Goal: Communication & Community: Ask a question

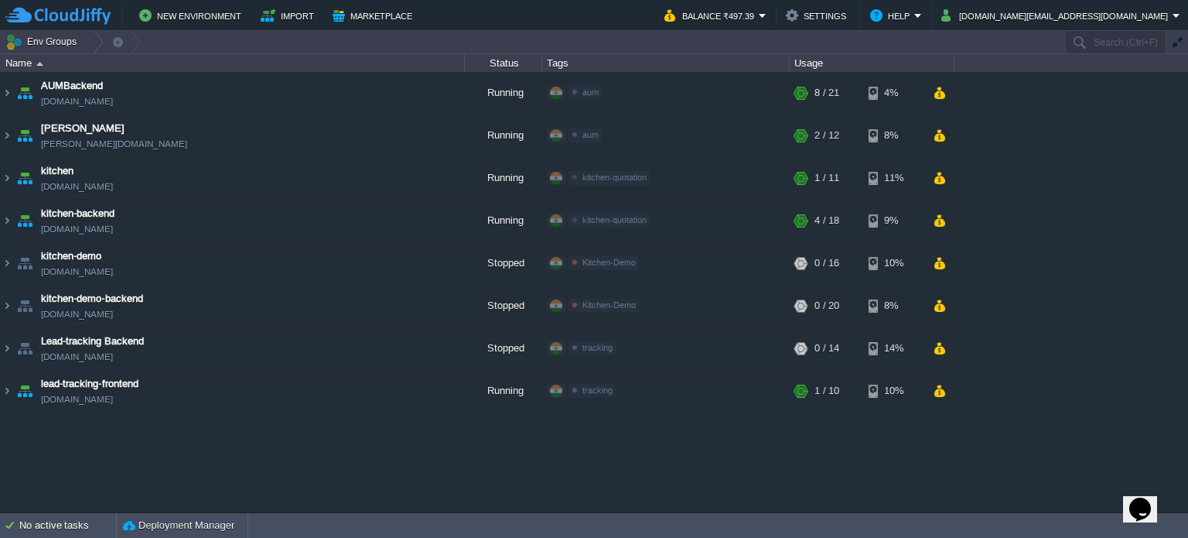
click at [445, 482] on div "AUMBackend [DOMAIN_NAME] Running aum Edit RAM 27% CPU 1% 8 / 21 4% aumtech [DOM…" at bounding box center [594, 292] width 1188 height 440
click at [202, 9] on button "New Environment" at bounding box center [192, 15] width 107 height 19
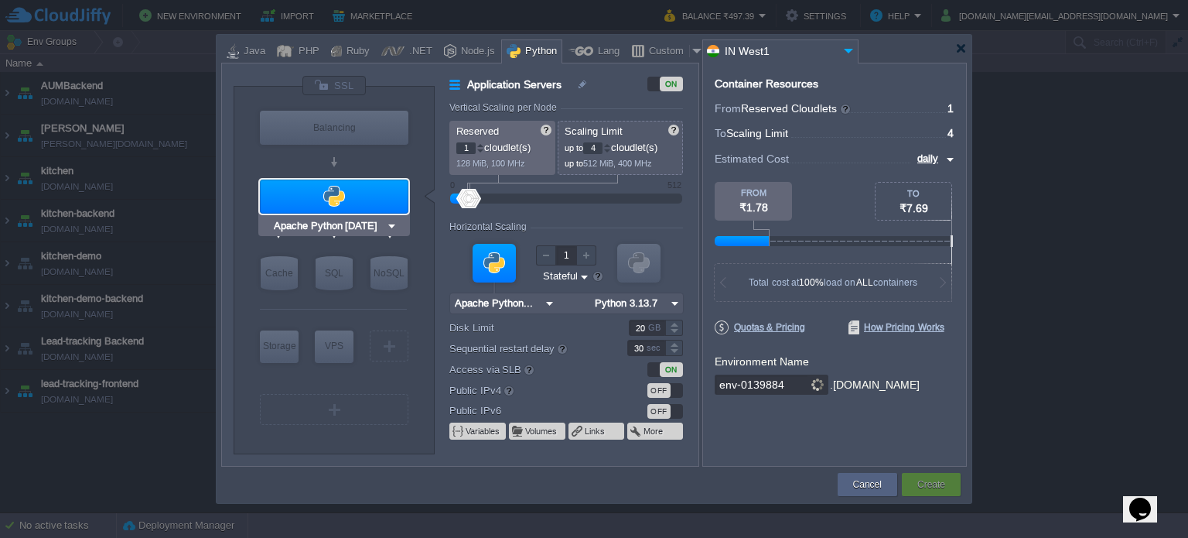
type input "NGINX 1.28.0"
click at [294, 53] on div "PHP" at bounding box center [307, 51] width 26 height 23
type input "Application Servers"
type input "Apache [DATE]"
type input "PHP [DATE]"
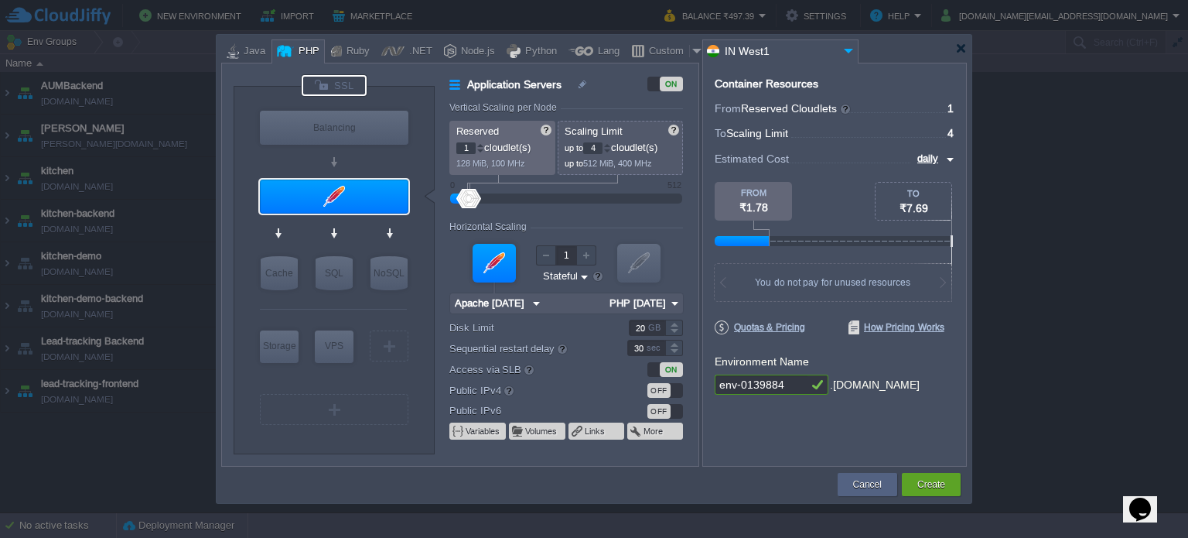
click at [349, 86] on div at bounding box center [334, 85] width 65 height 21
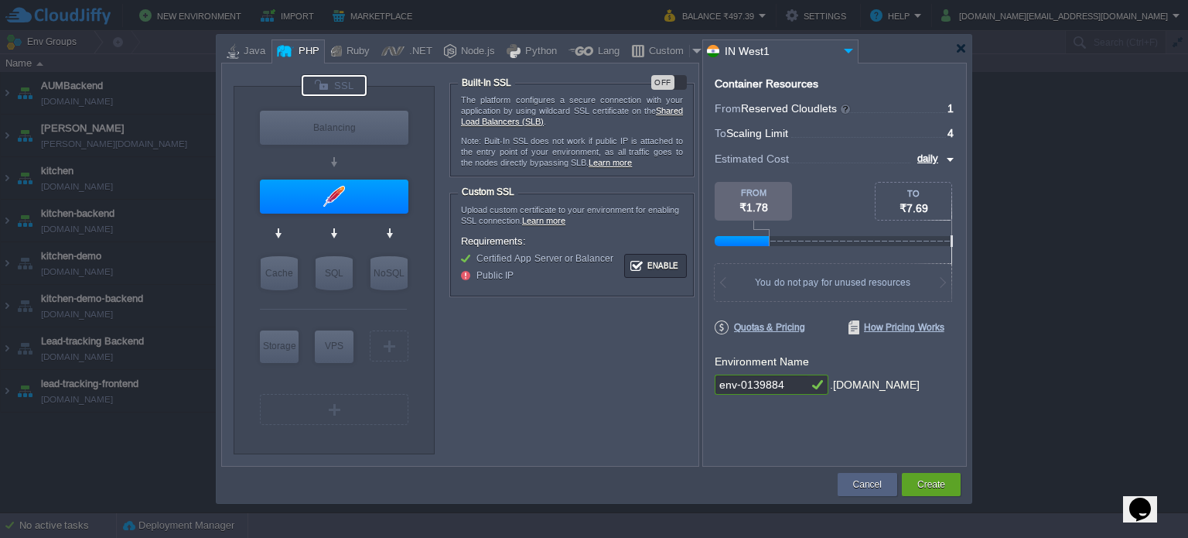
click at [337, 87] on div at bounding box center [334, 85] width 65 height 21
click at [337, 133] on div "Balancing" at bounding box center [334, 128] width 149 height 34
type input "Load Balancer"
type input "NGINX 1.28.0"
type input "1.28.0-almalin..."
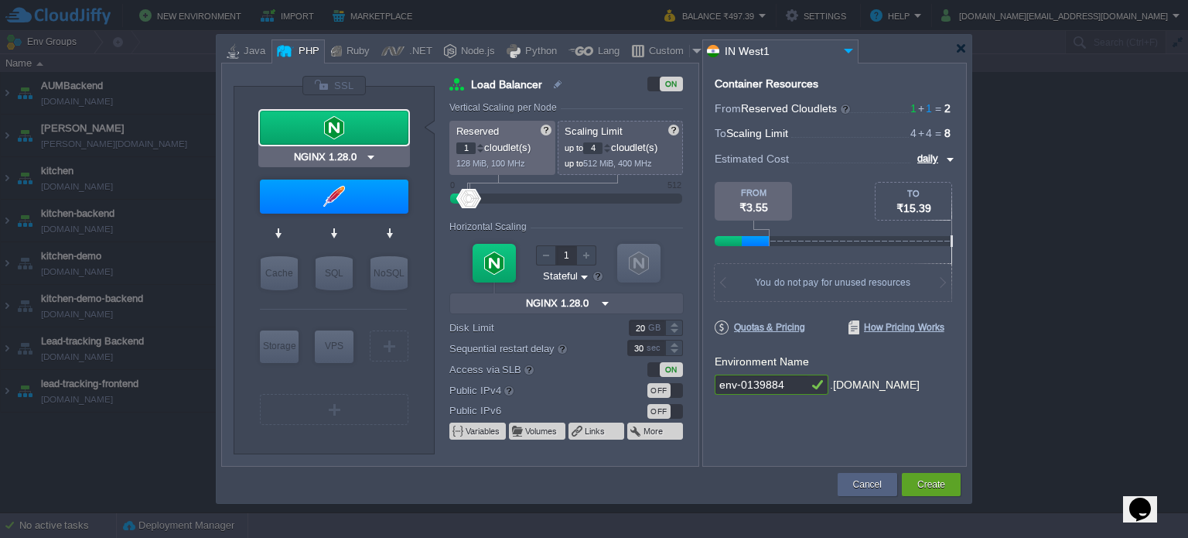
type input "Apache [DATE]"
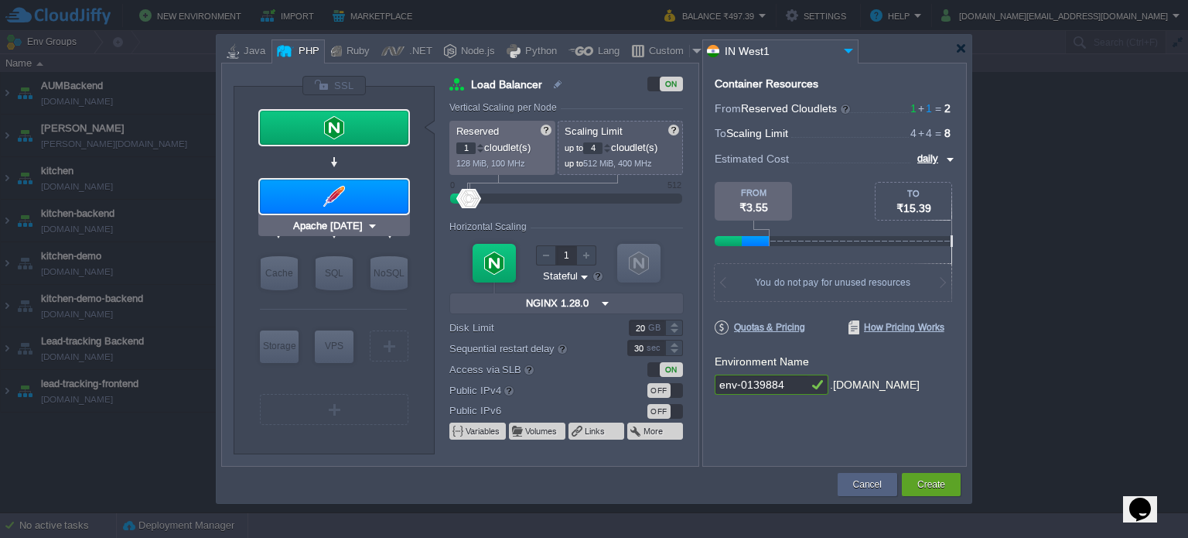
click at [339, 193] on div at bounding box center [334, 196] width 149 height 34
type input "Application Servers"
type input "Apache [DATE]"
type input "PHP [DATE]"
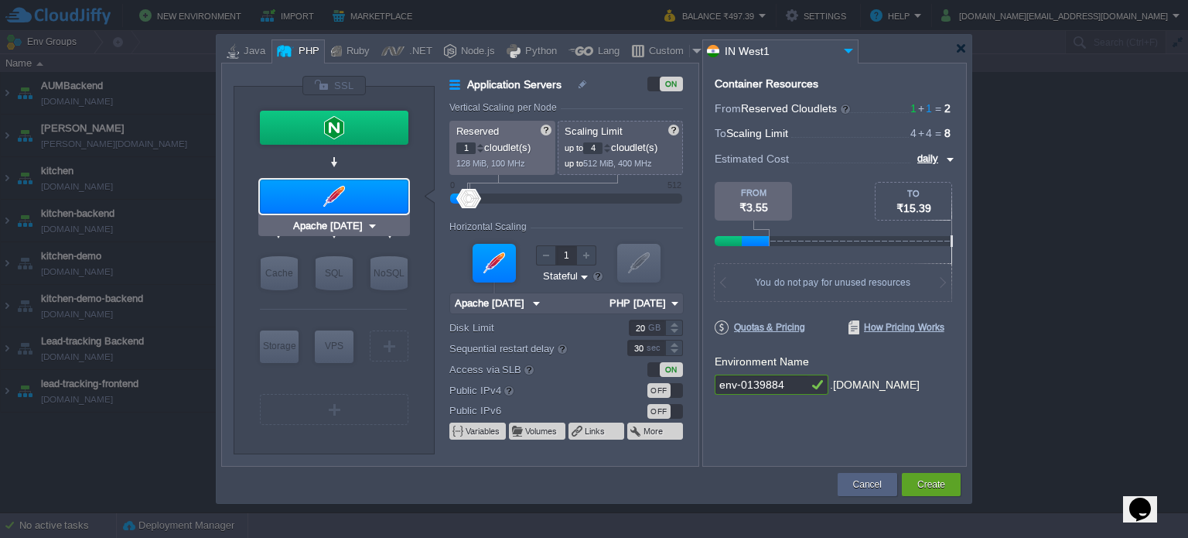
type input "MariaDB 12.0.2"
click at [325, 274] on div "SQL" at bounding box center [334, 273] width 37 height 34
type input "SQL Databases"
type input "4"
type input "6"
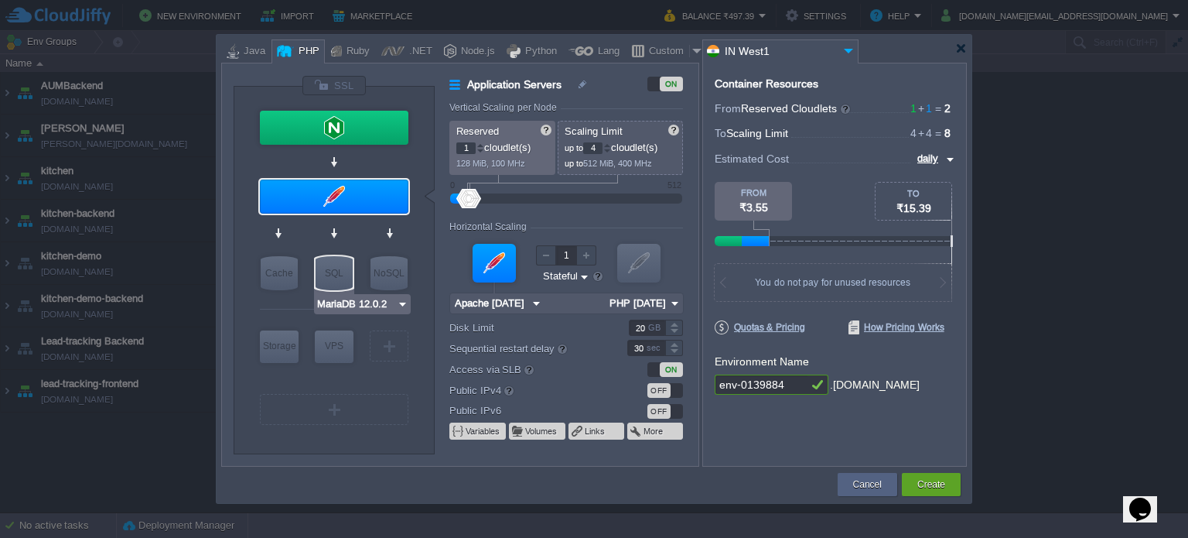
type input "MariaDB 12.0.2"
type input "12.0.2-almalin..."
type input "Stateless"
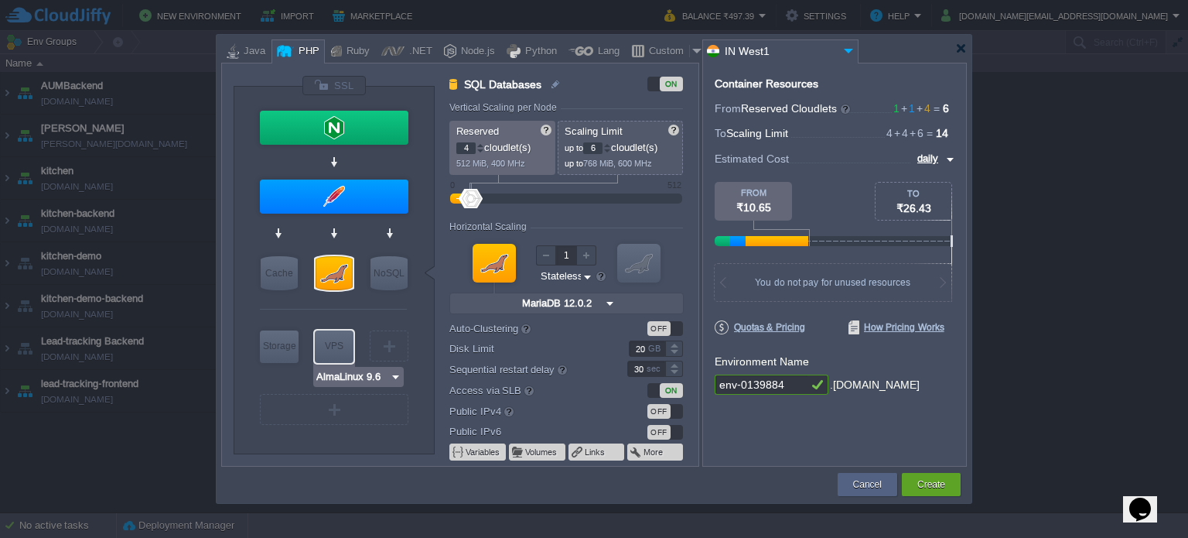
type input "Extra Storage 2.0-10.5"
click at [276, 354] on div "Storage" at bounding box center [279, 345] width 39 height 31
type input "Storage Containers"
type input "1"
type input "Extra Storage 2.0-10.5"
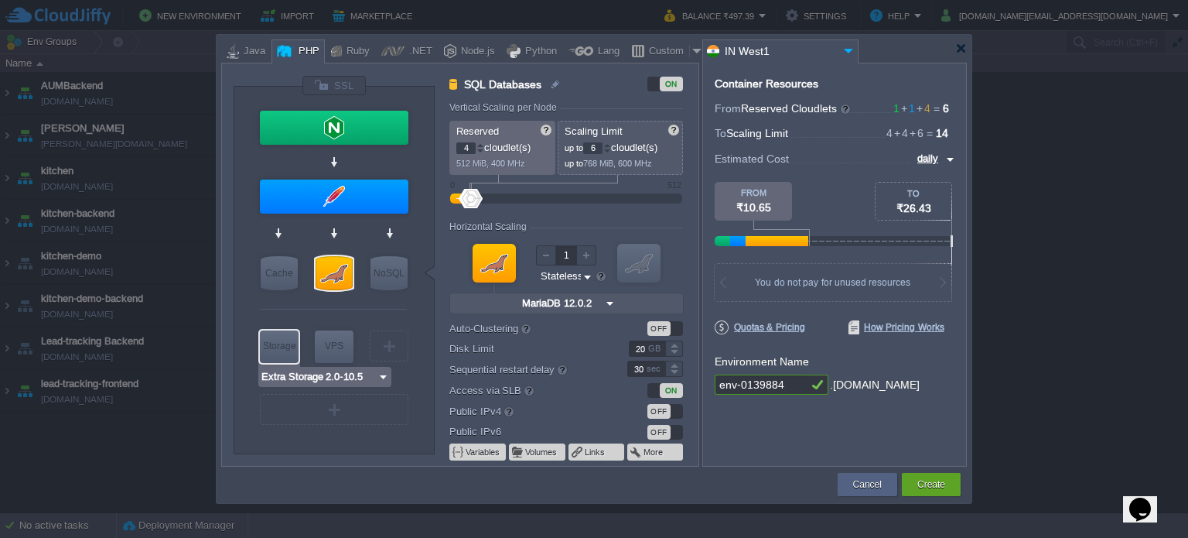
type input "2.0-10.5-almal..."
type input "100"
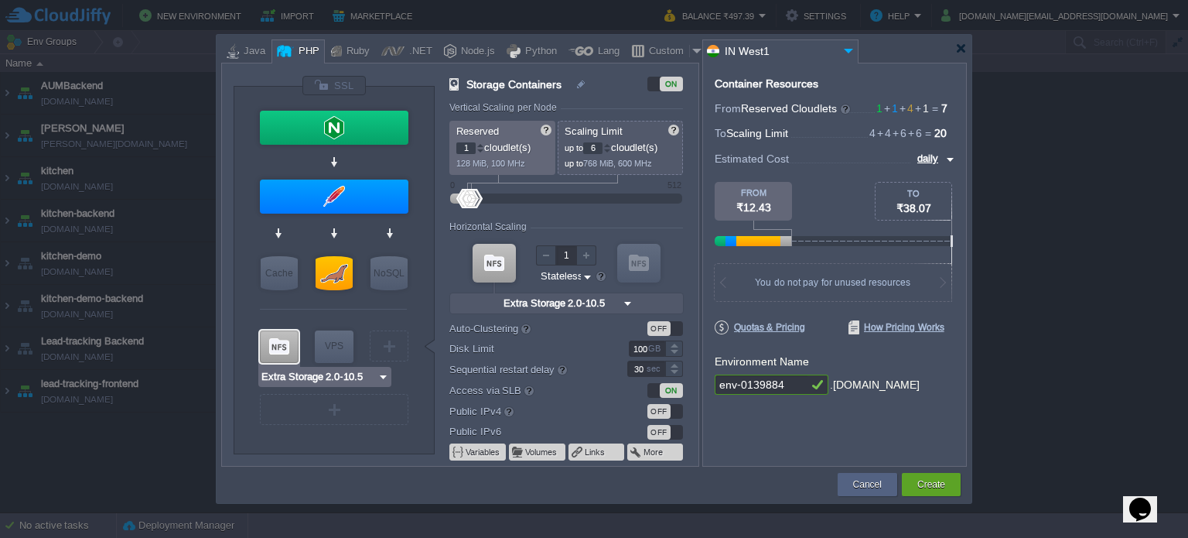
type input "AlmaLinux 9.6"
click at [334, 343] on div "VPS" at bounding box center [334, 345] width 39 height 31
type input "Elastic VPS"
type input "4"
type input "AlmaLinux 9.6"
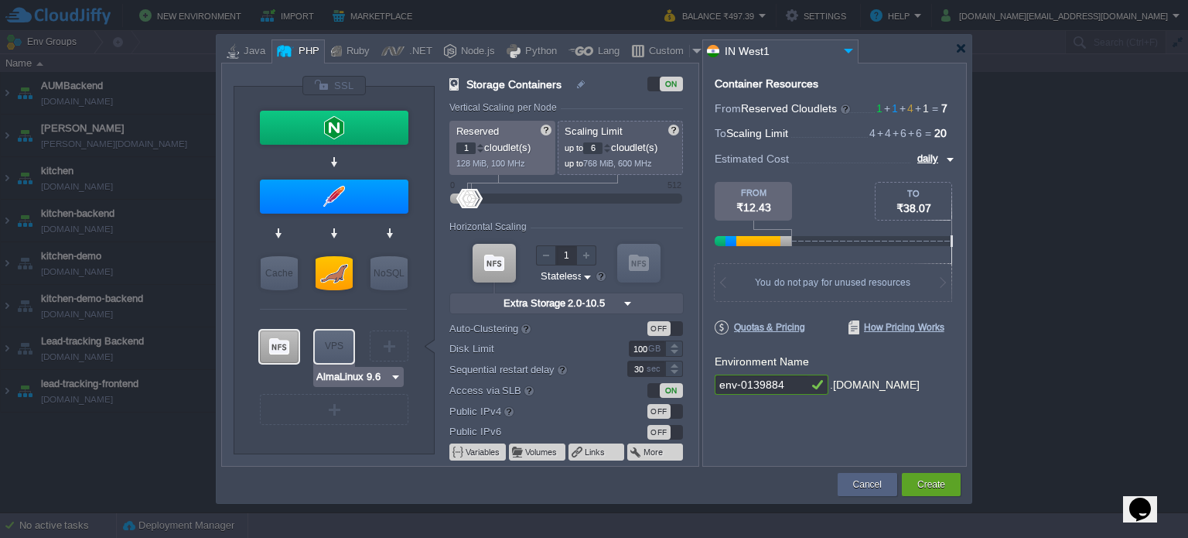
type input "9.6"
type input "Stateful"
type input "20"
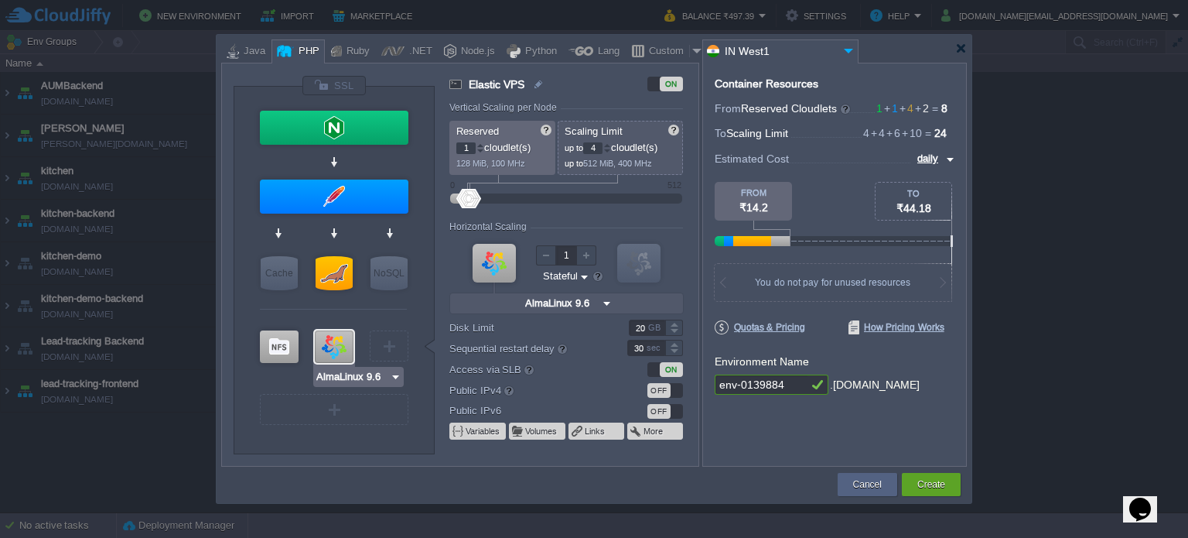
type input "Extra Storage 2.0-10.5"
click at [287, 340] on div at bounding box center [279, 346] width 39 height 32
type input "Storage Containers"
type input "6"
type input "Extra Storage 2.0-10.5"
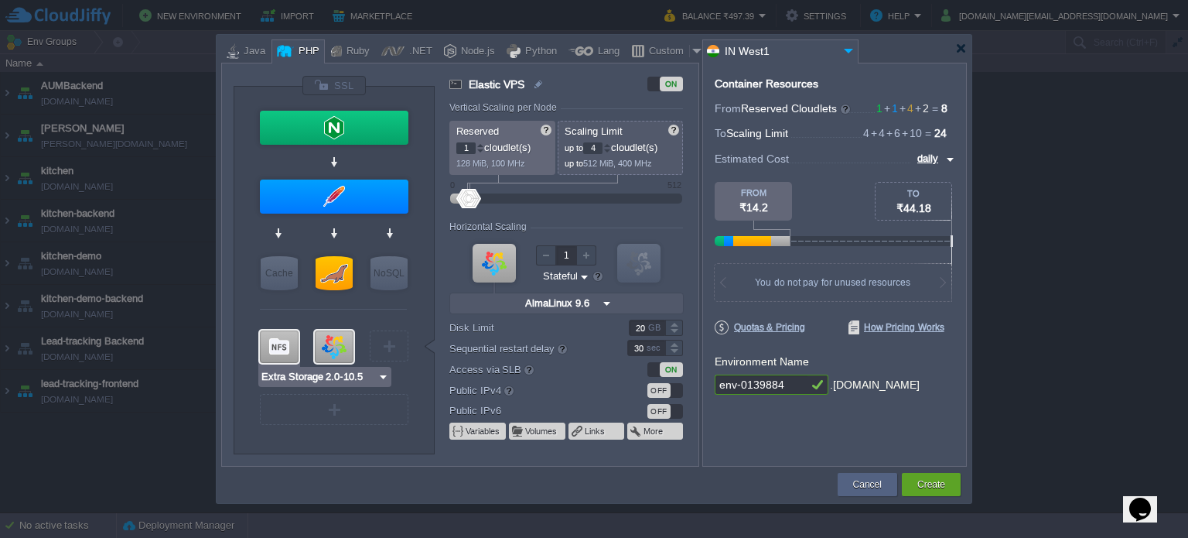
type input "2.0-10.5-almal..."
type input "Stateless"
type input "100"
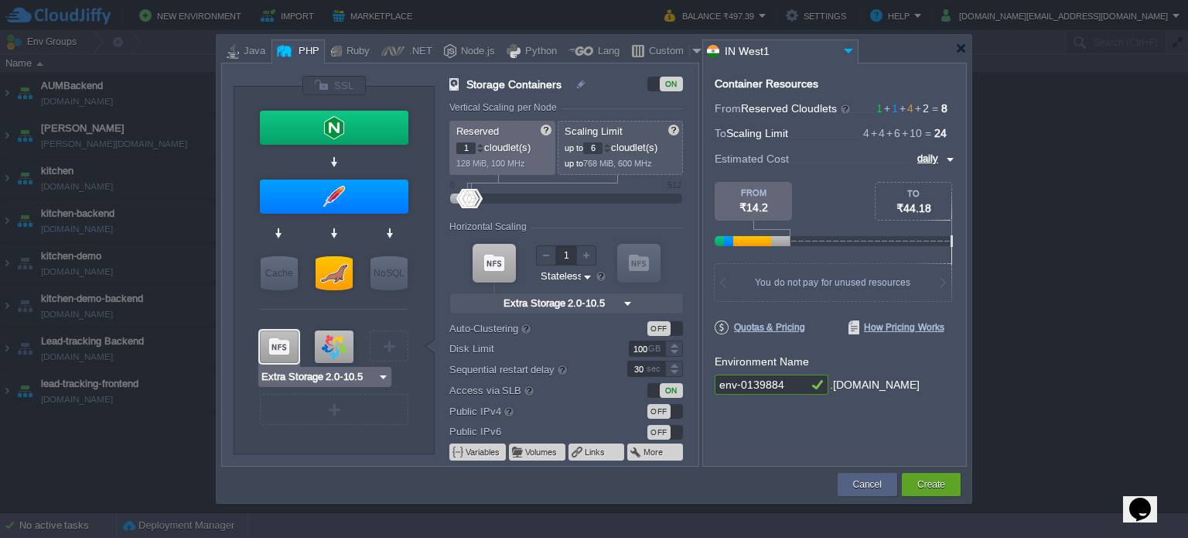
type input "AlmaLinux 9.6"
click at [334, 346] on div at bounding box center [334, 346] width 39 height 32
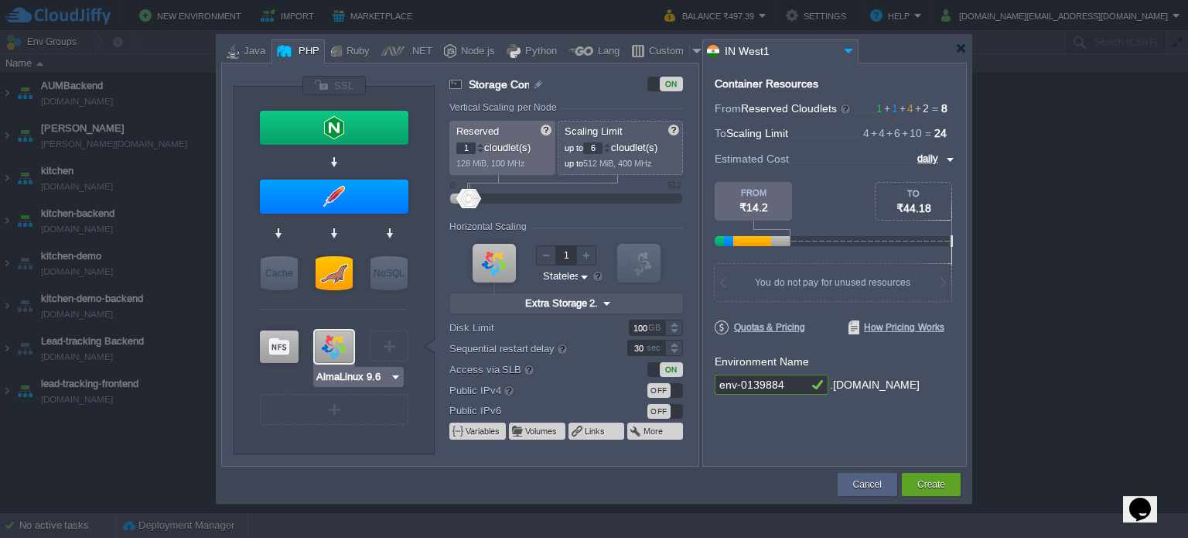
type input "Elastic VPS"
type input "4"
type input "AlmaLinux 9.6"
type input "9.6"
type input "Stateful"
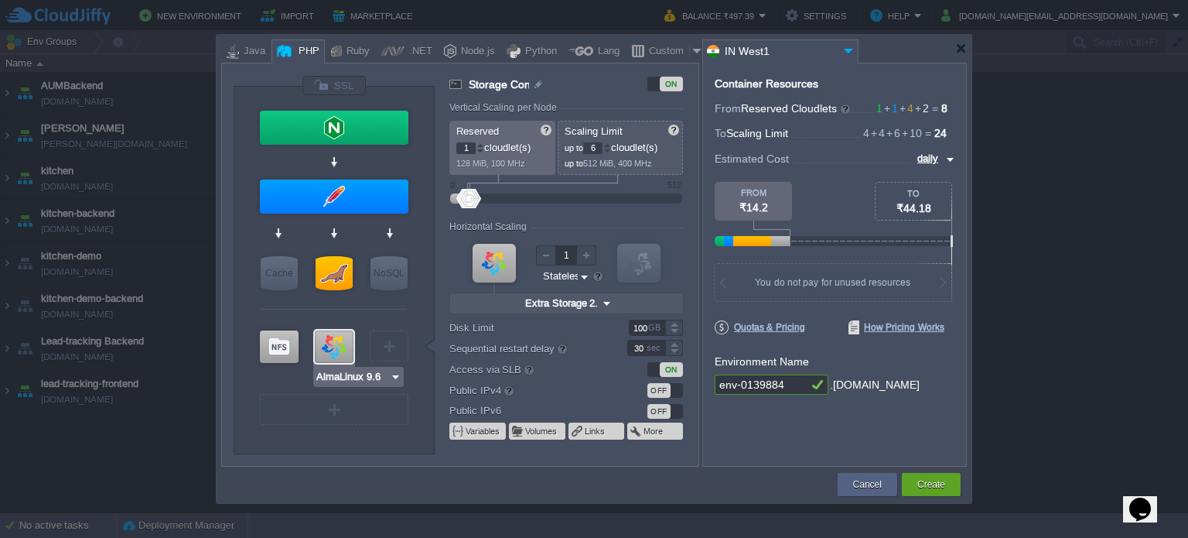
type input "20"
click at [961, 49] on div at bounding box center [961, 49] width 12 height 12
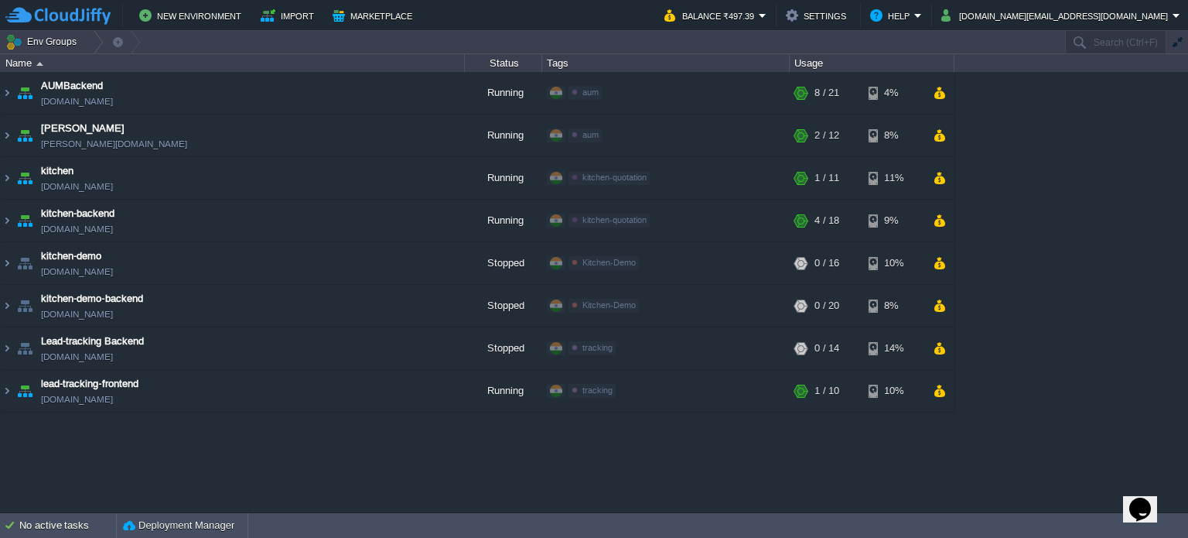
click at [566, 479] on div "AUMBackend [DOMAIN_NAME] Running aum Edit RAM 26% CPU 1% 8 / 21 4% aumtech [DOM…" at bounding box center [594, 292] width 1188 height 440
click at [641, 466] on div "AUMBackend [DOMAIN_NAME] Running aum Edit RAM 26% CPU 1% 8 / 21 4% aumtech [DOM…" at bounding box center [594, 292] width 1188 height 440
click at [634, 454] on div "AUMBackend [DOMAIN_NAME] Running aum Edit RAM 27% CPU 1% 8 / 21 4% aumtech [DOM…" at bounding box center [594, 292] width 1188 height 440
click at [185, 453] on div "AUMBackend [DOMAIN_NAME] Running aum Edit RAM 26% CPU 1% 8 / 21 4% aumtech [DOM…" at bounding box center [594, 292] width 1188 height 440
click at [7, 389] on img at bounding box center [7, 391] width 12 height 42
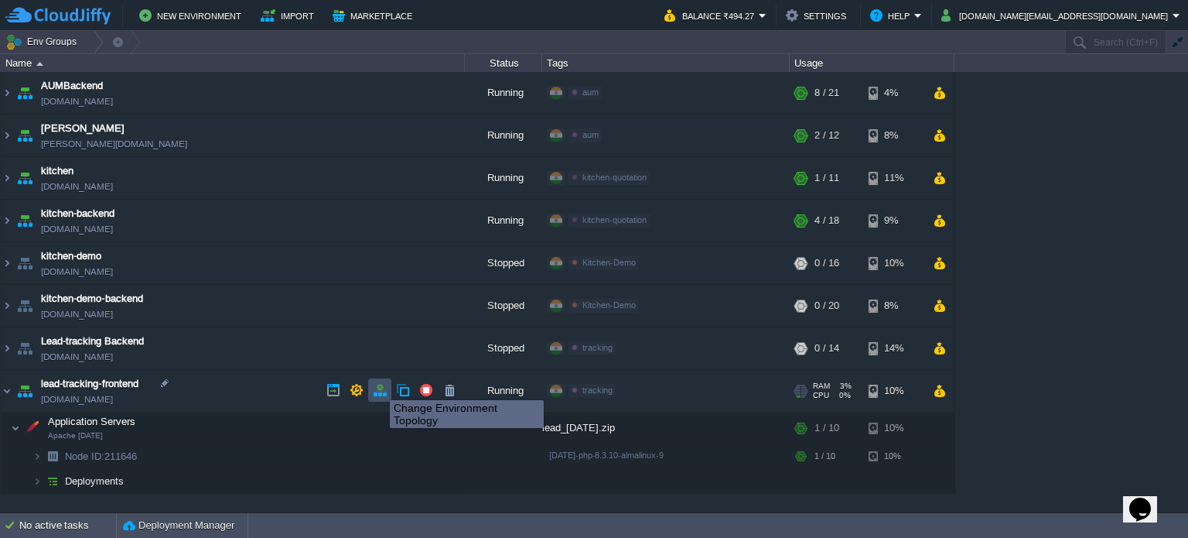
click at [378, 386] on button "button" at bounding box center [380, 390] width 14 height 14
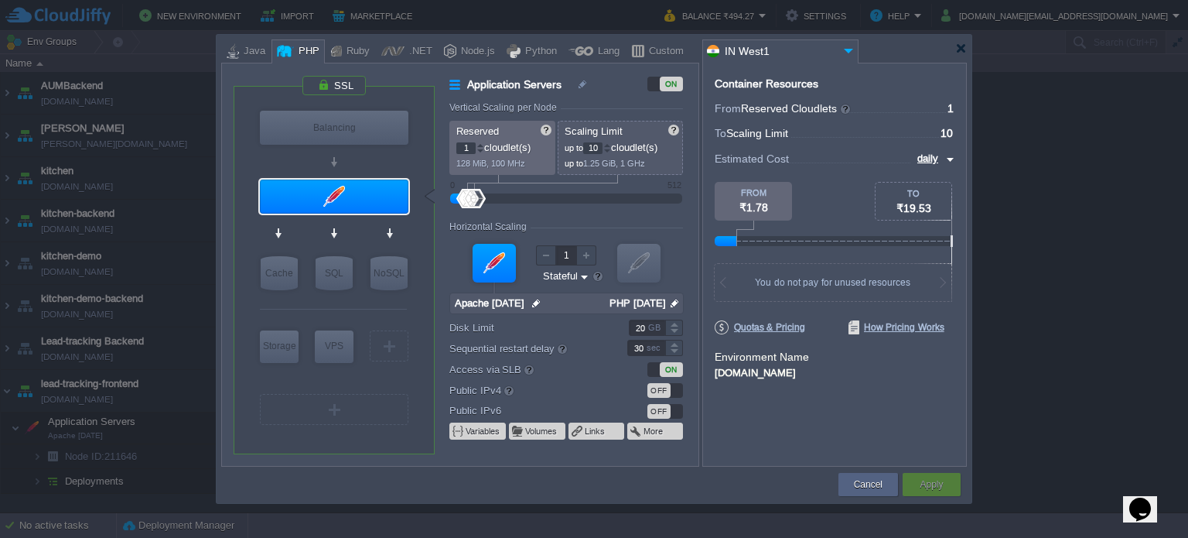
click at [244, 53] on div "Java" at bounding box center [252, 51] width 26 height 23
click at [350, 50] on div "Ruby" at bounding box center [356, 51] width 28 height 23
click at [439, 51] on div "Node.js" at bounding box center [470, 51] width 62 height 24
type input "Apache [DATE]"
click at [958, 52] on div at bounding box center [961, 49] width 12 height 12
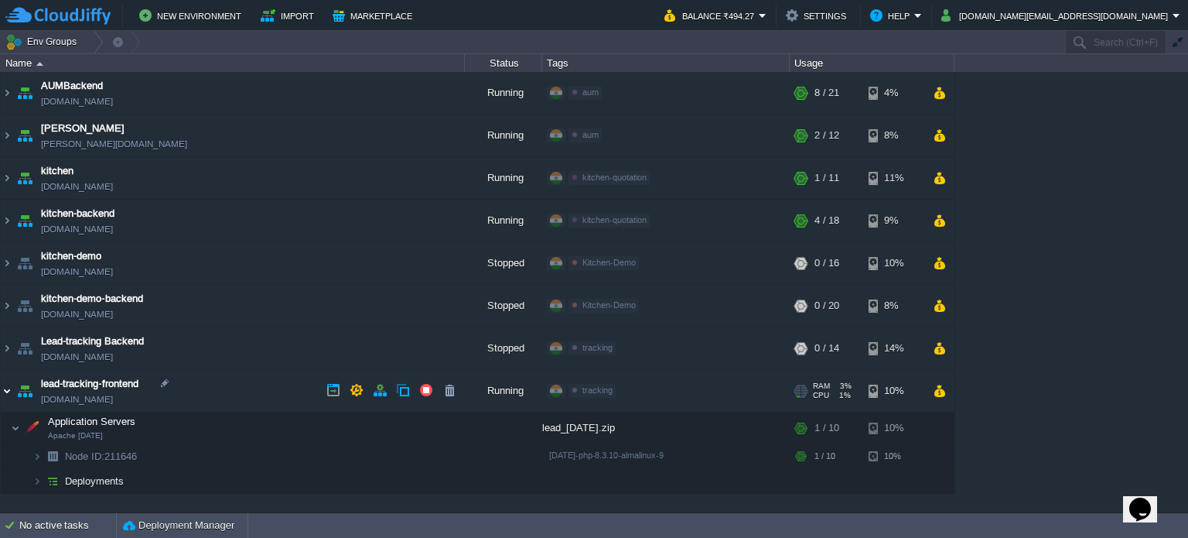
click at [8, 388] on img at bounding box center [7, 391] width 12 height 42
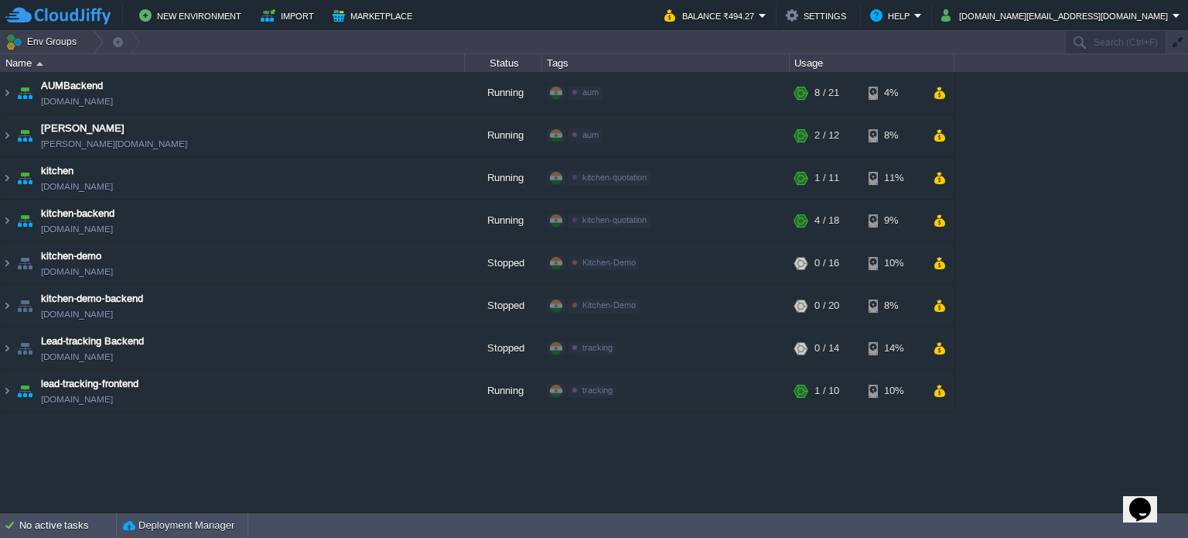
click at [79, 457] on div "AUMBackend [DOMAIN_NAME] Running aum Edit RAM 27% CPU 1% 8 / 21 4% aumtech [DOM…" at bounding box center [594, 292] width 1188 height 440
click at [186, 10] on button "New Environment" at bounding box center [192, 15] width 107 height 19
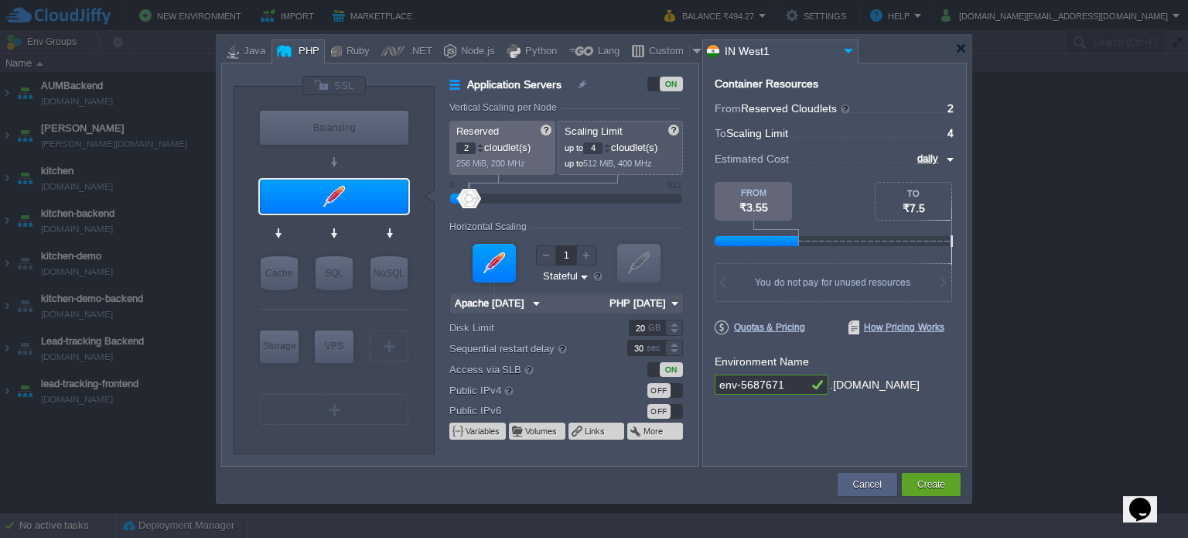
click at [481, 144] on div at bounding box center [480, 144] width 8 height 5
type input "1"
click at [480, 149] on div at bounding box center [480, 151] width 8 height 5
type input "5"
click at [611, 143] on div at bounding box center [607, 144] width 8 height 5
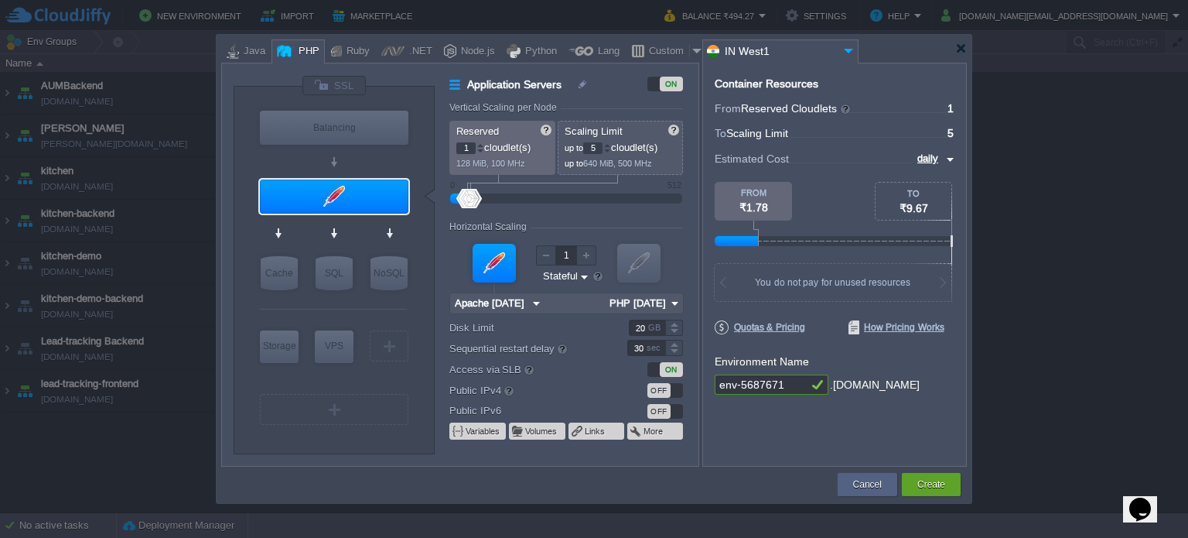
click at [768, 463] on div "Container Resources From Reserved Cloudlets ... = 1 not added To Scaling Limit …" at bounding box center [834, 265] width 265 height 404
click at [938, 492] on div "Create" at bounding box center [932, 484] width 36 height 23
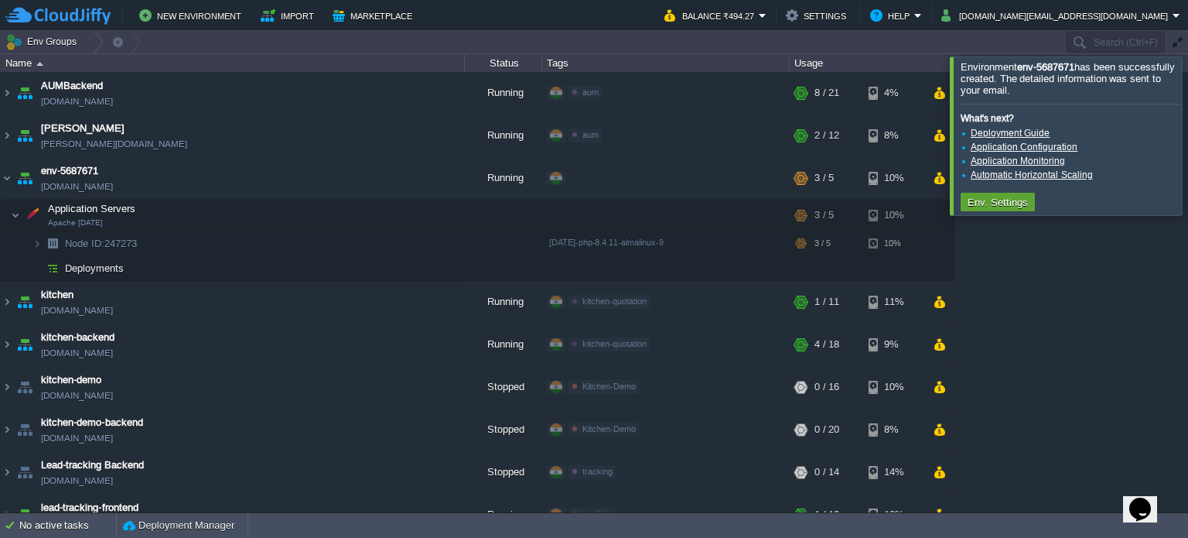
click at [1187, 158] on div at bounding box center [1207, 135] width 0 height 158
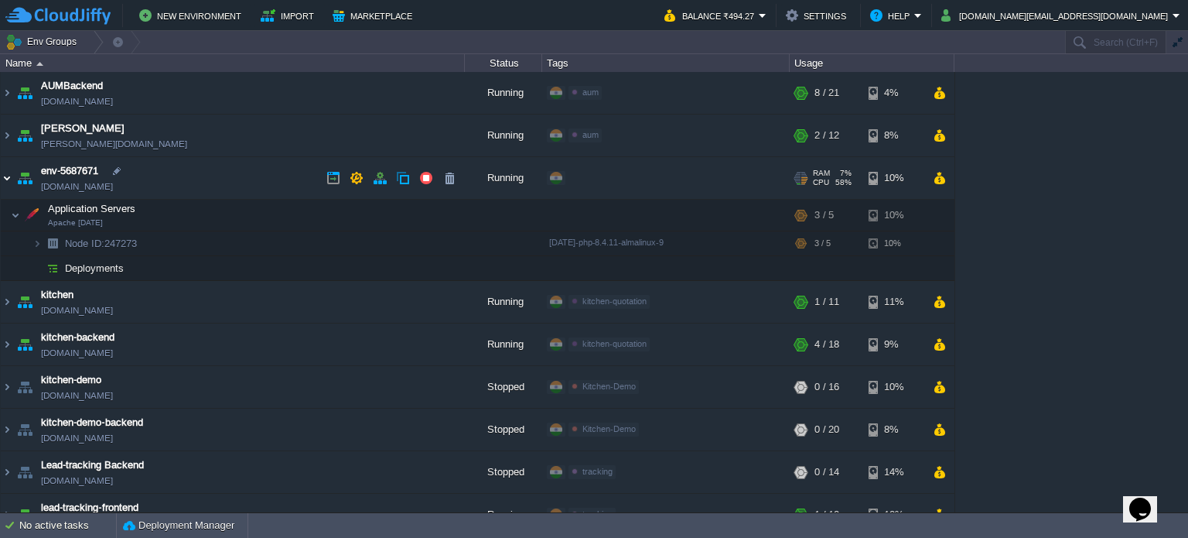
click at [7, 178] on img at bounding box center [7, 178] width 12 height 42
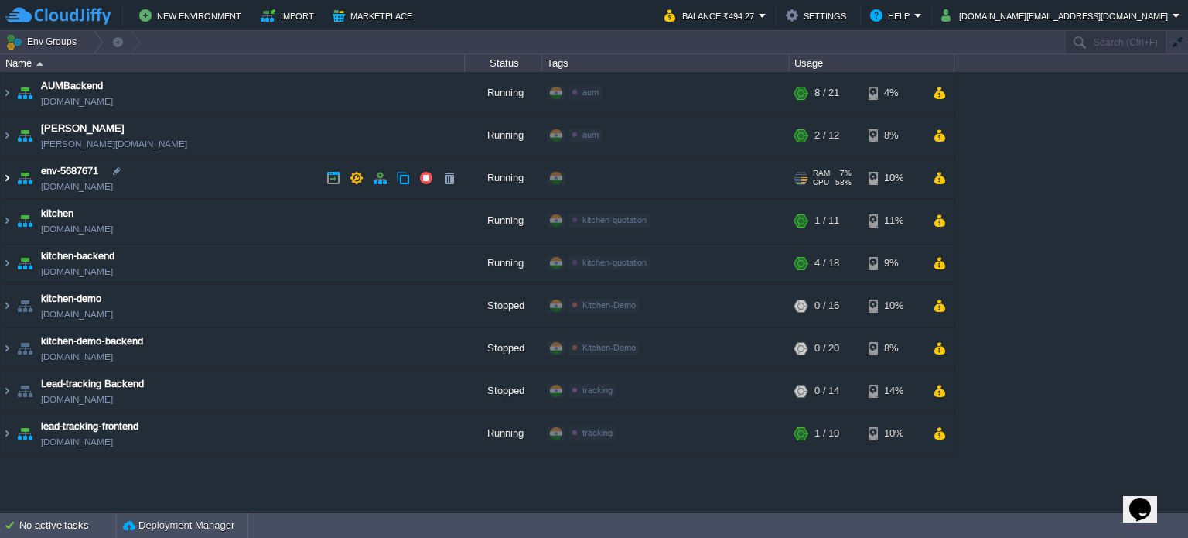
click at [7, 178] on img at bounding box center [7, 178] width 12 height 42
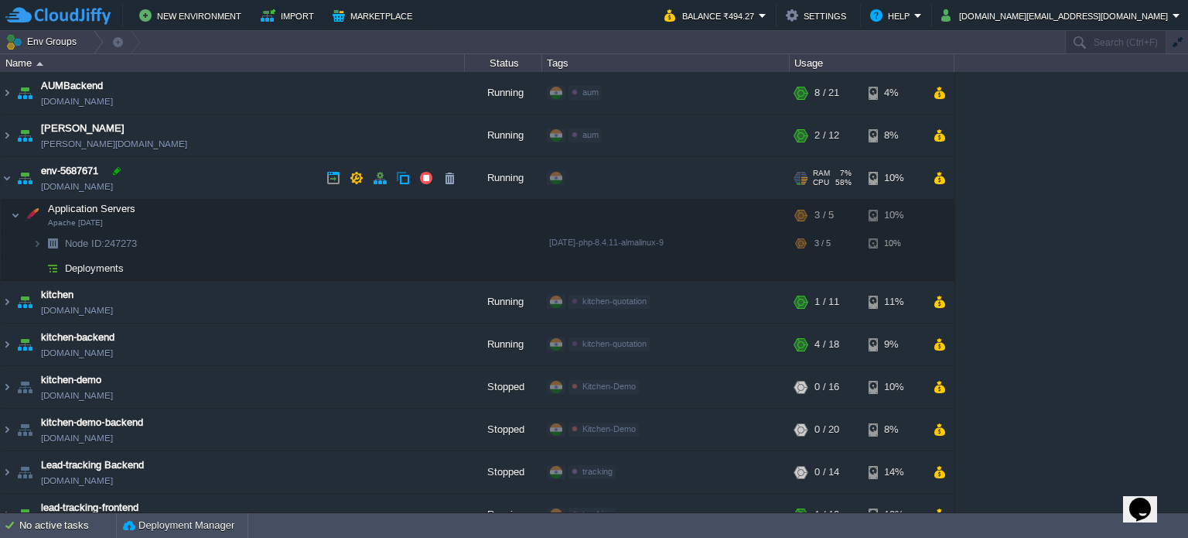
click at [110, 169] on div at bounding box center [117, 171] width 14 height 14
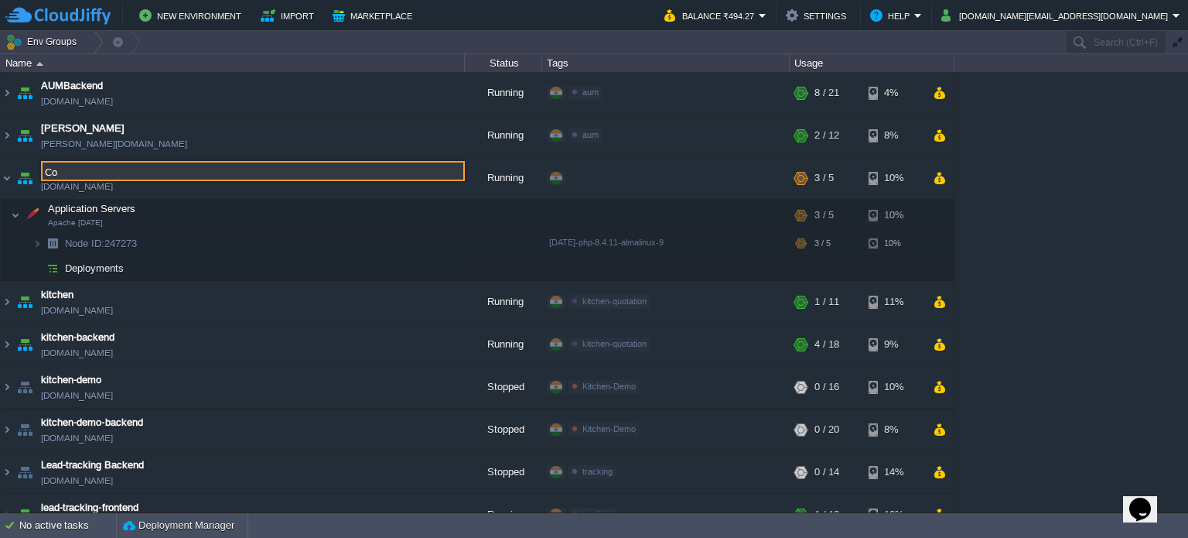
type input "C"
type input "contisoft"
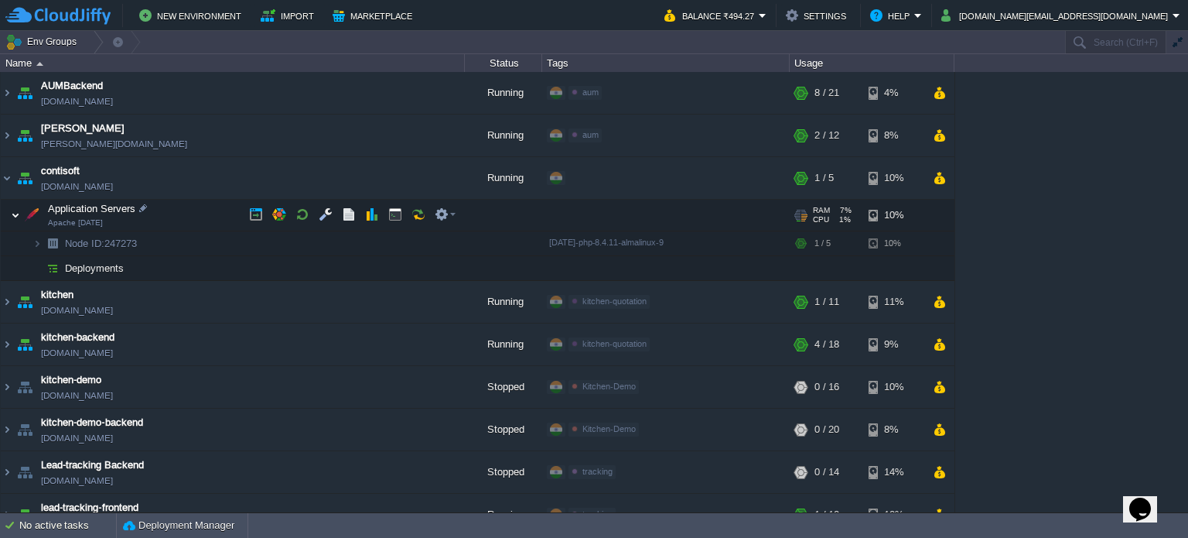
click at [14, 215] on img at bounding box center [15, 215] width 9 height 31
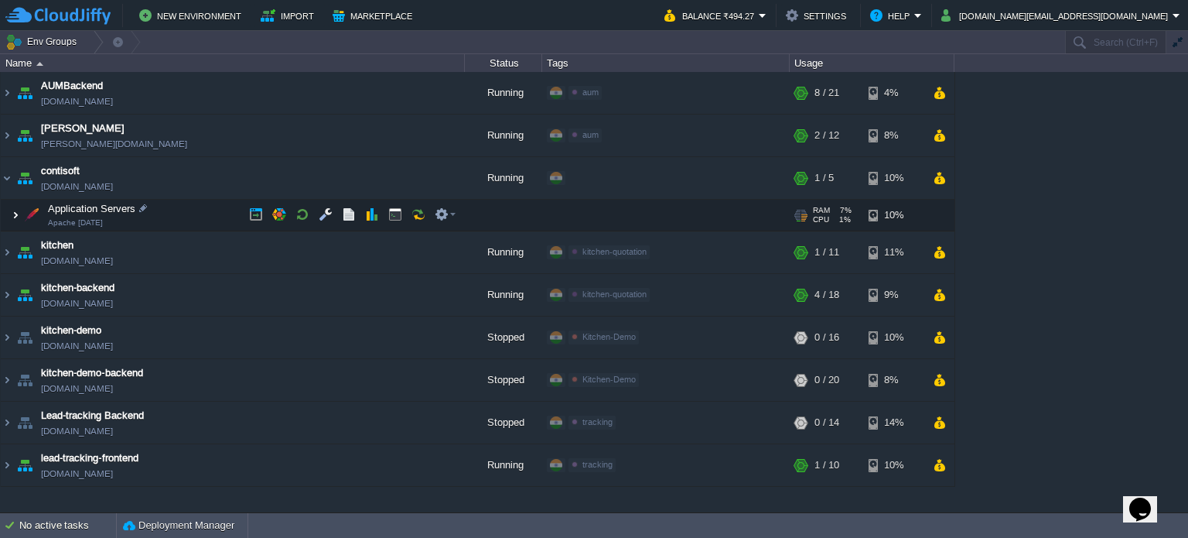
click at [14, 215] on img at bounding box center [15, 215] width 9 height 31
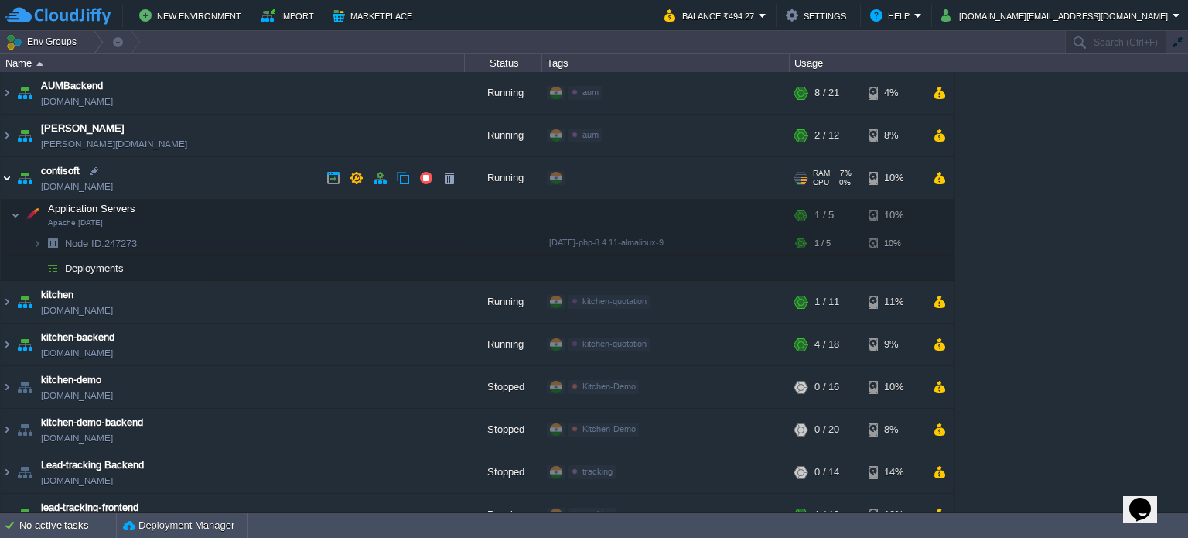
click at [9, 176] on img at bounding box center [7, 178] width 12 height 42
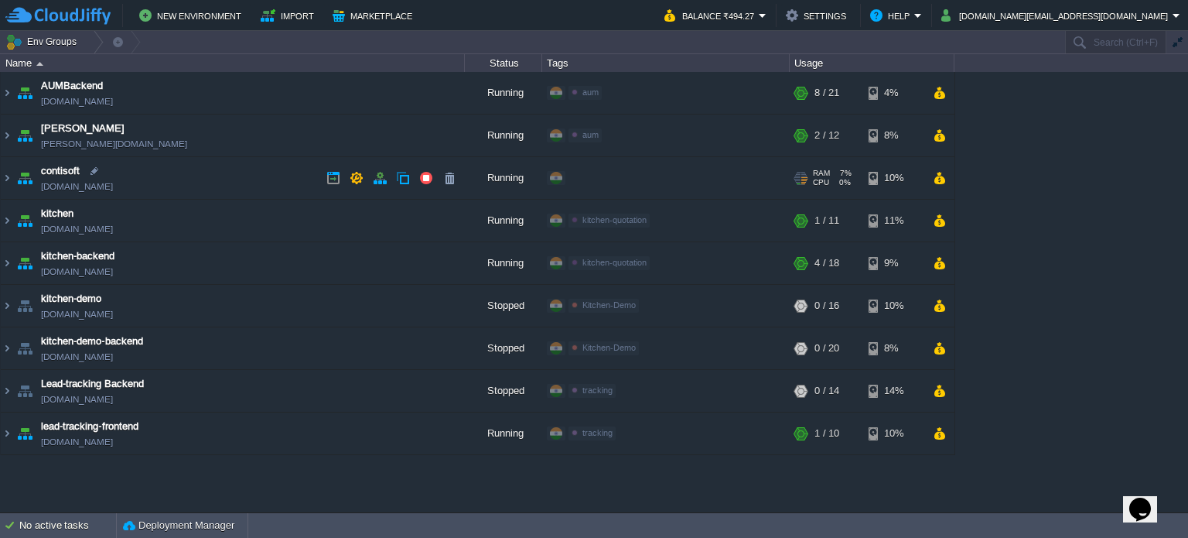
click at [207, 171] on td "contisoft [DOMAIN_NAME]" at bounding box center [233, 178] width 464 height 43
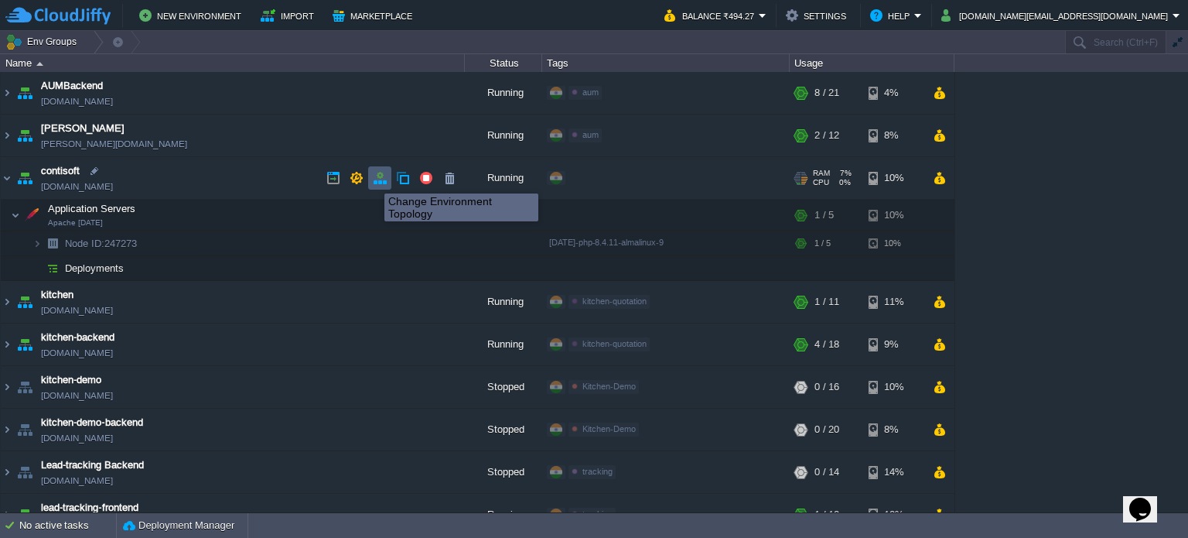
click at [375, 181] on button "button" at bounding box center [380, 178] width 14 height 14
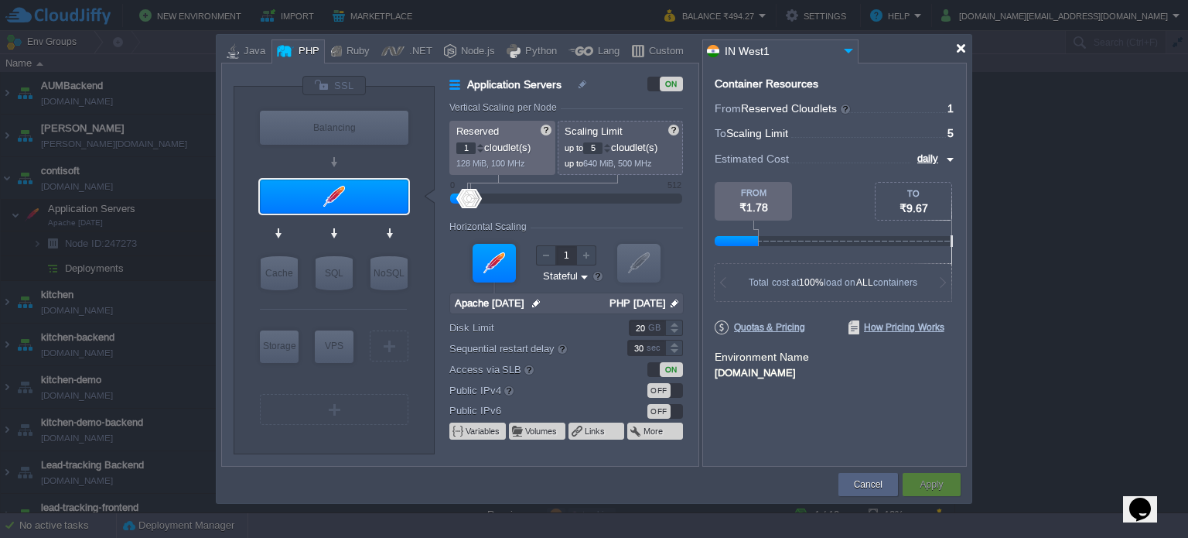
click at [955, 48] on div at bounding box center [961, 49] width 12 height 12
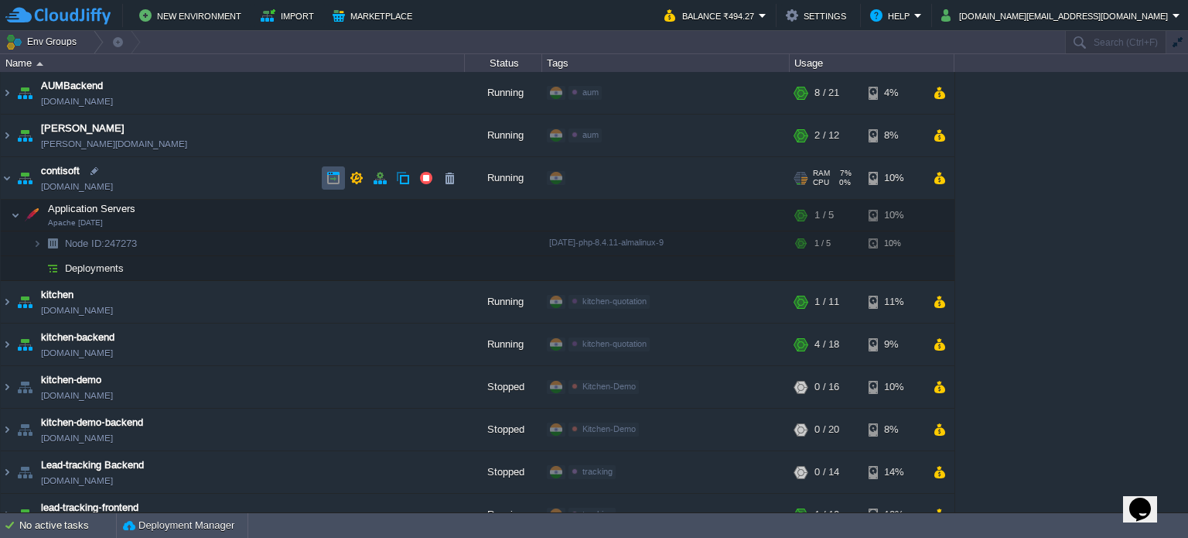
click at [332, 178] on button "button" at bounding box center [333, 178] width 14 height 14
click at [381, 180] on button "button" at bounding box center [380, 178] width 14 height 14
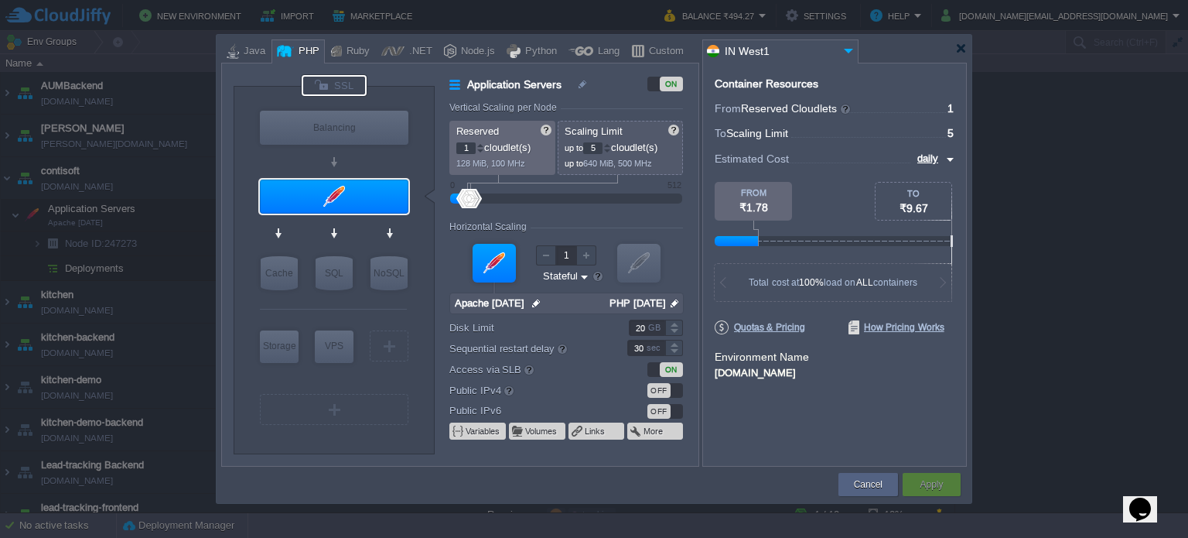
click at [347, 86] on div at bounding box center [334, 85] width 65 height 21
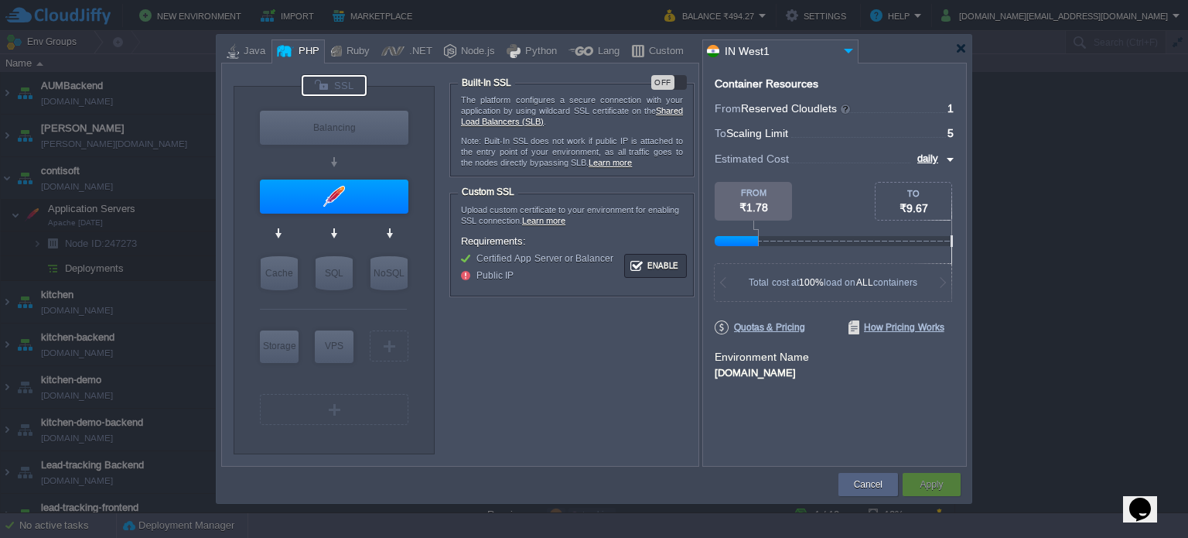
type input "Apache [DATE]"
click at [672, 83] on div "OFF" at bounding box center [662, 82] width 23 height 15
click at [941, 482] on button "Apply" at bounding box center [931, 483] width 23 height 15
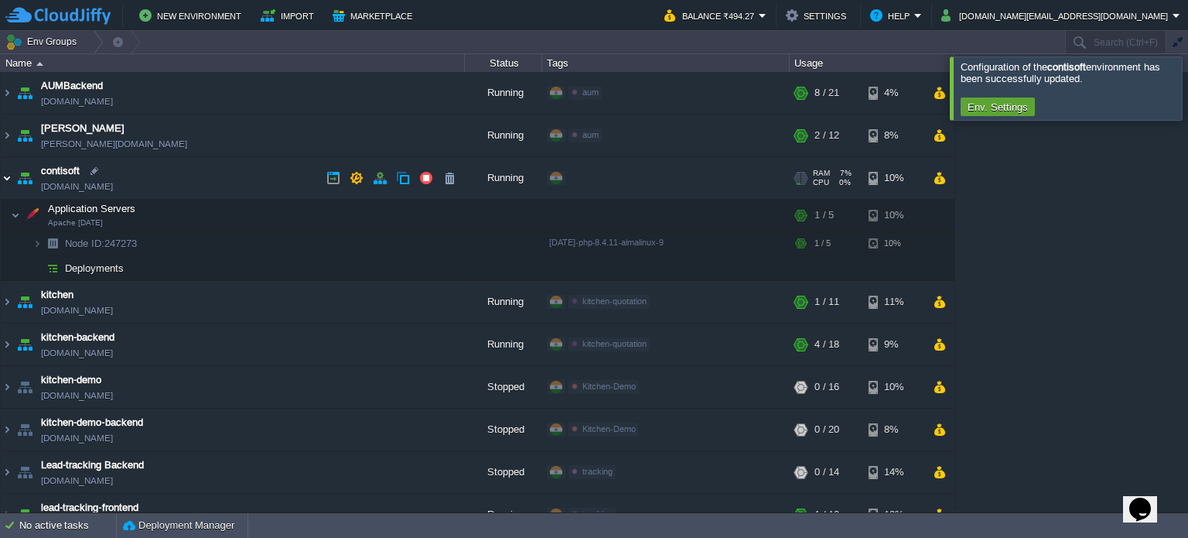
click at [5, 176] on img at bounding box center [7, 178] width 12 height 42
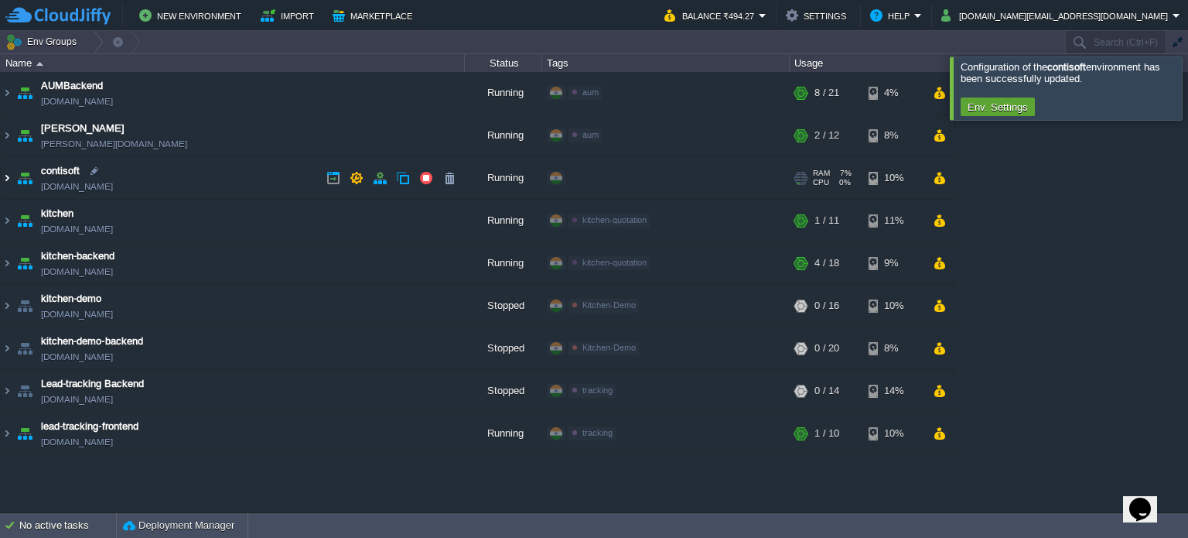
click at [5, 176] on img at bounding box center [7, 178] width 12 height 42
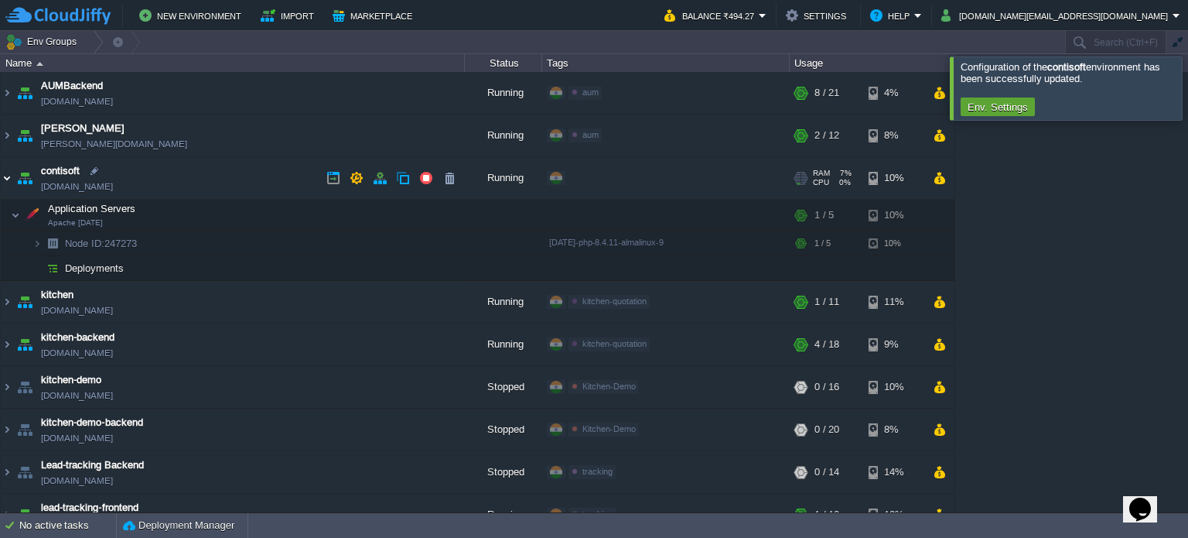
click at [5, 176] on img at bounding box center [7, 178] width 12 height 42
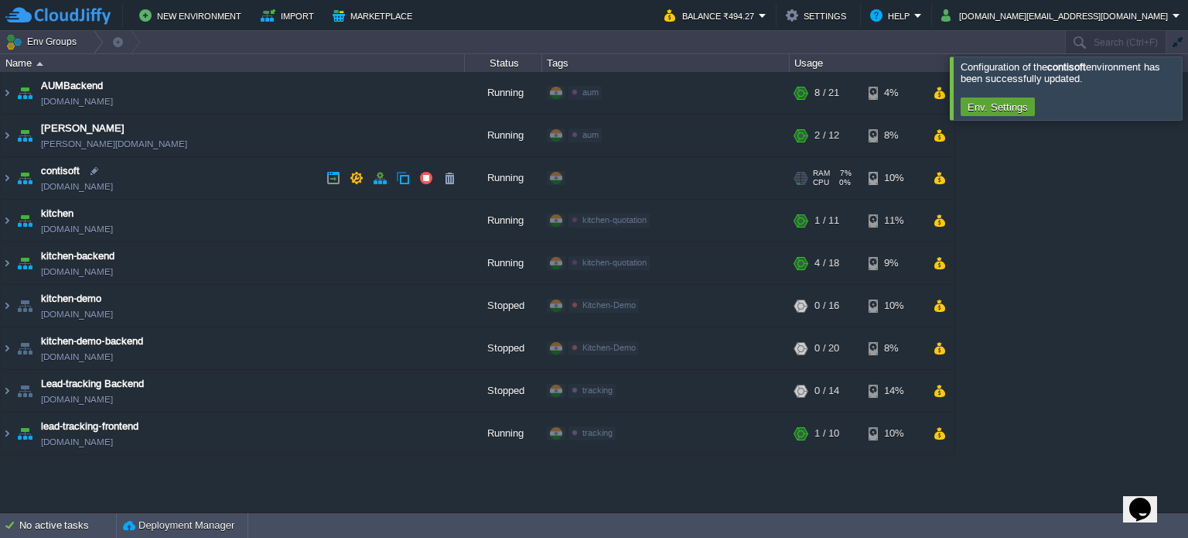
click at [626, 176] on div "+ Add to Env Group" at bounding box center [609, 178] width 80 height 14
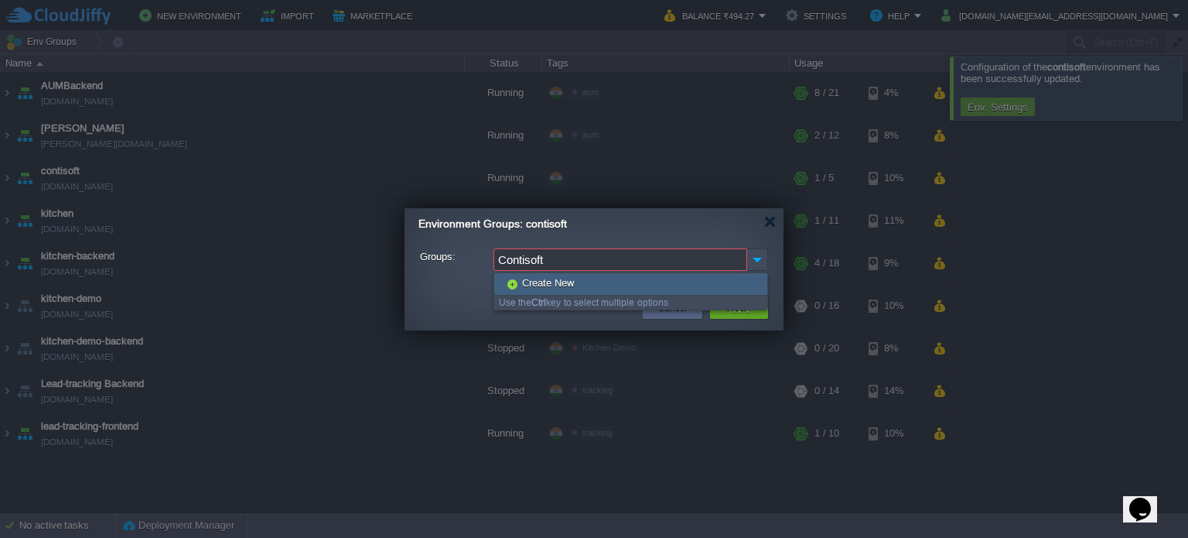
type input "Contisoft"
click at [557, 282] on span "Create New" at bounding box center [549, 282] width 56 height 13
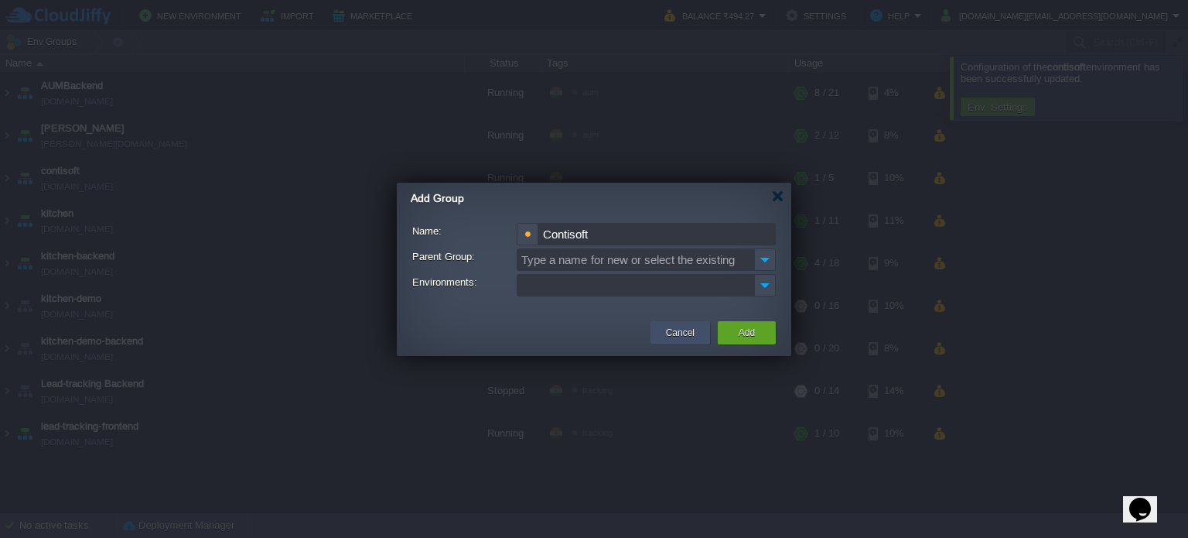
click at [688, 327] on button "Cancel" at bounding box center [680, 332] width 29 height 15
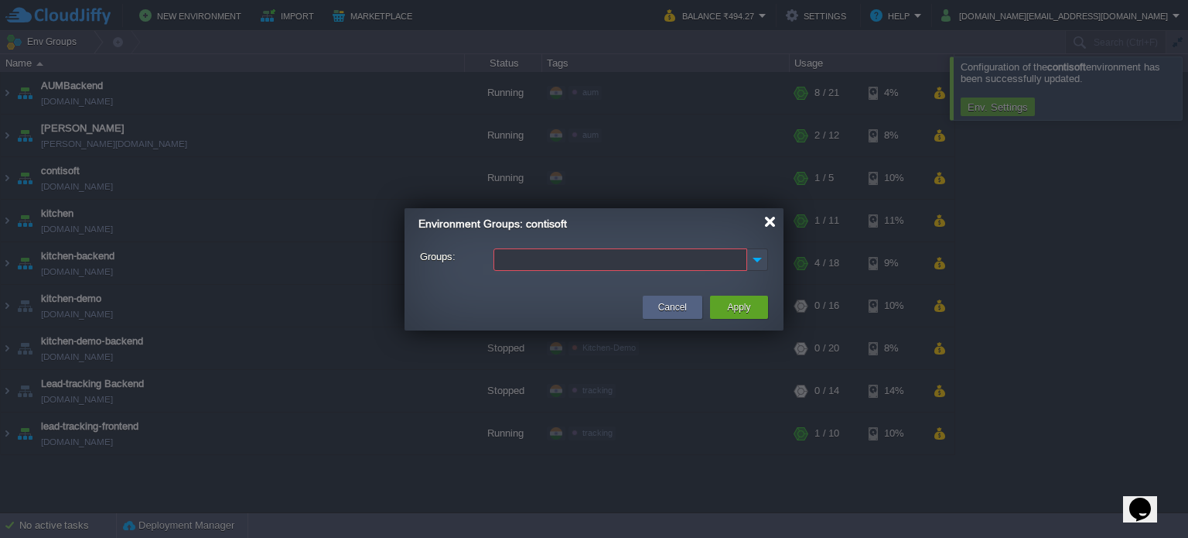
click at [772, 222] on div at bounding box center [770, 222] width 12 height 12
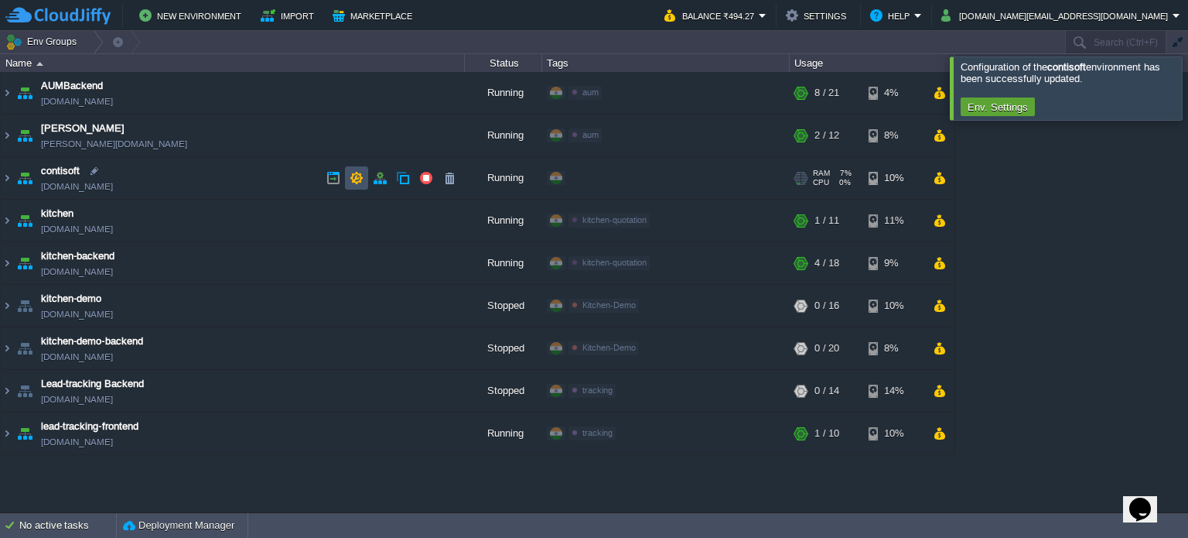
click at [351, 176] on button "button" at bounding box center [357, 178] width 14 height 14
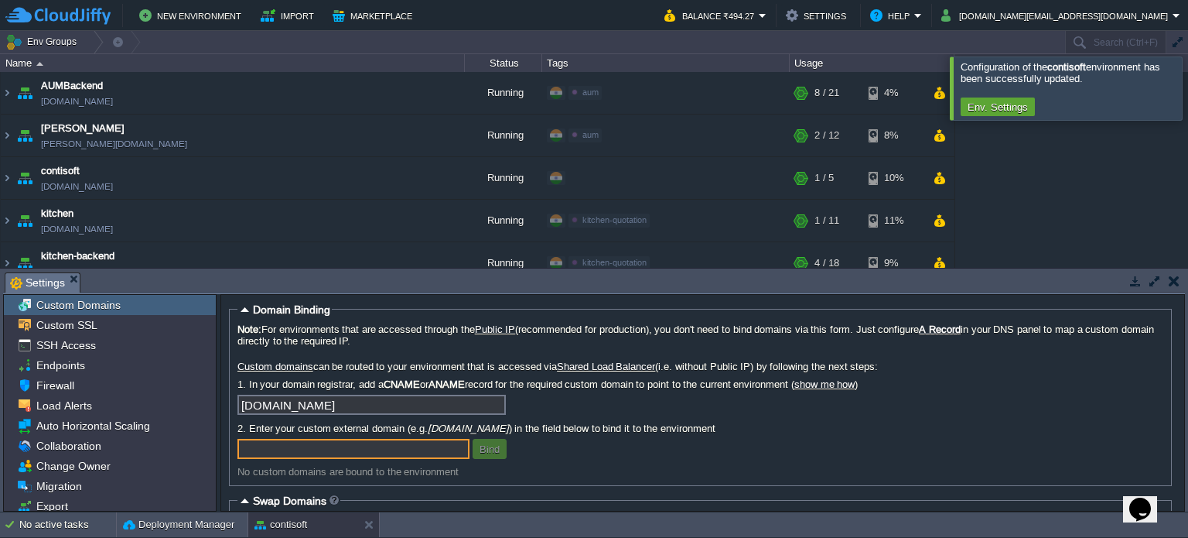
click at [1174, 279] on button "button" at bounding box center [1174, 281] width 11 height 14
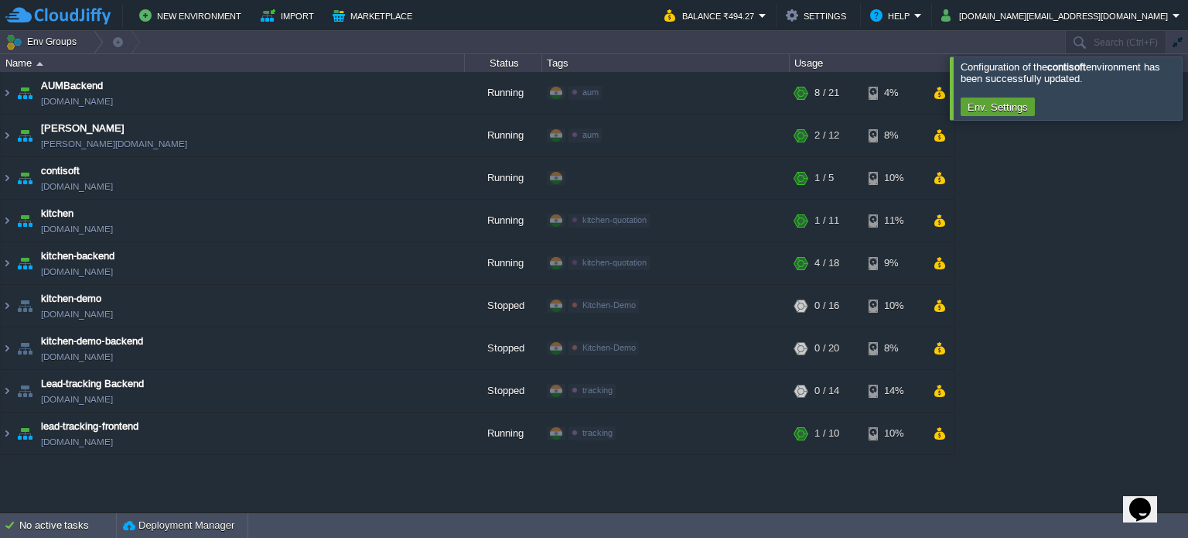
click at [1144, 500] on icon "Chat widget" at bounding box center [1140, 508] width 22 height 23
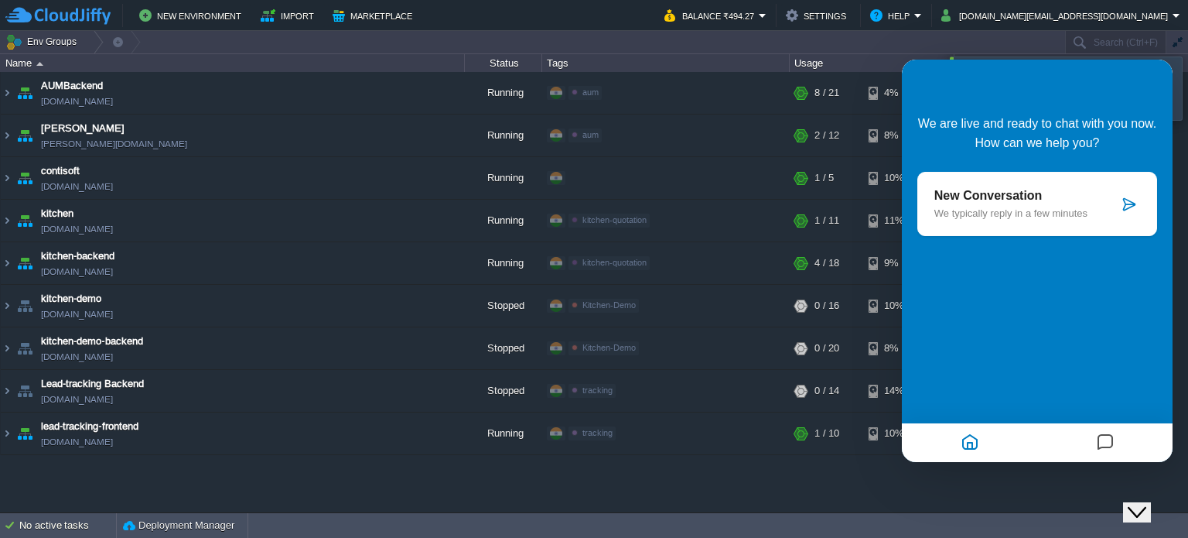
click at [1040, 179] on div "New Conversation We typically reply in a few minutes" at bounding box center [1037, 204] width 240 height 64
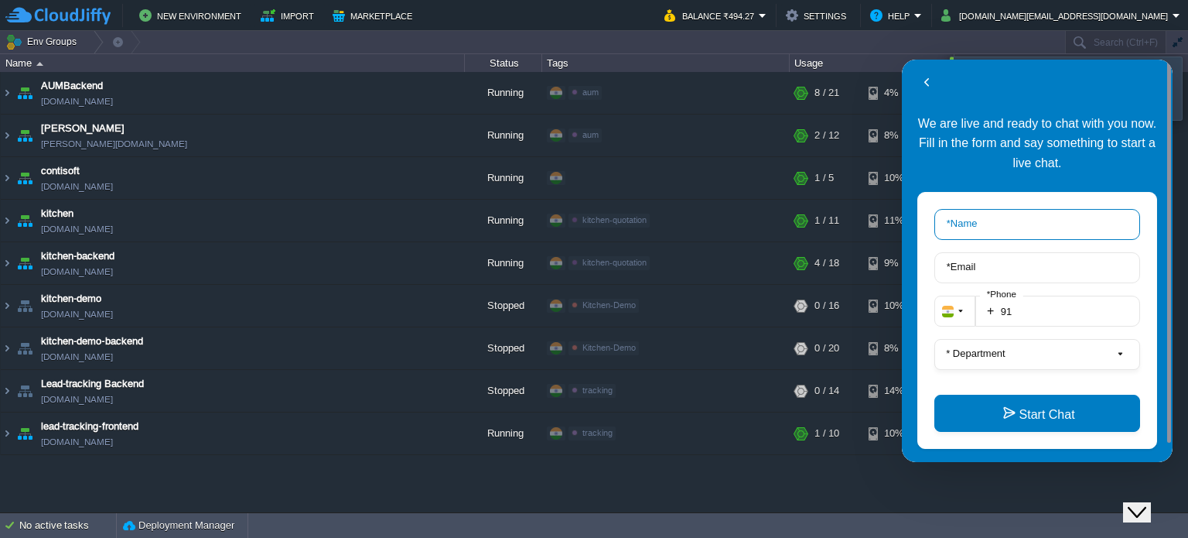
click at [1034, 225] on input "* Name" at bounding box center [1037, 224] width 206 height 31
type input "[PERSON_NAME]"
type input "[DOMAIN_NAME][EMAIL_ADDRESS][DOMAIN_NAME]"
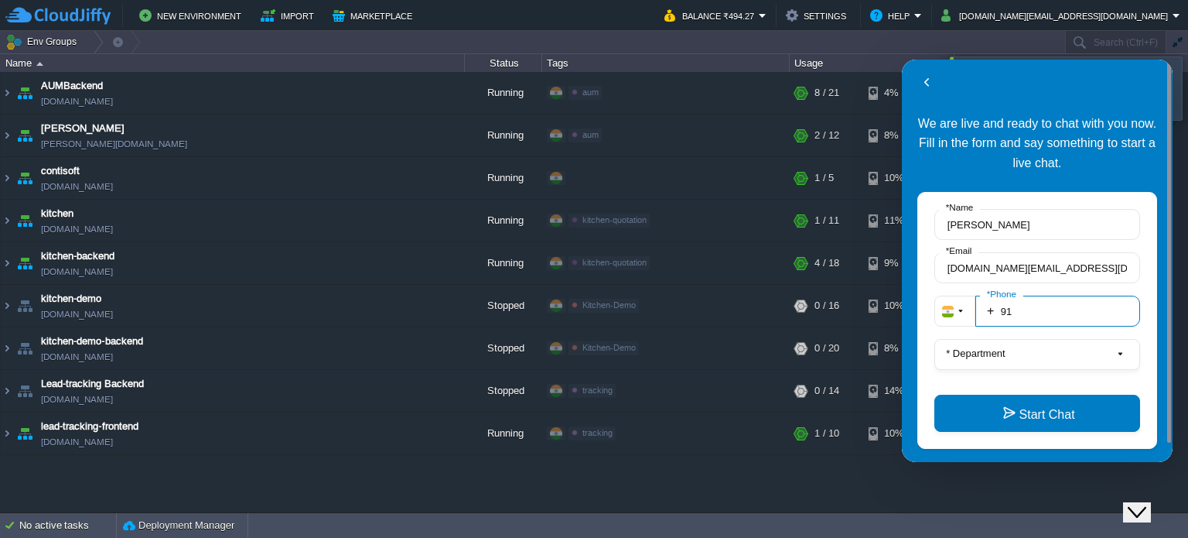
click at [1041, 308] on input "91" at bounding box center [1057, 310] width 165 height 31
type input "919823366045"
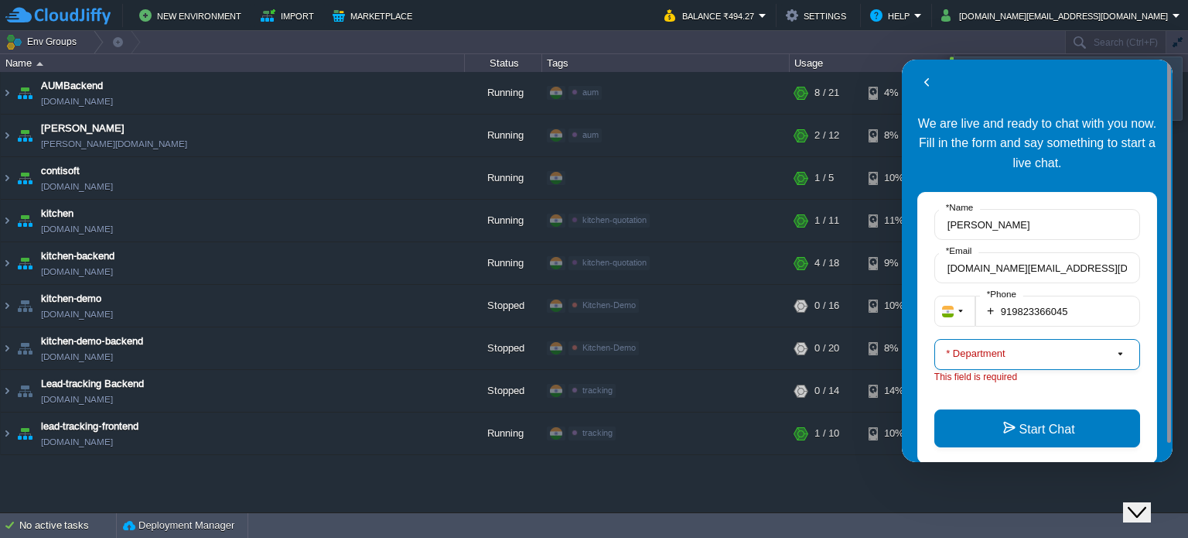
click at [1030, 357] on button "* Department" at bounding box center [1037, 354] width 206 height 31
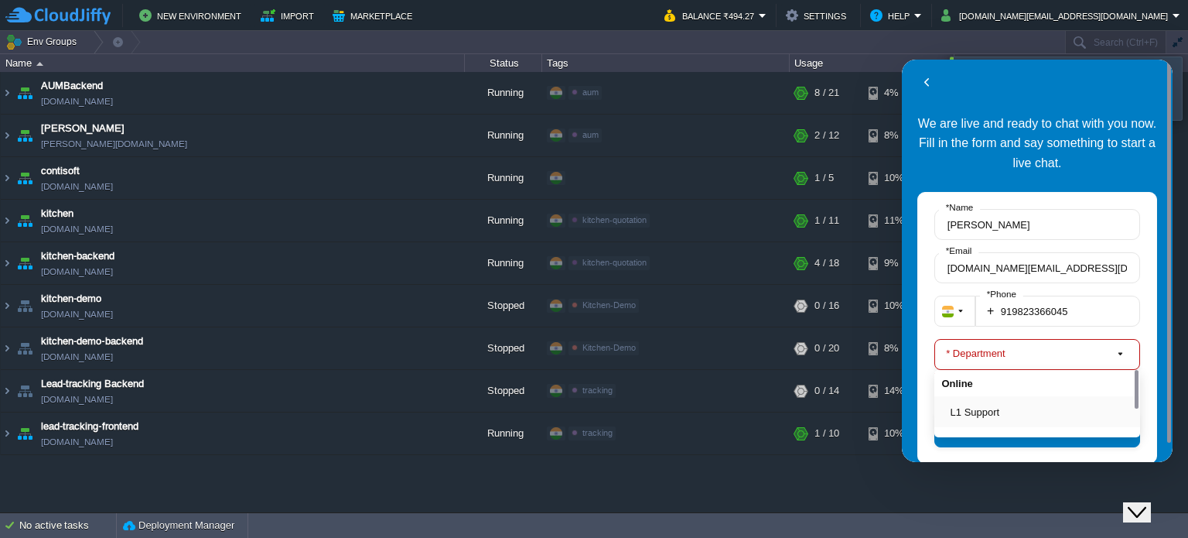
click at [1012, 412] on button "L1 Support" at bounding box center [1042, 412] width 183 height 16
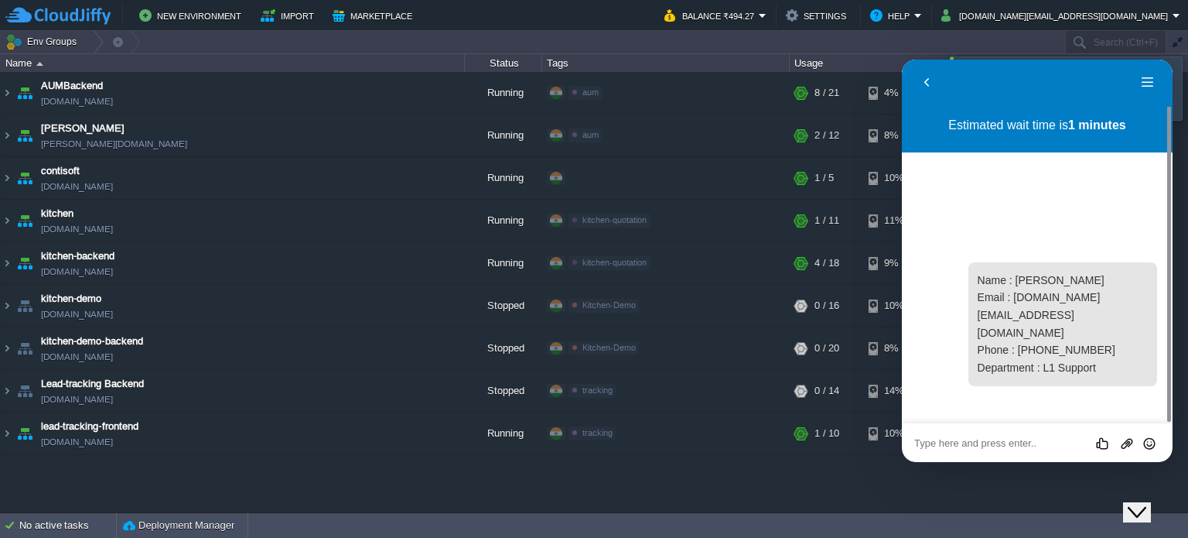
click at [982, 441] on textarea at bounding box center [1037, 443] width 246 height 12
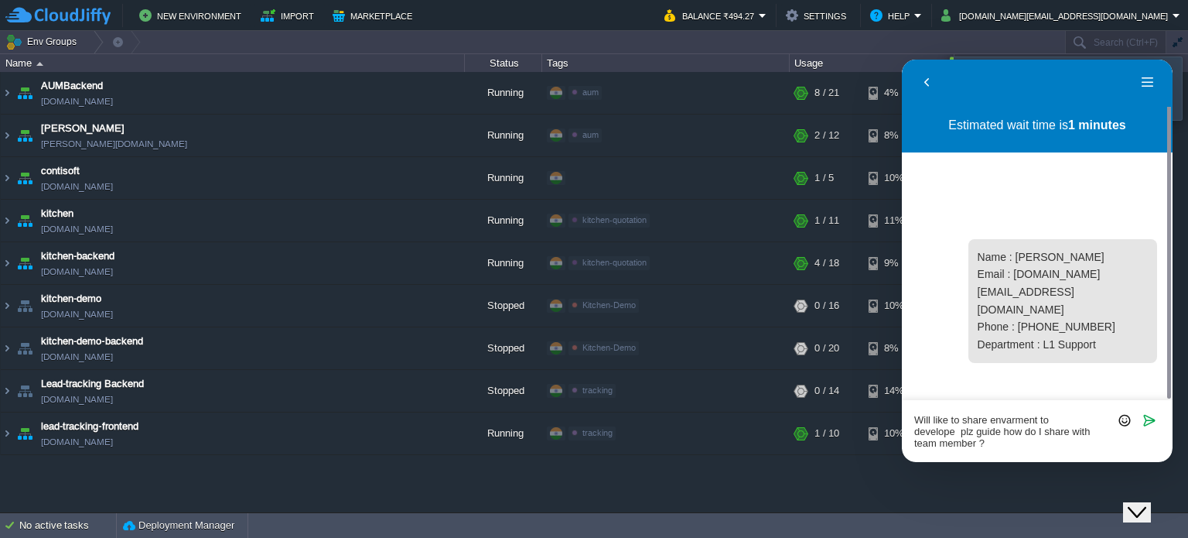
type textarea "Will like to share envarment to develope plz guide how do I share with team mem…"
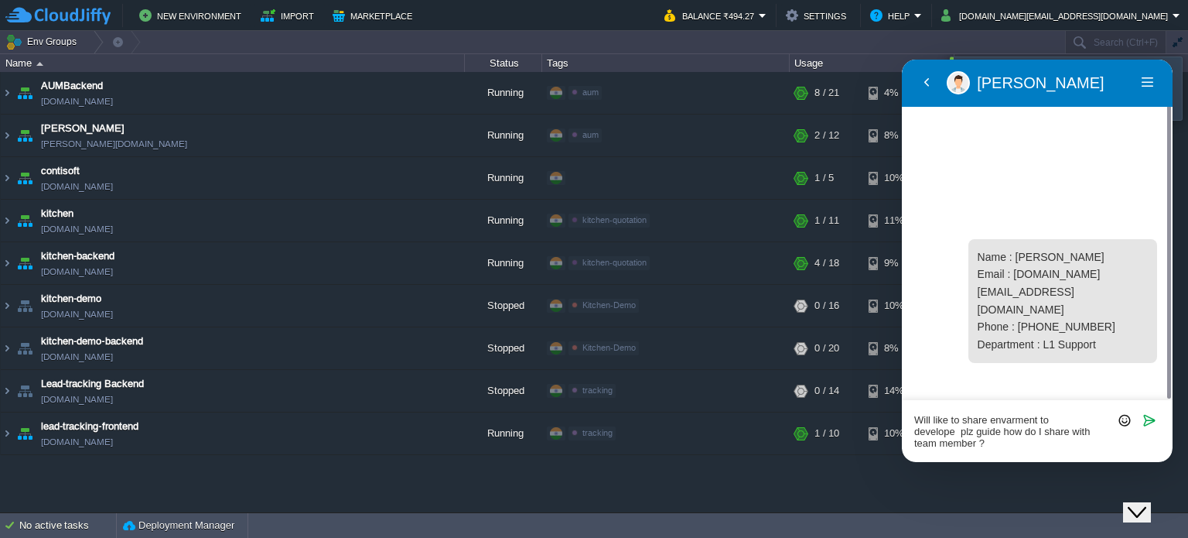
click at [968, 441] on textarea "Will like to share envarment to develope plz guide how do I share with team mem…" at bounding box center [1037, 432] width 246 height 36
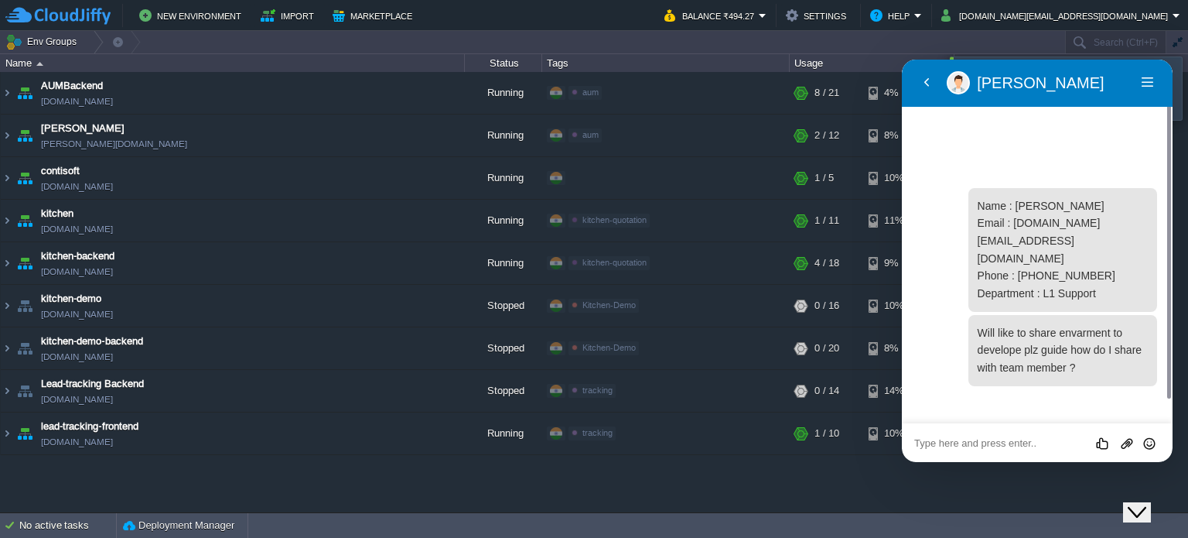
click at [978, 447] on textarea at bounding box center [1037, 443] width 246 height 12
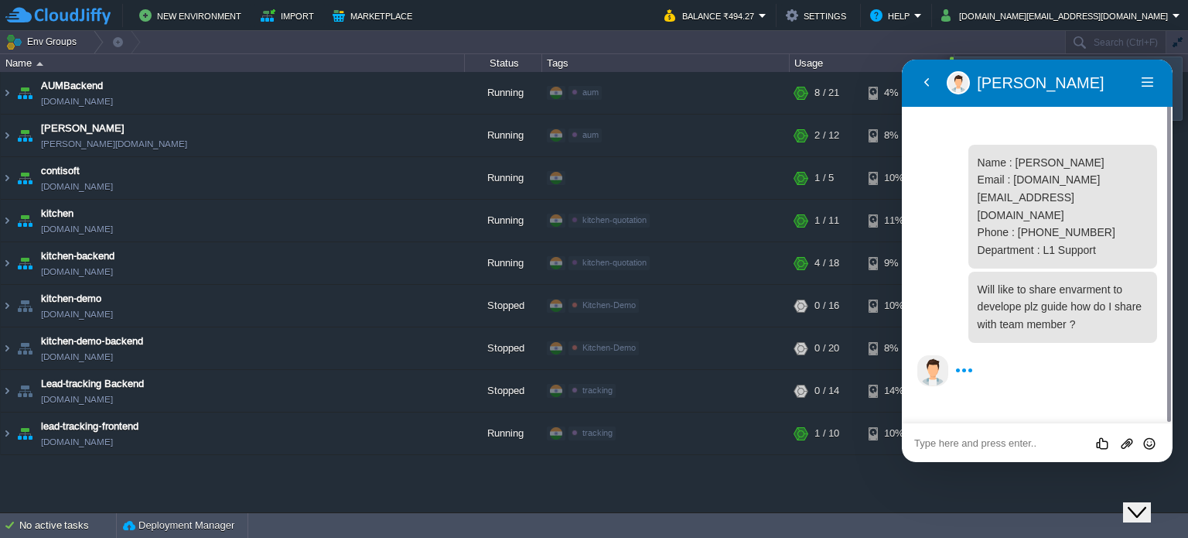
click at [978, 447] on textarea at bounding box center [1037, 443] width 246 height 12
click at [3, 176] on img at bounding box center [7, 178] width 12 height 42
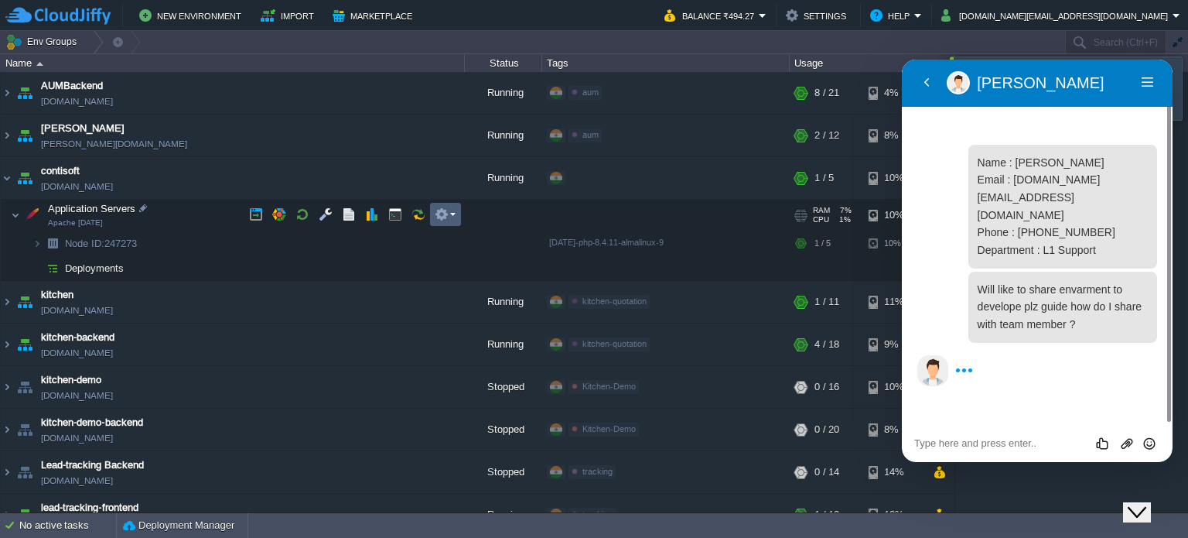
click at [449, 216] on em at bounding box center [445, 214] width 21 height 14
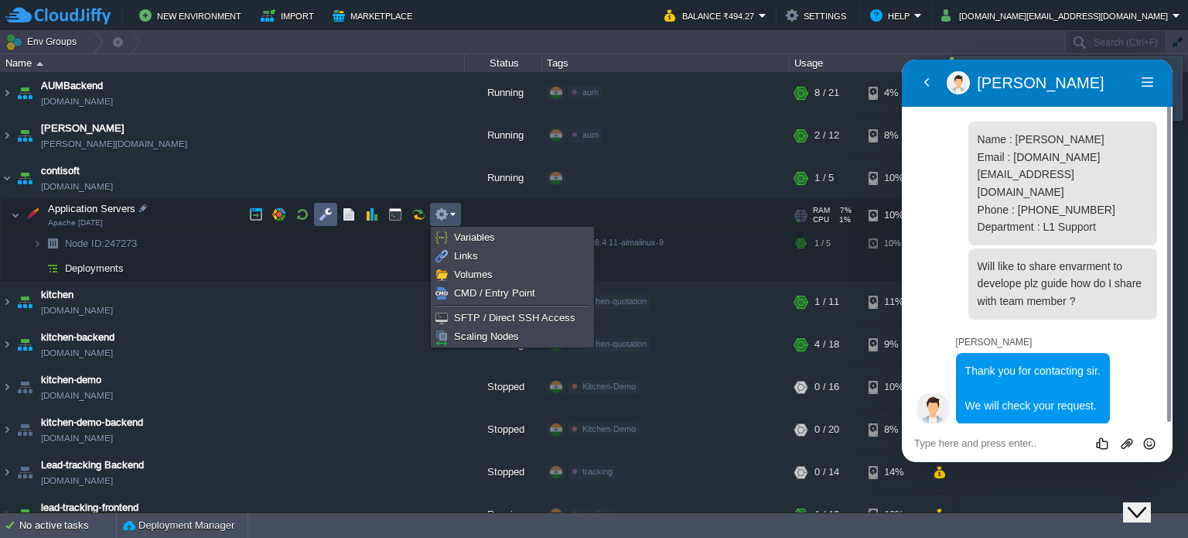
click at [324, 211] on button "button" at bounding box center [326, 214] width 14 height 14
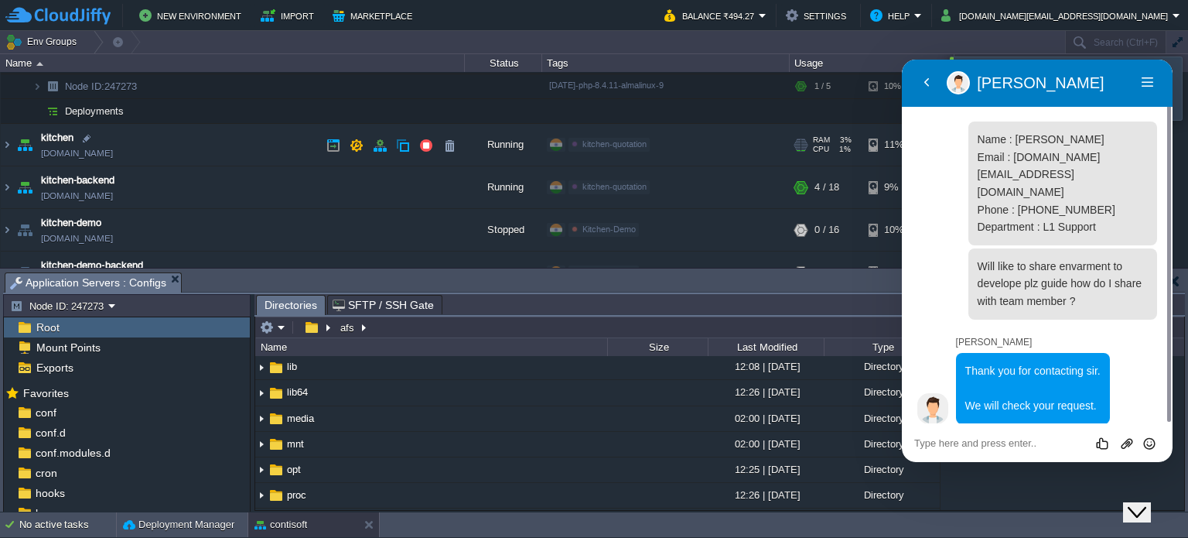
scroll to position [77, 0]
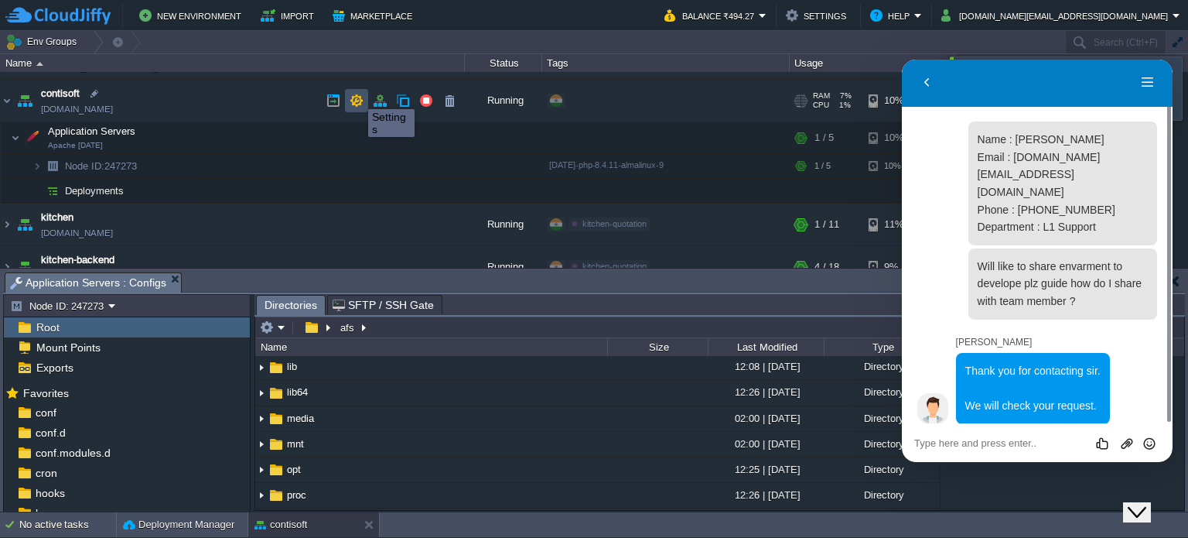
click at [357, 95] on button "button" at bounding box center [357, 101] width 14 height 14
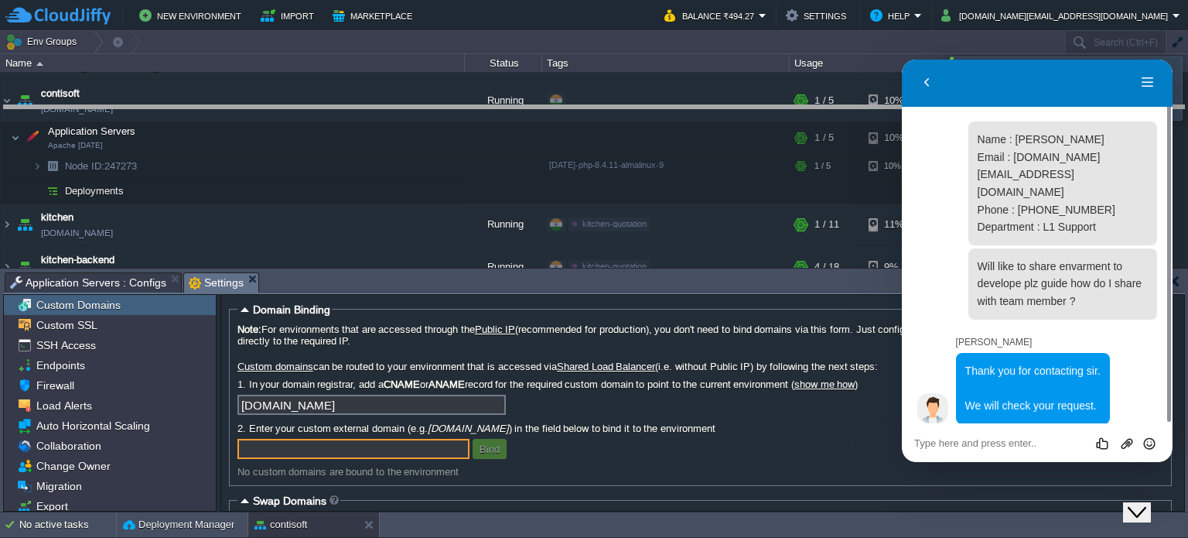
drag, startPoint x: 385, startPoint y: 293, endPoint x: 386, endPoint y: 126, distance: 167.1
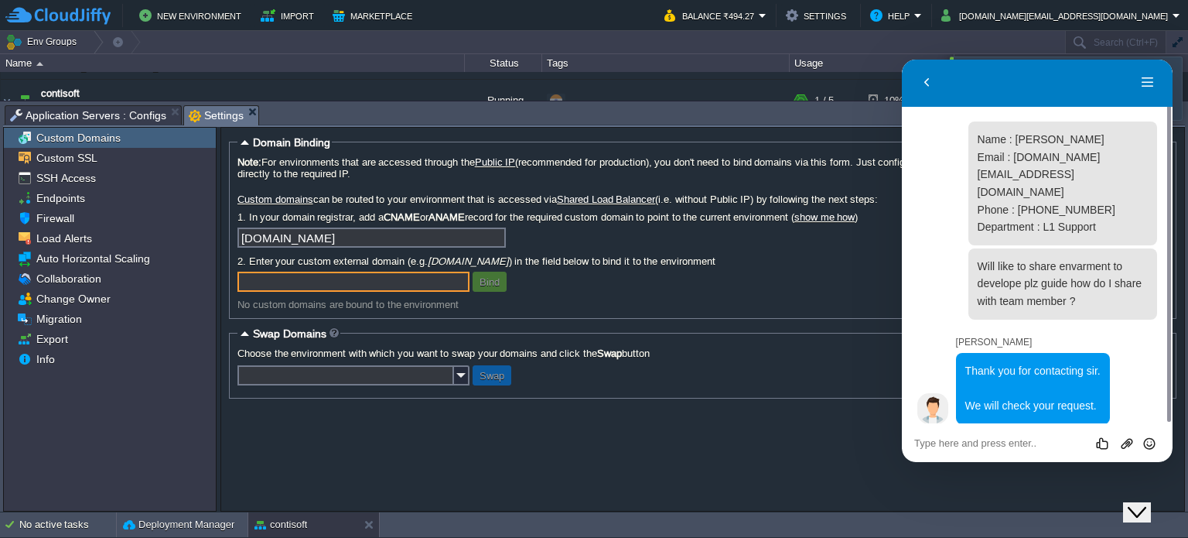
click at [1146, 503] on icon "Close Chat This icon closes the chat window." at bounding box center [1137, 512] width 19 height 19
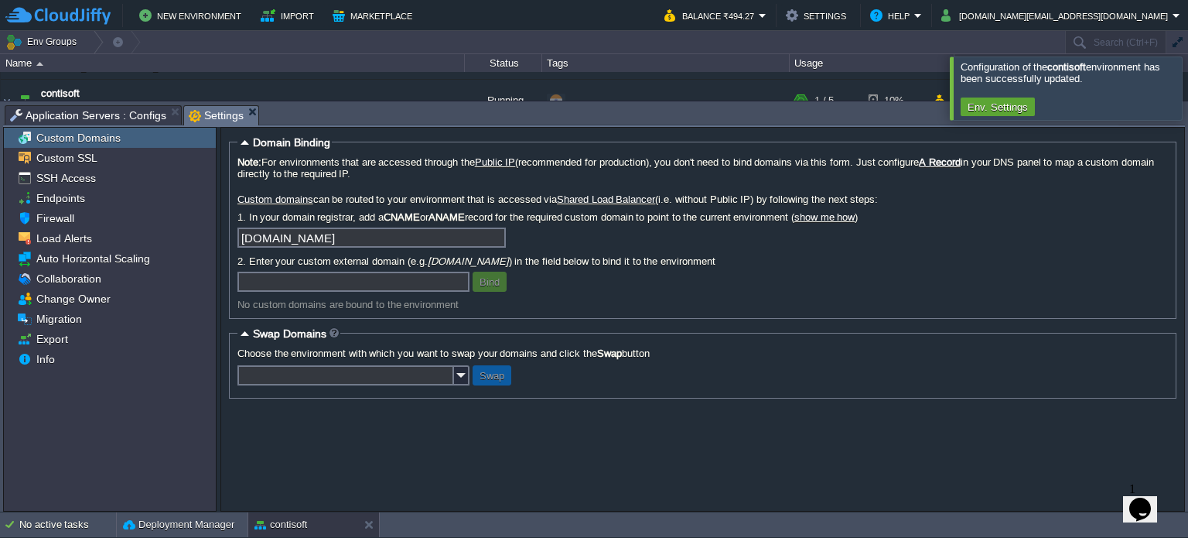
click at [418, 287] on input "text" at bounding box center [353, 282] width 232 height 20
click at [93, 302] on span "Change Owner" at bounding box center [73, 299] width 80 height 14
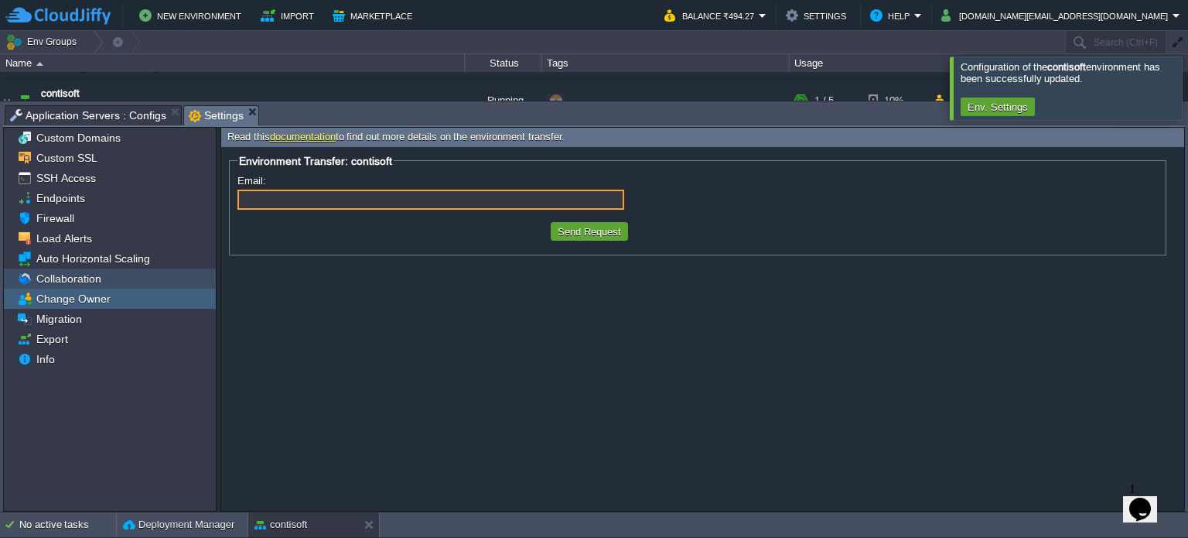
click at [80, 280] on span "Collaboration" at bounding box center [68, 279] width 70 height 14
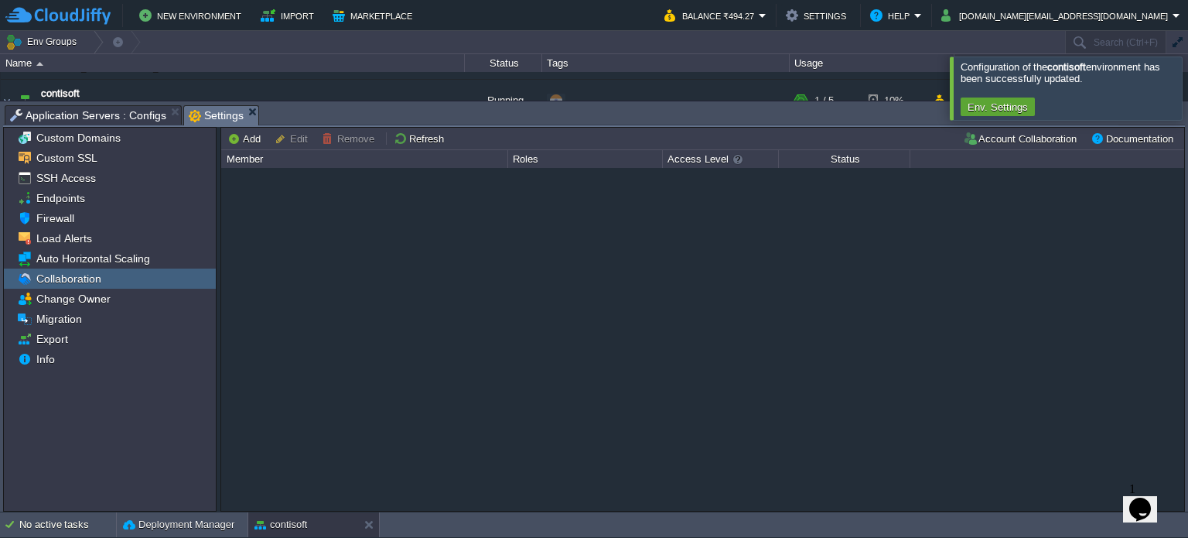
click at [84, 284] on span "Collaboration" at bounding box center [68, 279] width 70 height 14
click at [249, 136] on button "Add" at bounding box center [246, 139] width 38 height 14
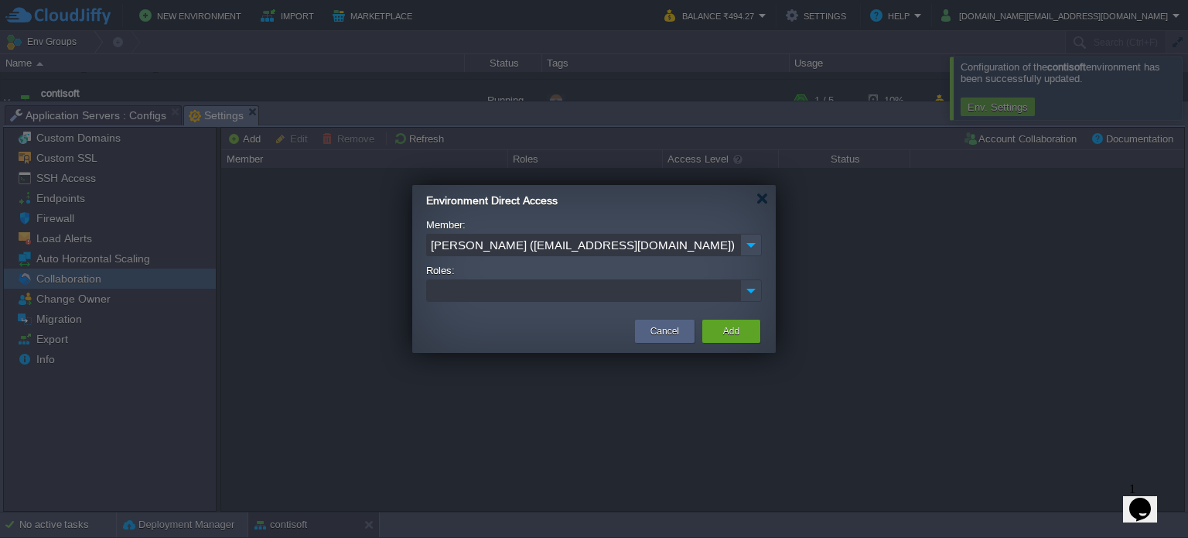
click at [756, 296] on img at bounding box center [751, 290] width 20 height 21
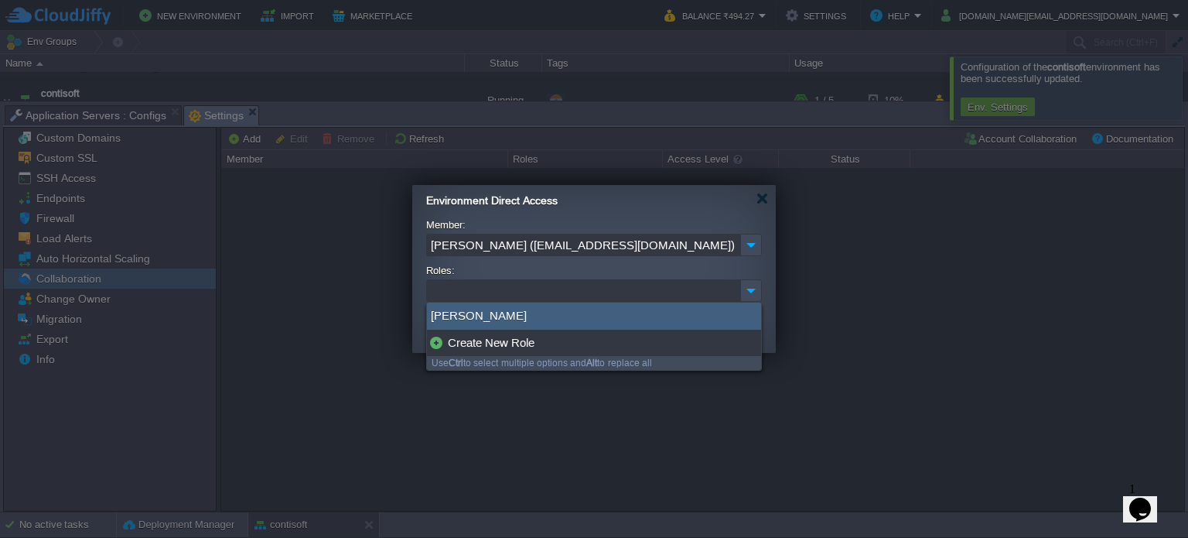
click at [477, 292] on ul at bounding box center [584, 290] width 313 height 21
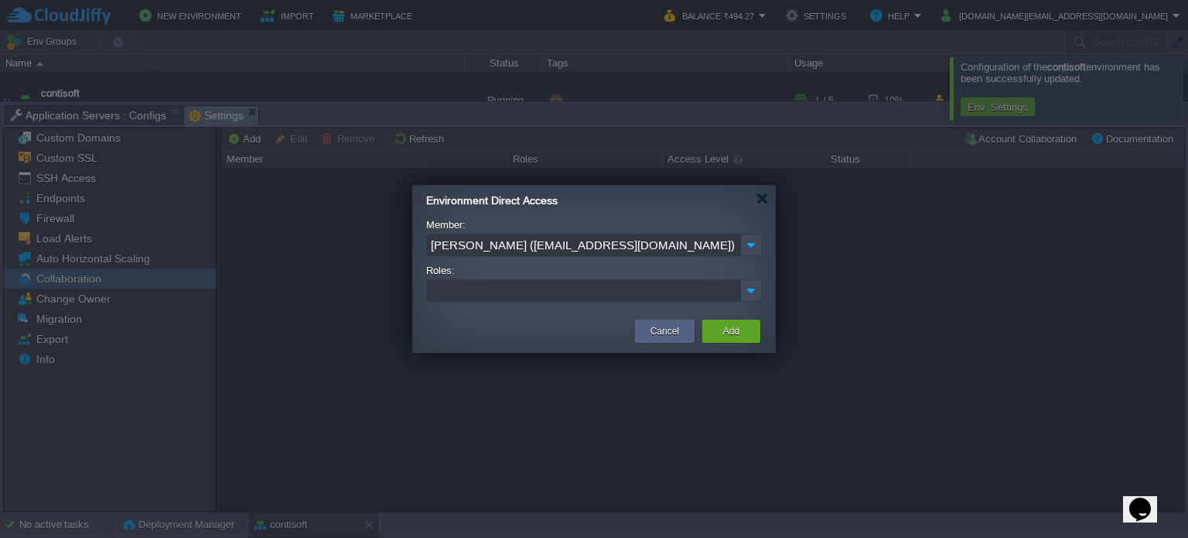
click at [599, 245] on input "[PERSON_NAME] ([EMAIL_ADDRESS][DOMAIN_NAME])" at bounding box center [583, 245] width 314 height 22
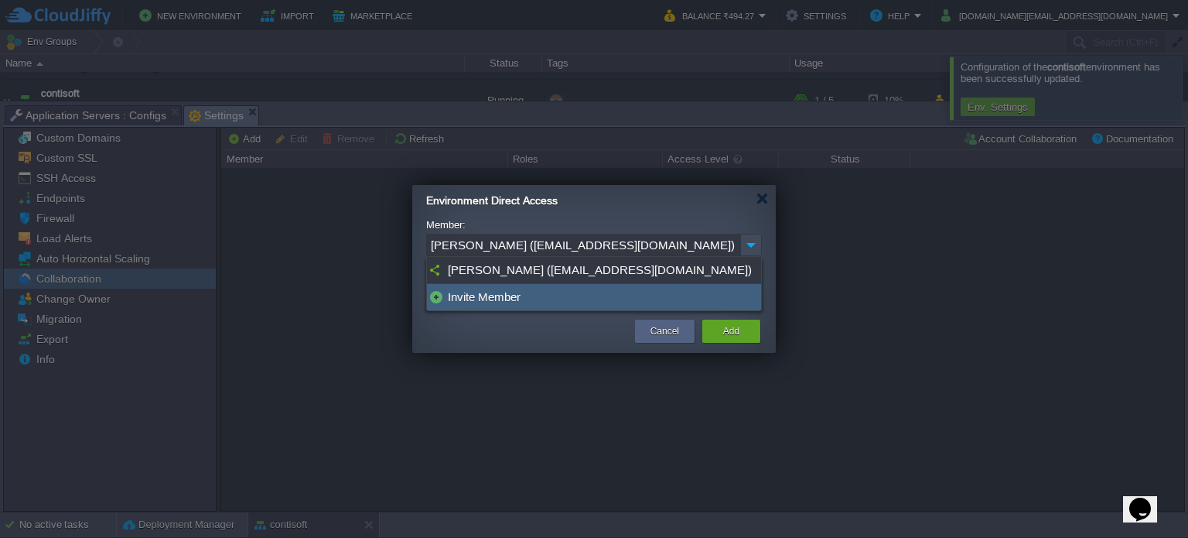
click at [495, 302] on div "Invite Member" at bounding box center [594, 297] width 334 height 26
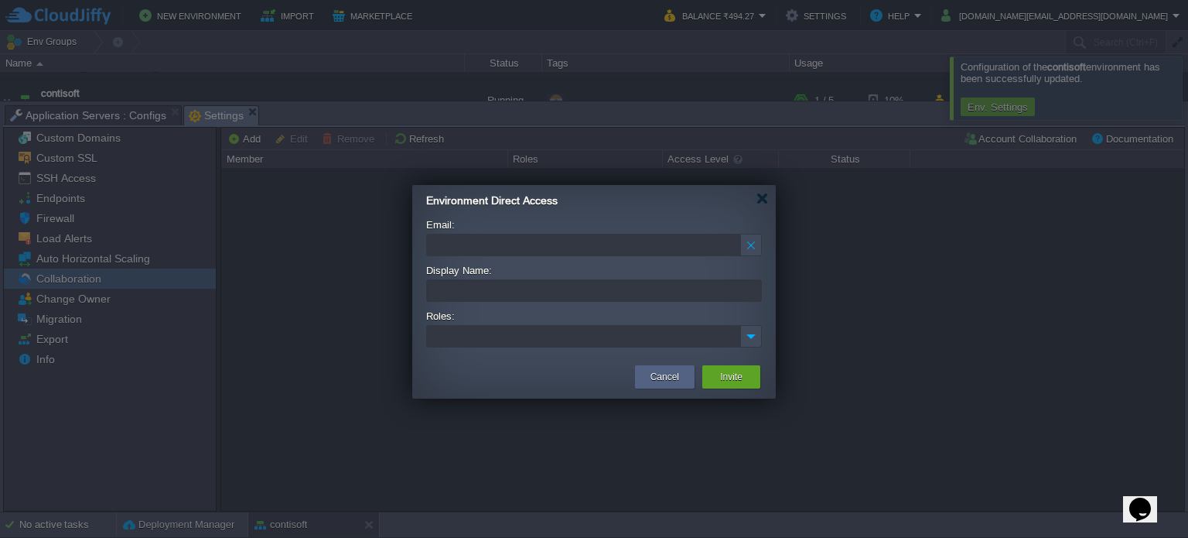
click at [500, 236] on input "Email:" at bounding box center [583, 245] width 314 height 22
paste input "[EMAIL_ADDRESS][DOMAIN_NAME]"
drag, startPoint x: 461, startPoint y: 248, endPoint x: 427, endPoint y: 254, distance: 34.7
click at [427, 254] on input "[EMAIL_ADDRESS][DOMAIN_NAME]" at bounding box center [583, 245] width 314 height 22
type input "[EMAIL_ADDRESS][DOMAIN_NAME]"
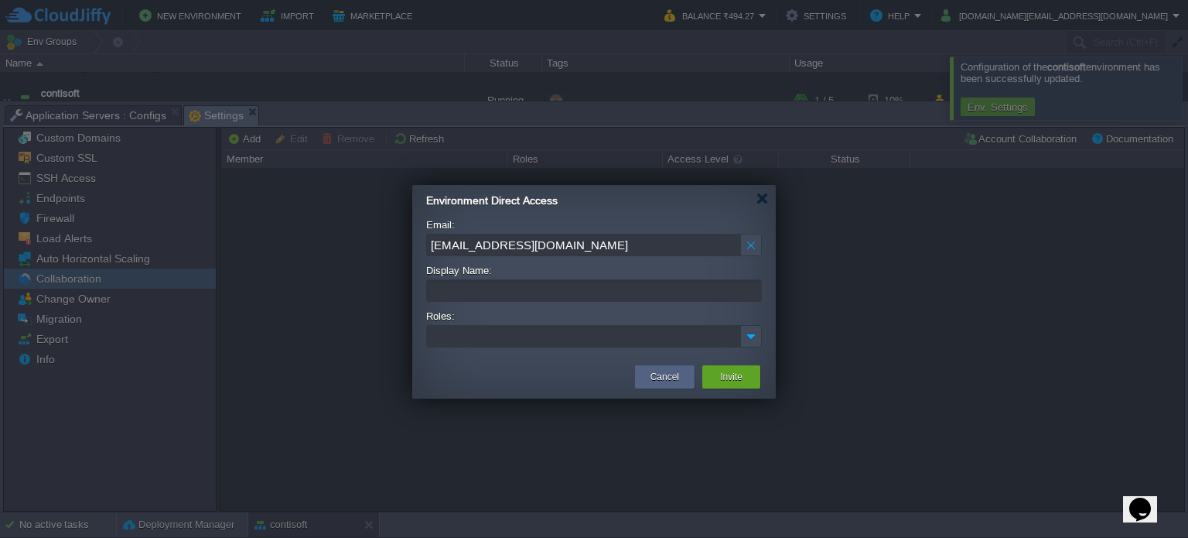
click at [453, 289] on input "Display Name:" at bounding box center [594, 290] width 336 height 22
paste input "[PERSON_NAME]"
type input "[PERSON_NAME]"
click at [509, 340] on ul at bounding box center [584, 336] width 313 height 21
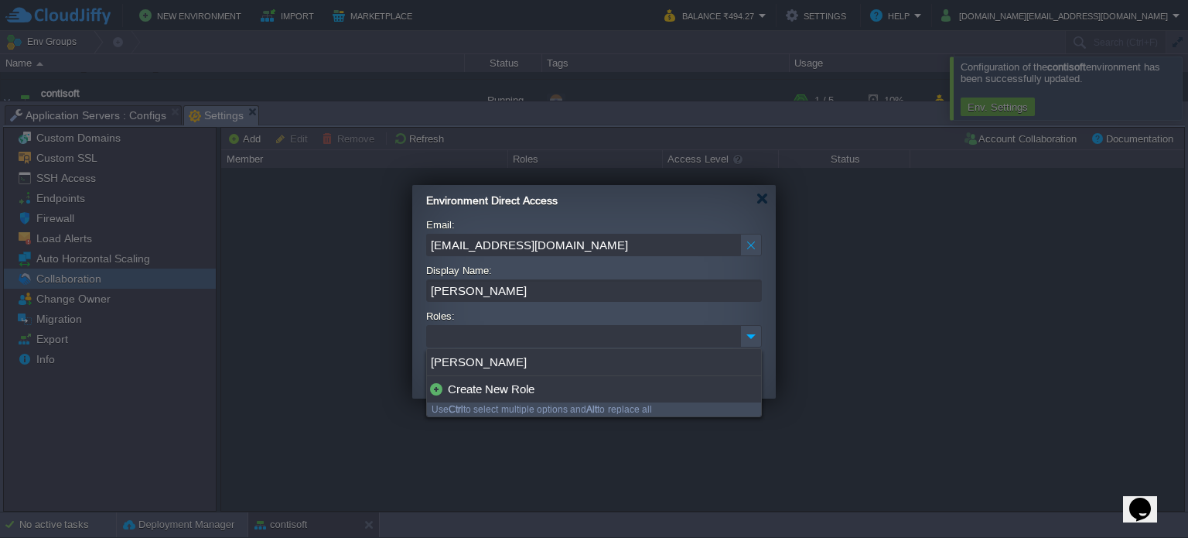
click at [654, 340] on ul at bounding box center [584, 336] width 313 height 21
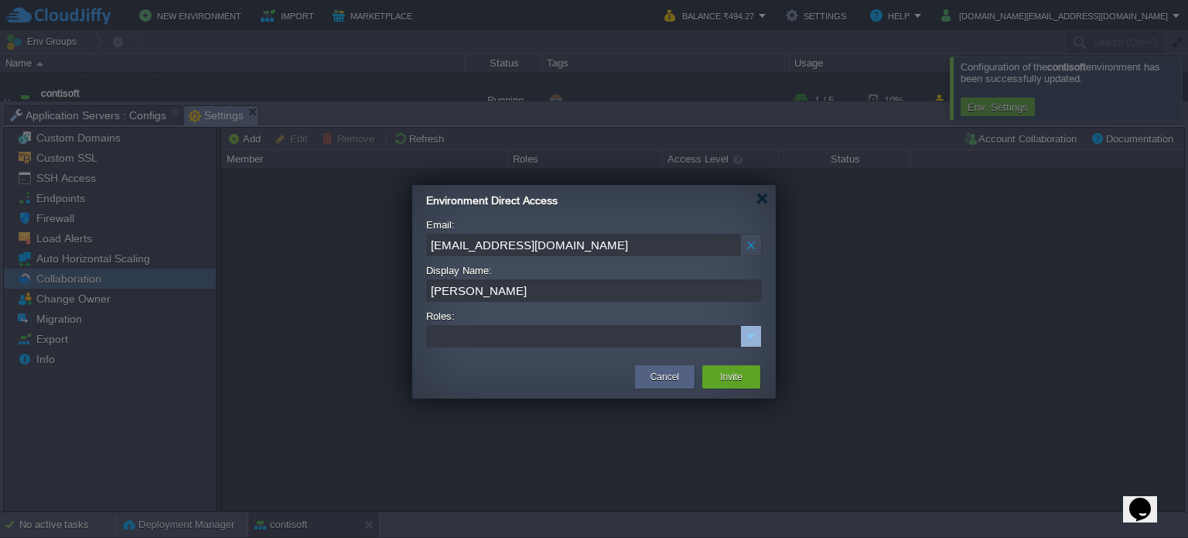
click at [654, 340] on ul at bounding box center [584, 336] width 313 height 21
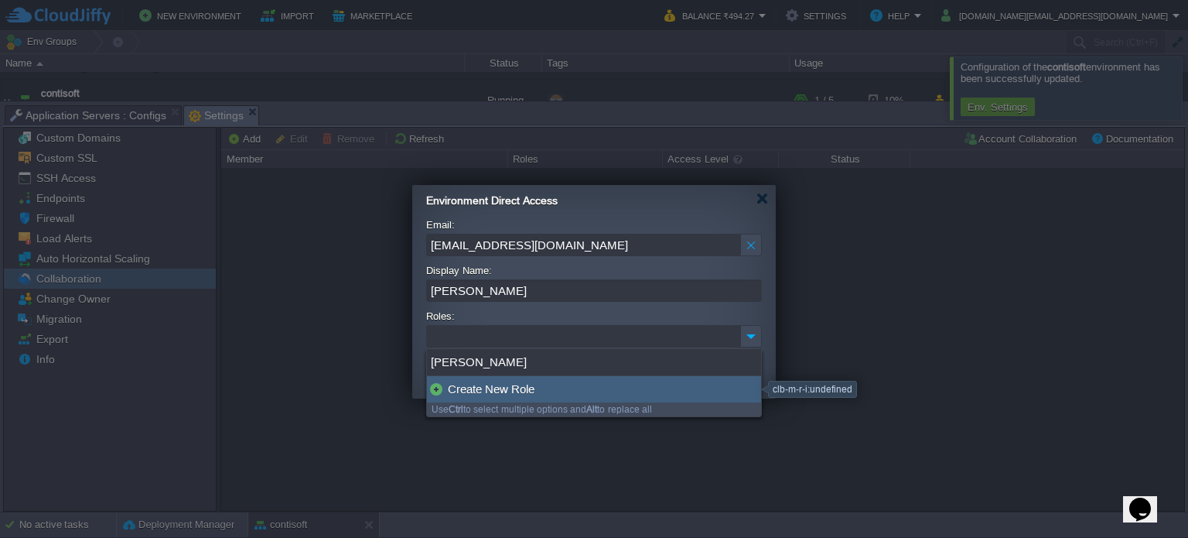
click at [523, 390] on div "Create New Role" at bounding box center [594, 389] width 334 height 26
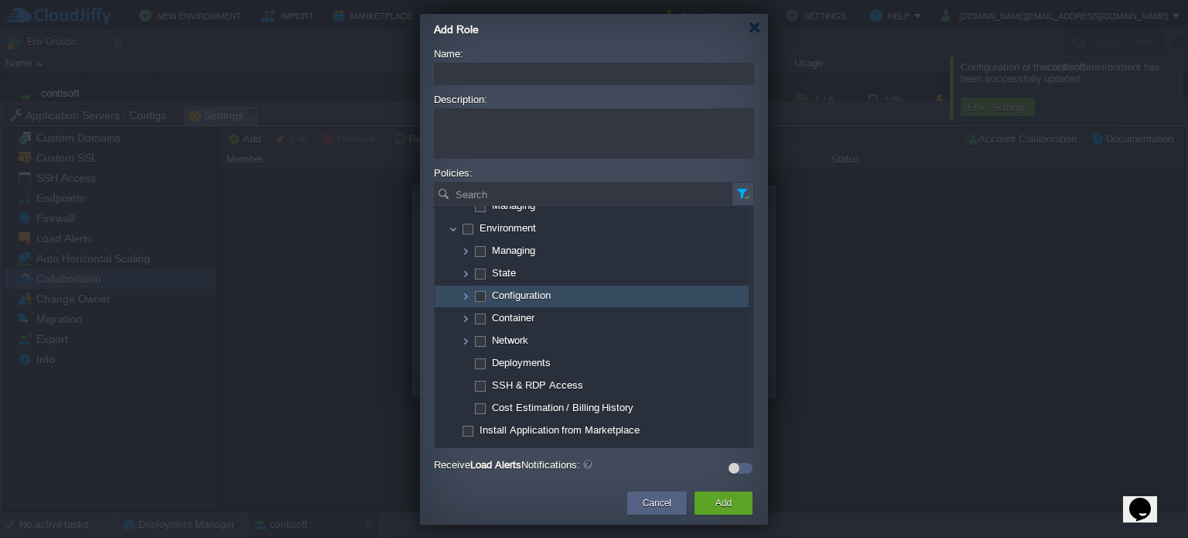
scroll to position [0, 0]
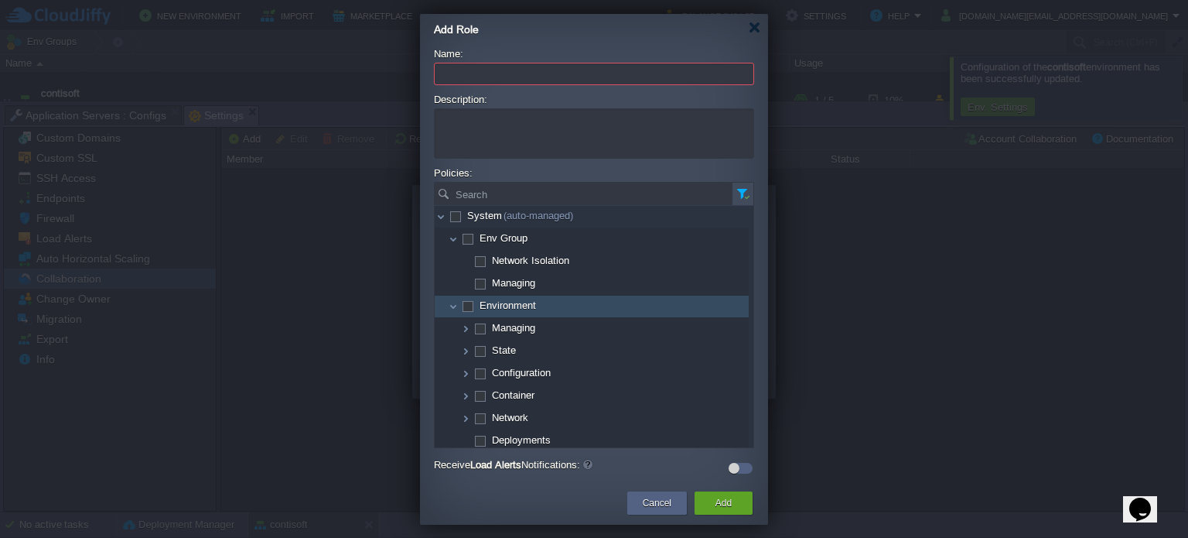
click at [466, 306] on span at bounding box center [467, 305] width 3 height 12
checkbox input "true"
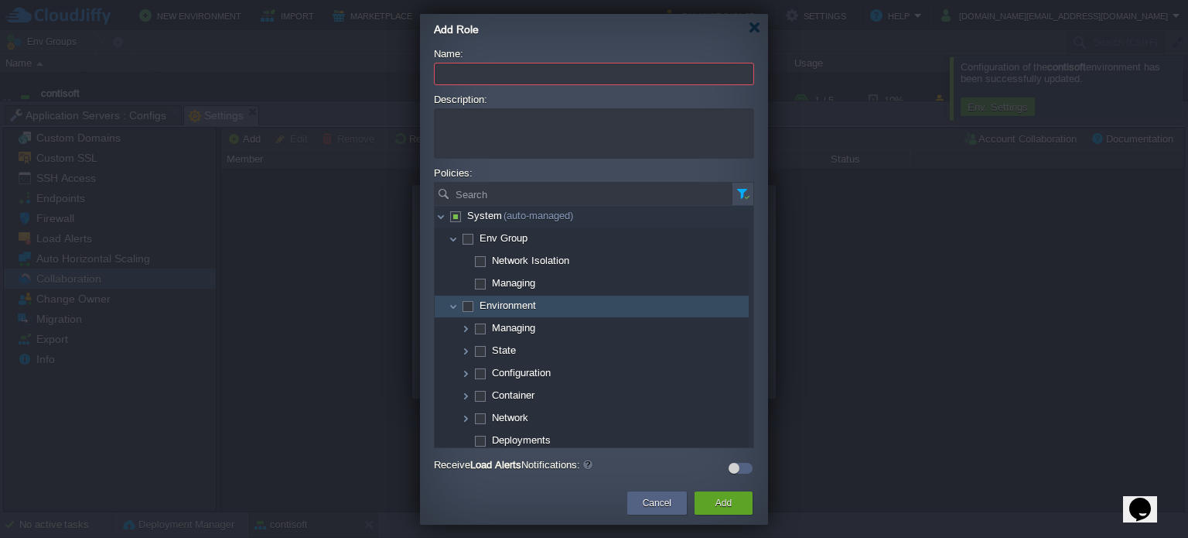
checkbox input "true"
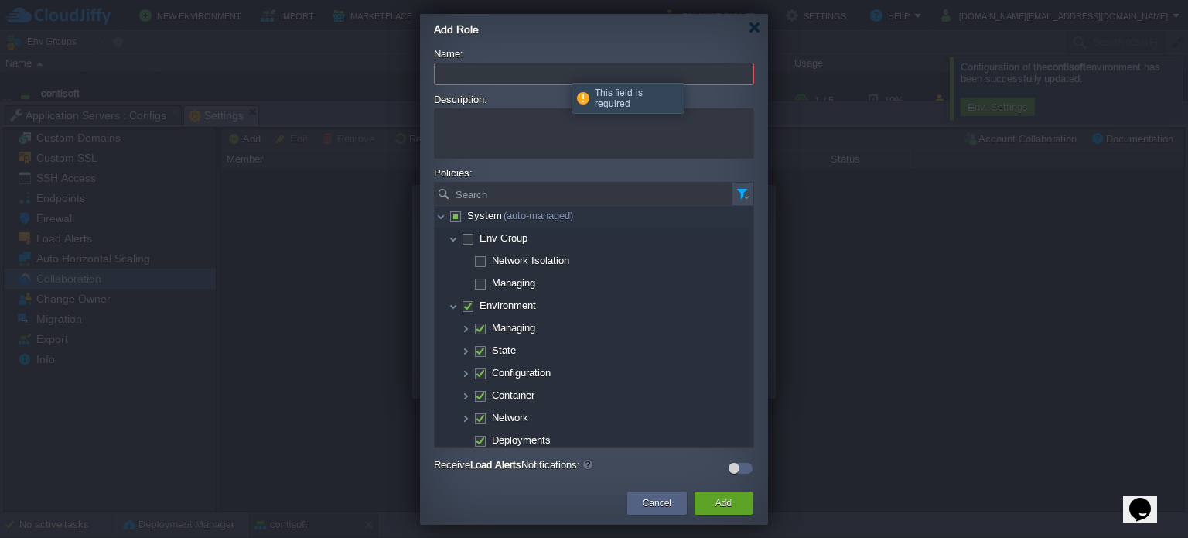
click at [545, 74] on input "Name:" at bounding box center [594, 74] width 320 height 22
type input "Development"
click at [726, 500] on button "Add" at bounding box center [724, 502] width 16 height 15
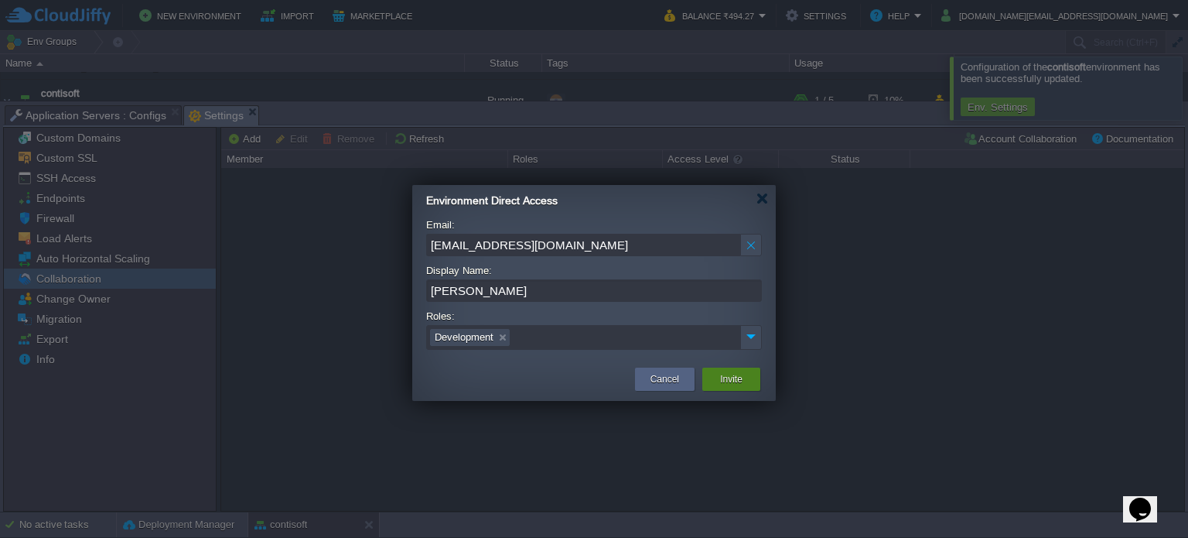
click at [735, 388] on div "Invite" at bounding box center [731, 378] width 35 height 23
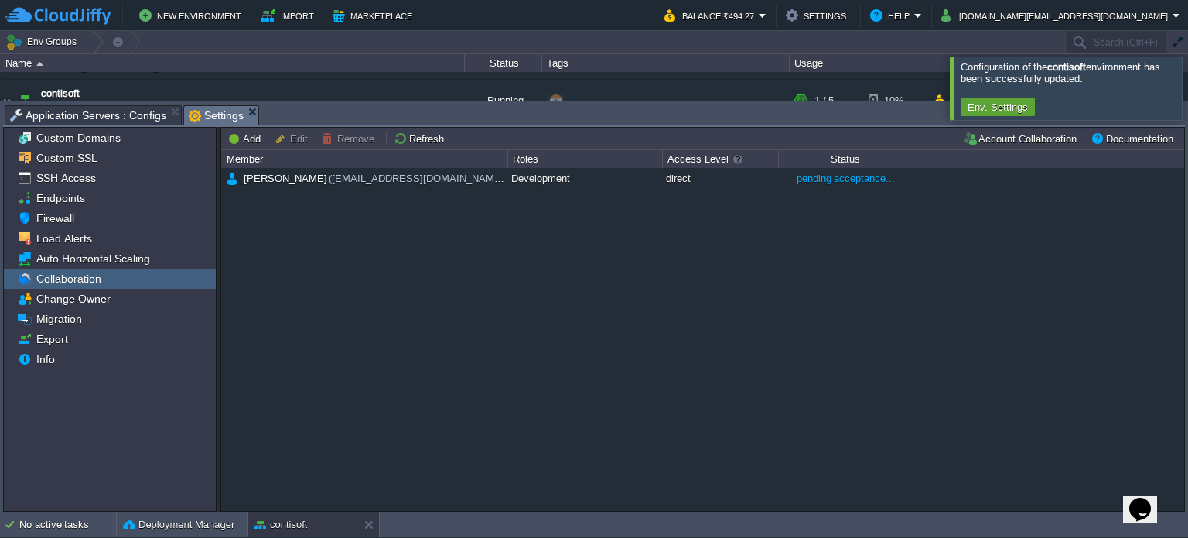
click at [521, 336] on div "[PERSON_NAME] ([EMAIL_ADDRESS][DOMAIN_NAME]) Development direct pending accepta…" at bounding box center [702, 339] width 963 height 343
click at [570, 354] on div "[PERSON_NAME] ([EMAIL_ADDRESS][DOMAIN_NAME]) Development direct pending accepta…" at bounding box center [702, 339] width 963 height 343
click at [586, 341] on div "[PERSON_NAME] ([EMAIL_ADDRESS][DOMAIN_NAME]) Development direct pending accepta…" at bounding box center [702, 339] width 963 height 343
click at [251, 136] on button "Add" at bounding box center [246, 139] width 38 height 14
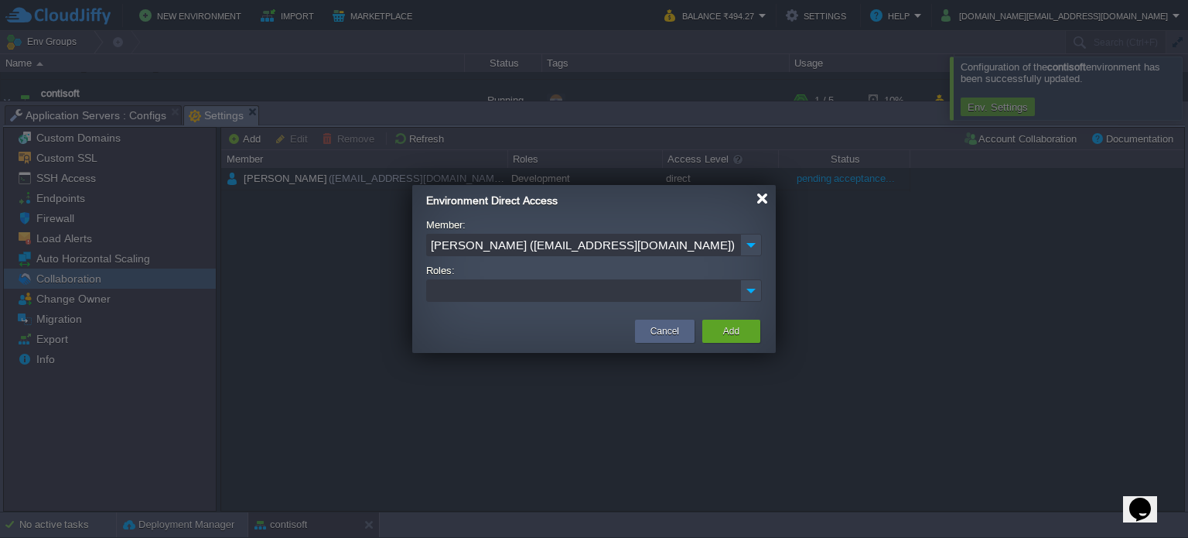
click at [760, 199] on div at bounding box center [763, 199] width 12 height 12
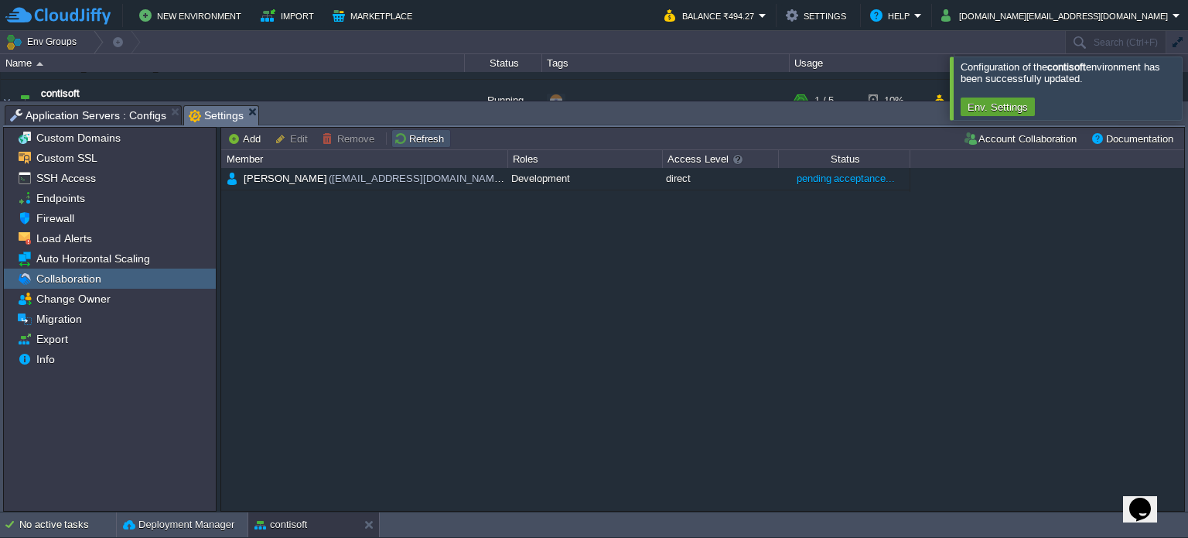
click at [415, 142] on button "Refresh" at bounding box center [421, 139] width 55 height 14
click at [236, 138] on button "Add" at bounding box center [246, 139] width 38 height 14
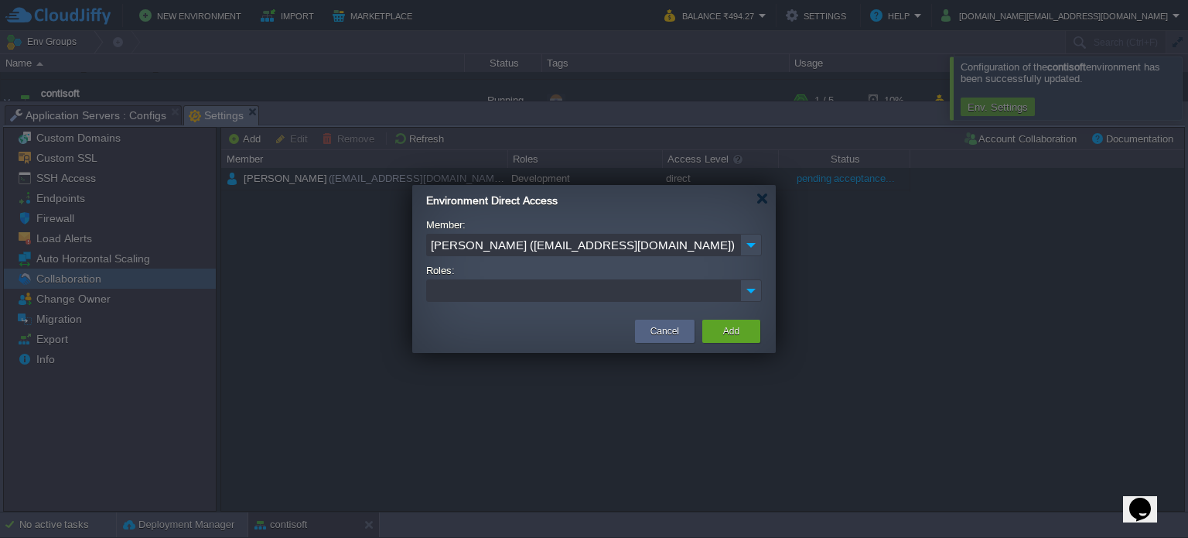
click at [658, 299] on ul at bounding box center [584, 290] width 313 height 21
click at [752, 254] on img at bounding box center [751, 245] width 22 height 22
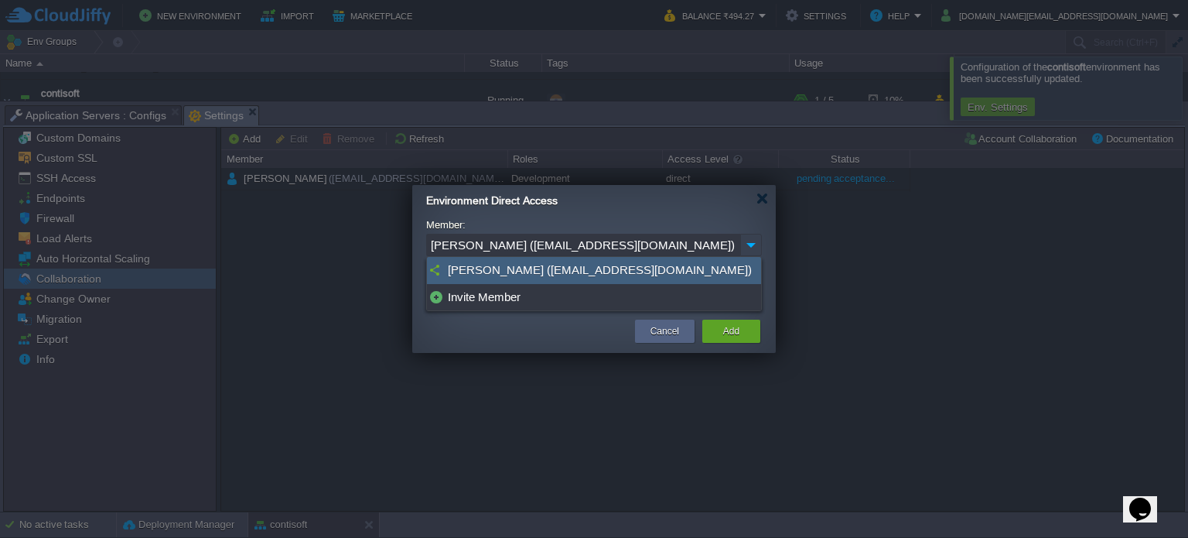
click at [752, 245] on img at bounding box center [751, 245] width 22 height 22
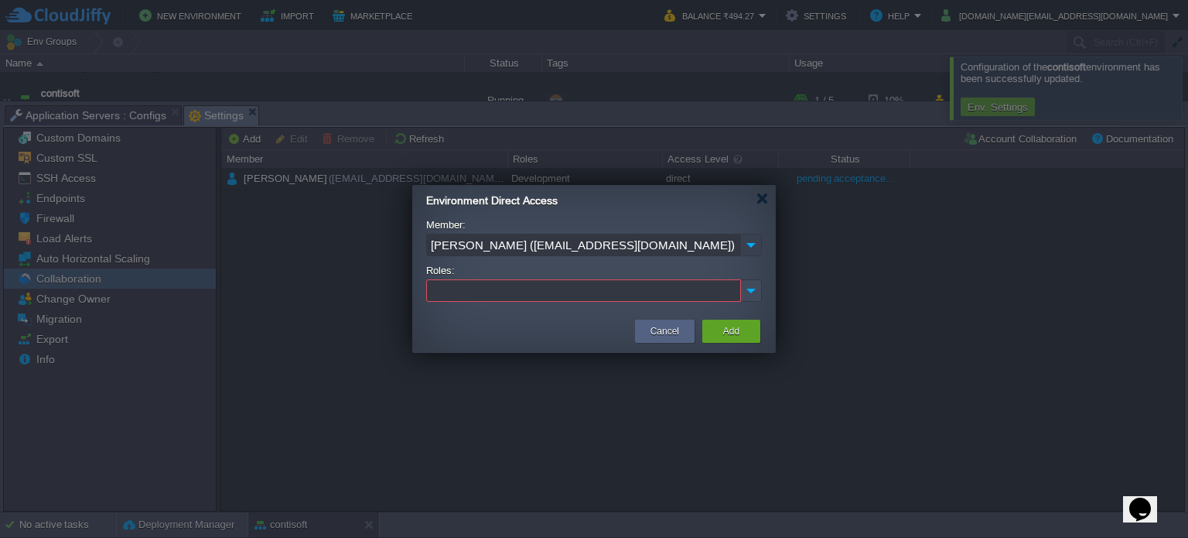
click at [752, 245] on img at bounding box center [751, 245] width 22 height 22
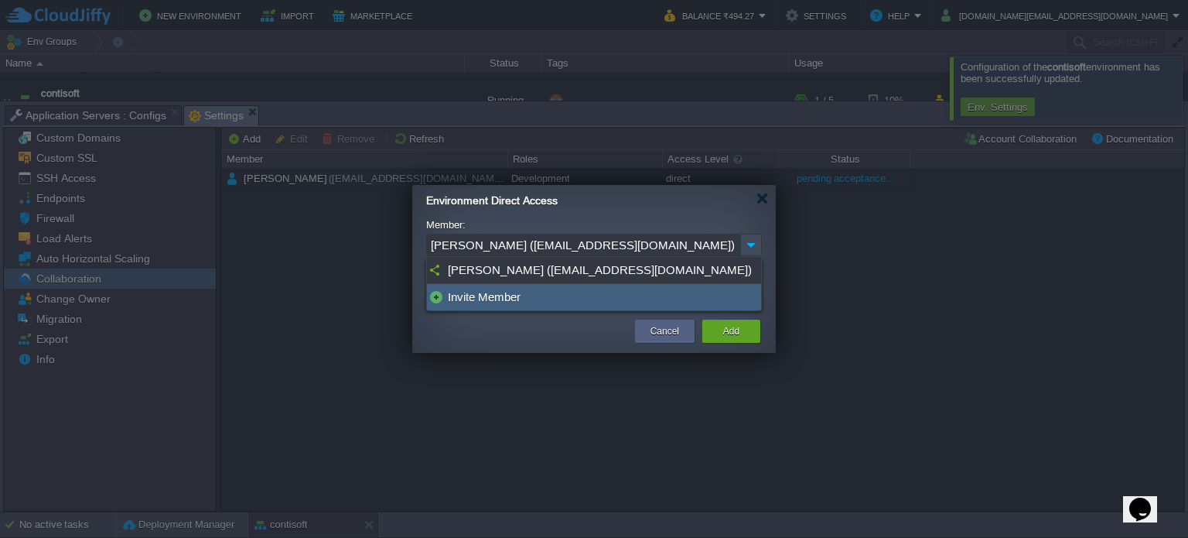
click at [464, 293] on div "Invite Member" at bounding box center [594, 297] width 334 height 26
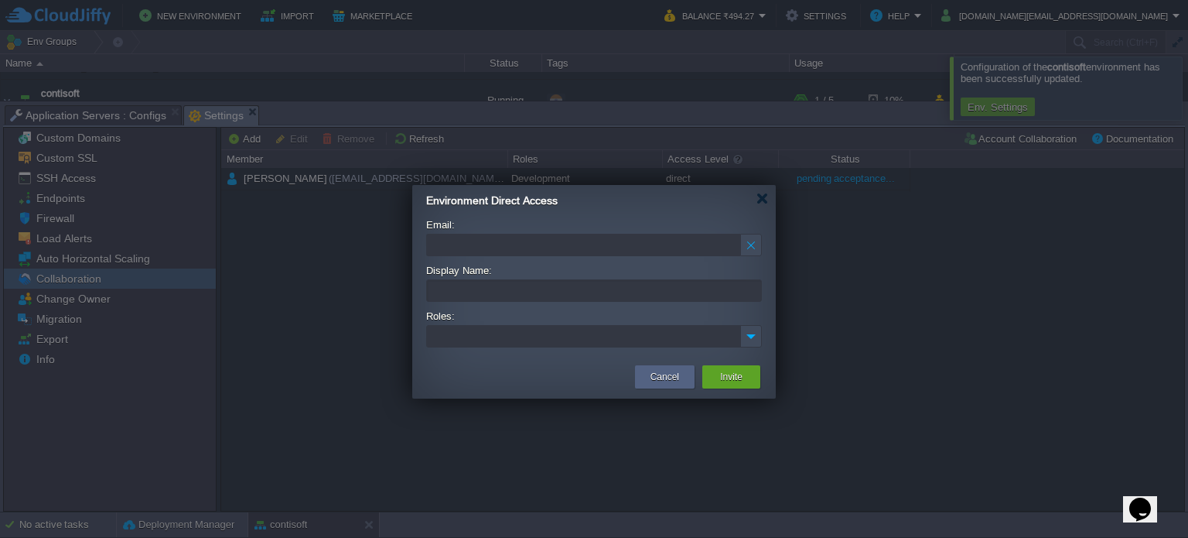
click at [514, 246] on input "Email:" at bounding box center [583, 245] width 314 height 22
click at [461, 291] on input "Display Name:" at bounding box center [594, 290] width 336 height 22
type input "Akash"
click at [508, 340] on ul at bounding box center [584, 336] width 313 height 21
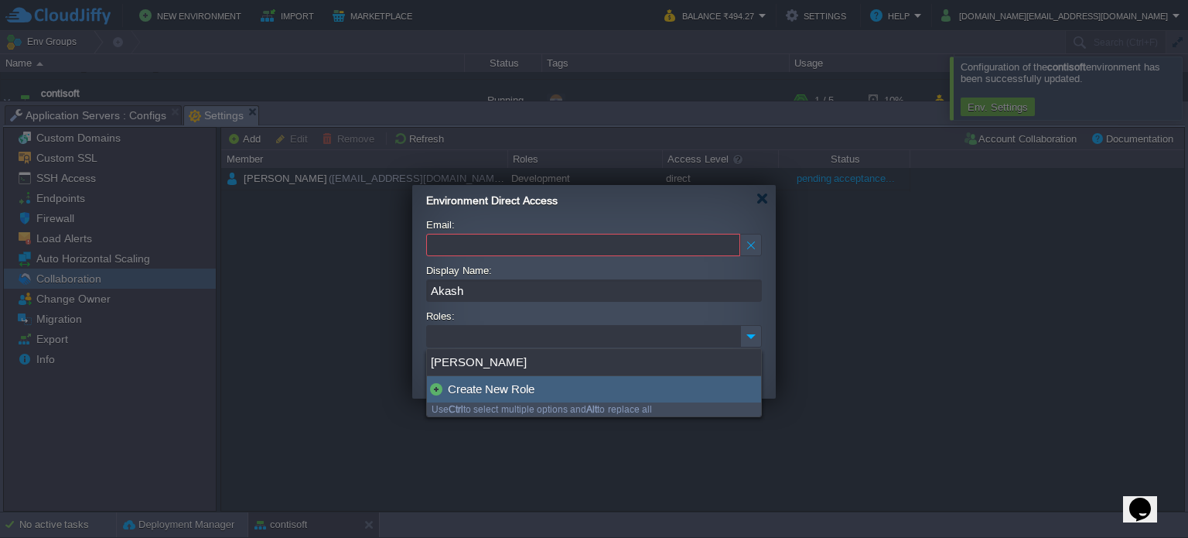
click at [566, 391] on div "Create New Role" at bounding box center [594, 389] width 334 height 26
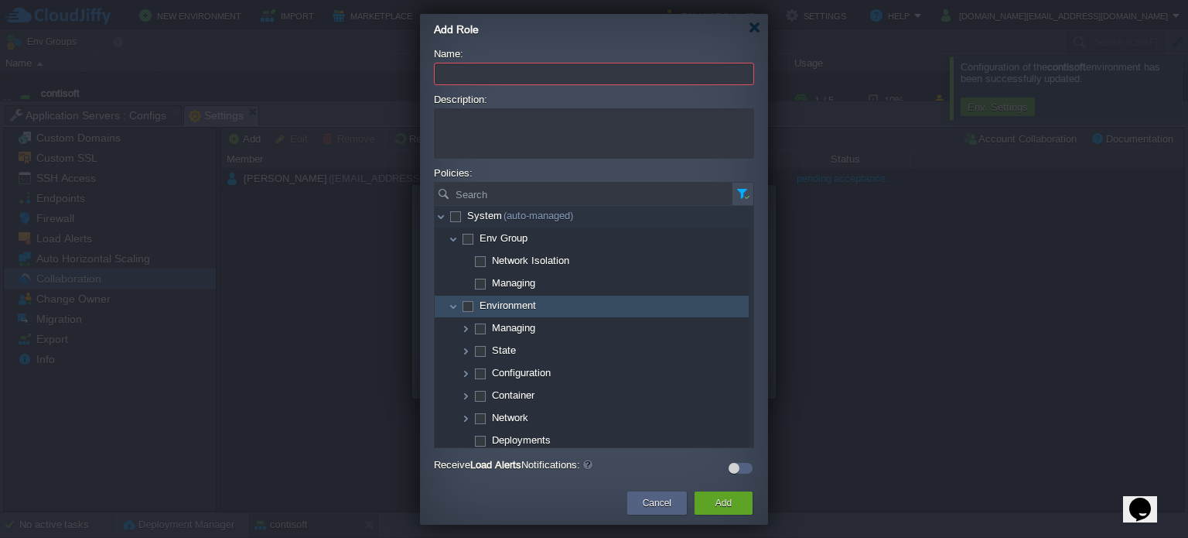
click at [468, 303] on span at bounding box center [467, 305] width 3 height 12
checkbox input "true"
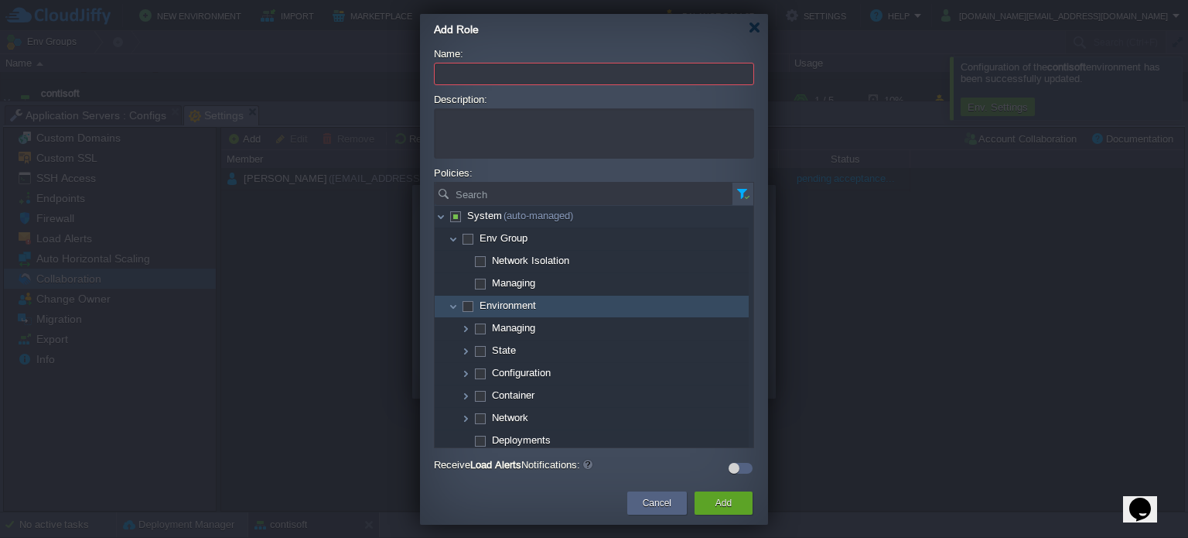
checkbox input "true"
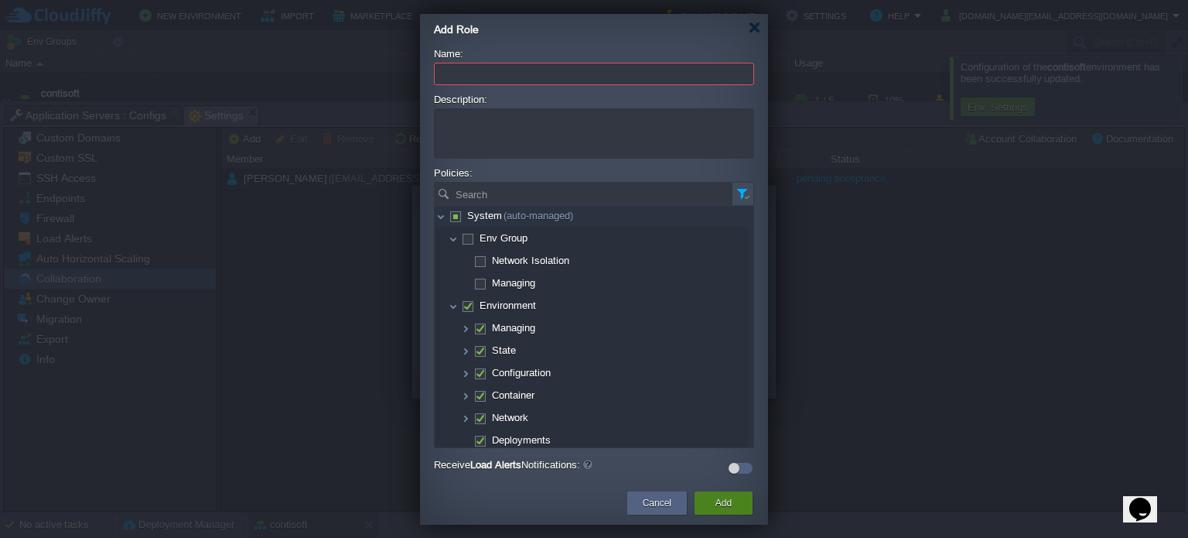
click at [727, 502] on button "Add" at bounding box center [724, 502] width 16 height 15
click at [726, 502] on button "Add" at bounding box center [724, 502] width 16 height 15
click at [541, 76] on input "Name:" at bounding box center [594, 74] width 320 height 22
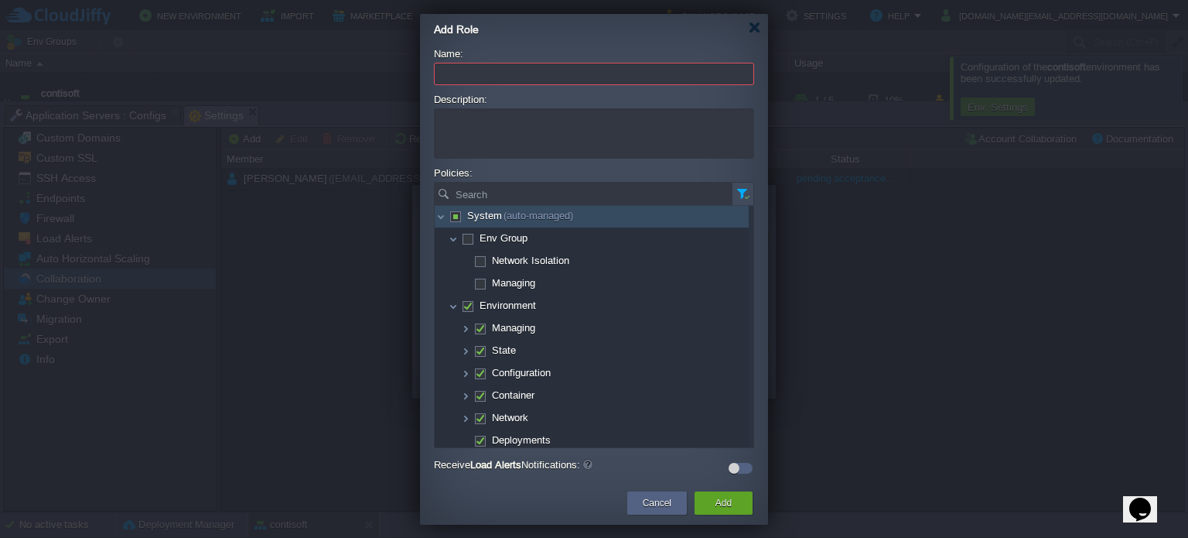
click at [449, 216] on td "System (auto-managed)" at bounding box center [592, 217] width 314 height 22
checkbox input "true"
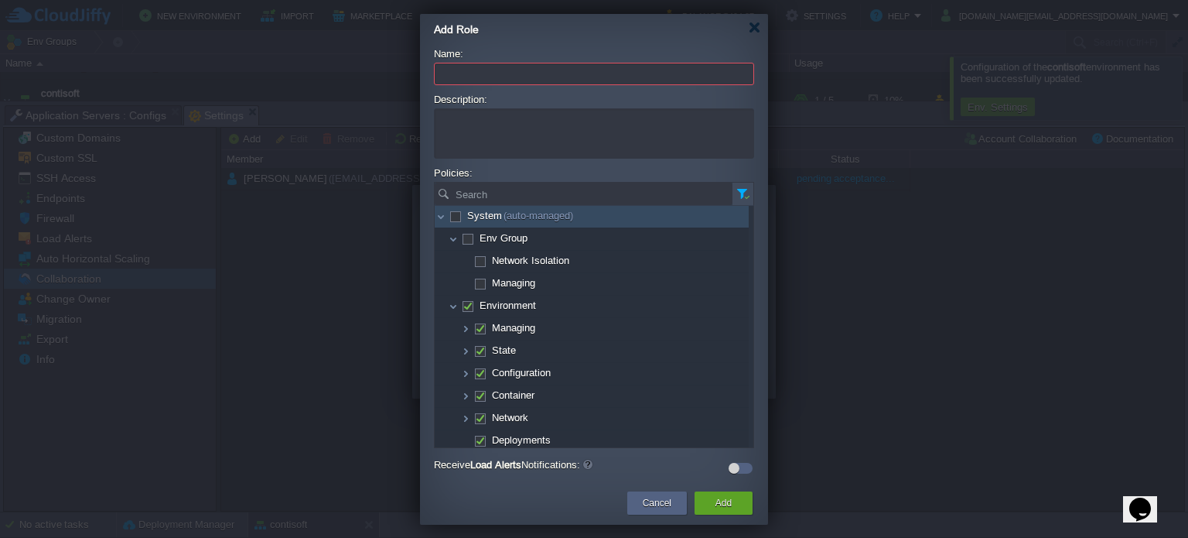
checkbox input "true"
click at [456, 217] on span at bounding box center [454, 216] width 3 height 12
checkbox input "false"
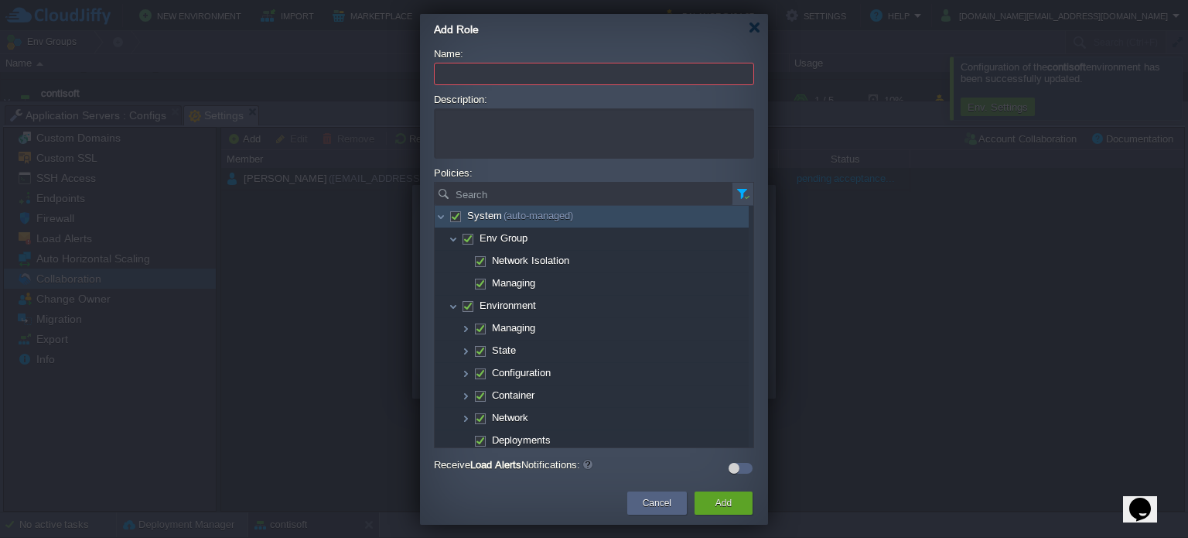
checkbox input "false"
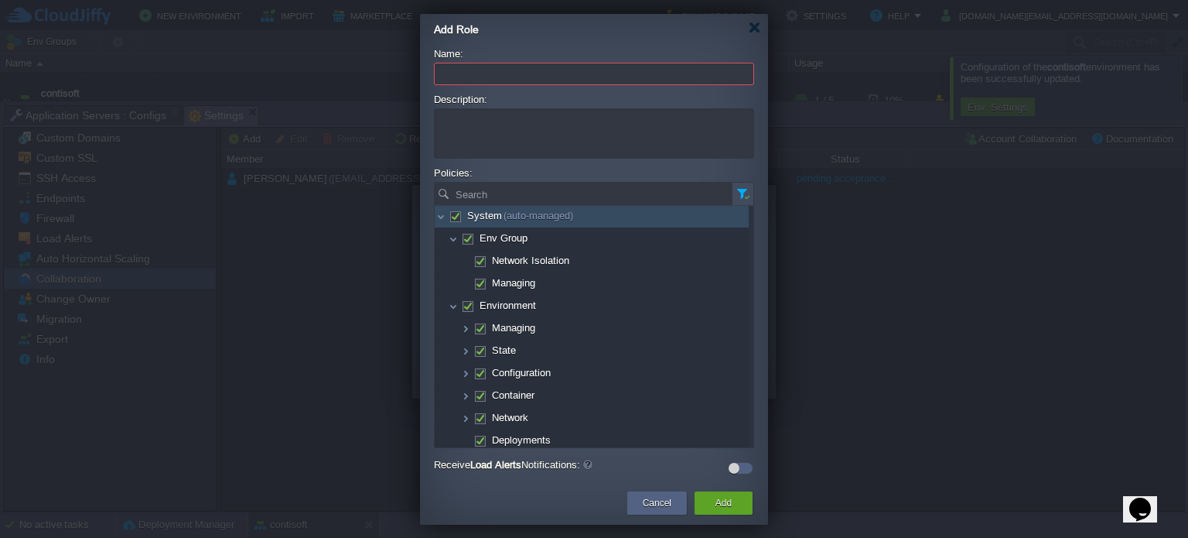
checkbox input "false"
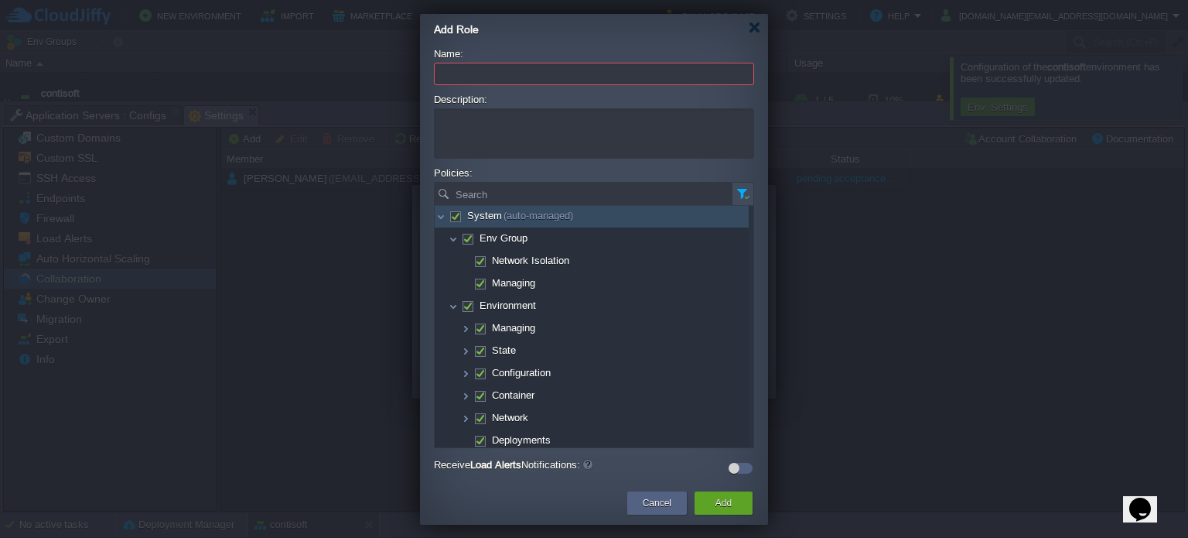
checkbox input "false"
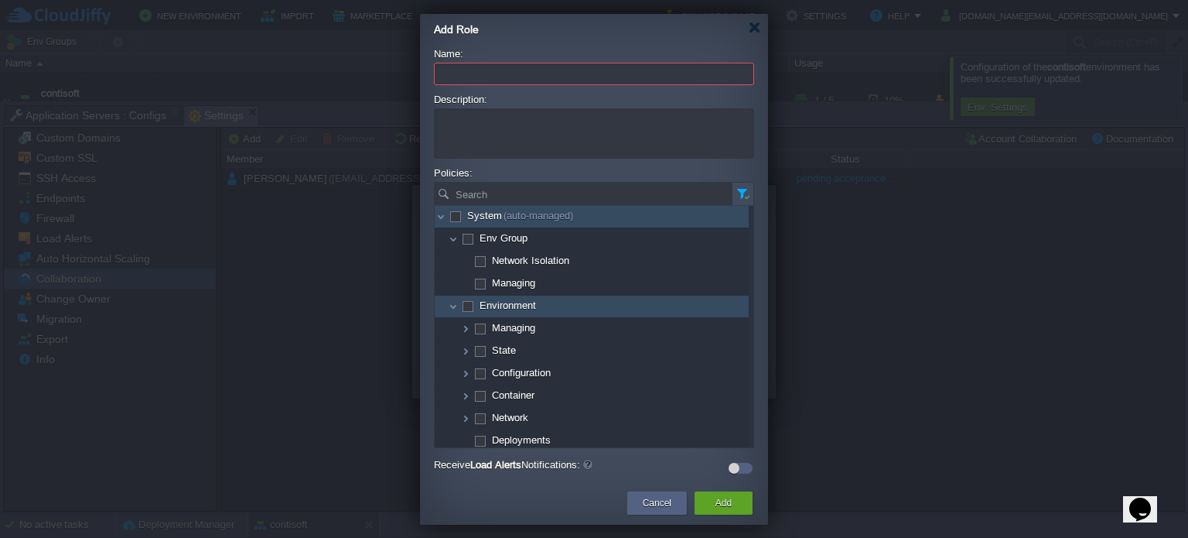
click at [466, 309] on span at bounding box center [467, 305] width 3 height 12
checkbox input "true"
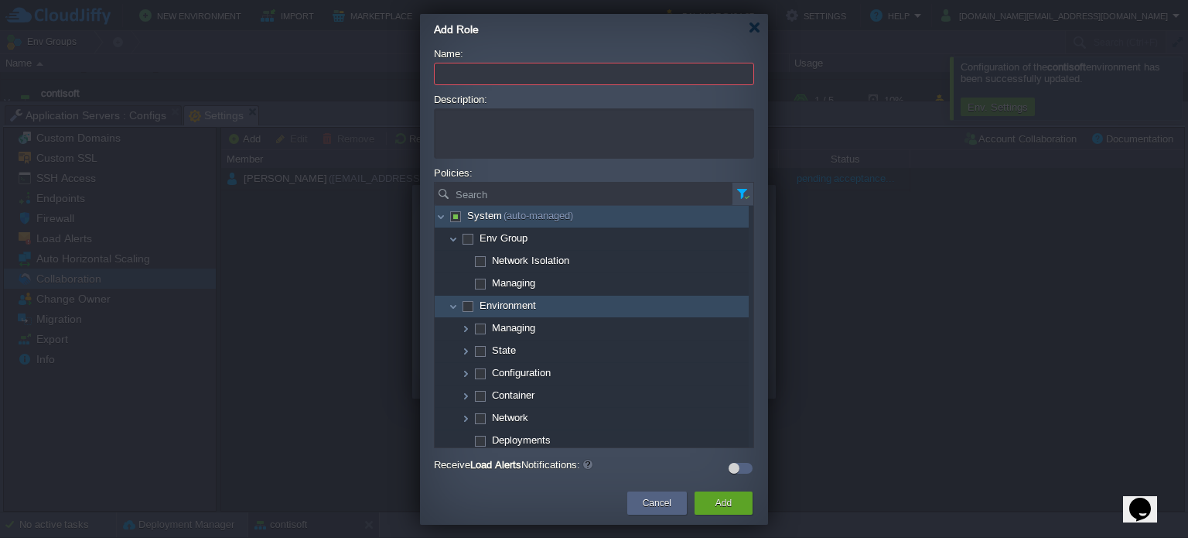
checkbox input "true"
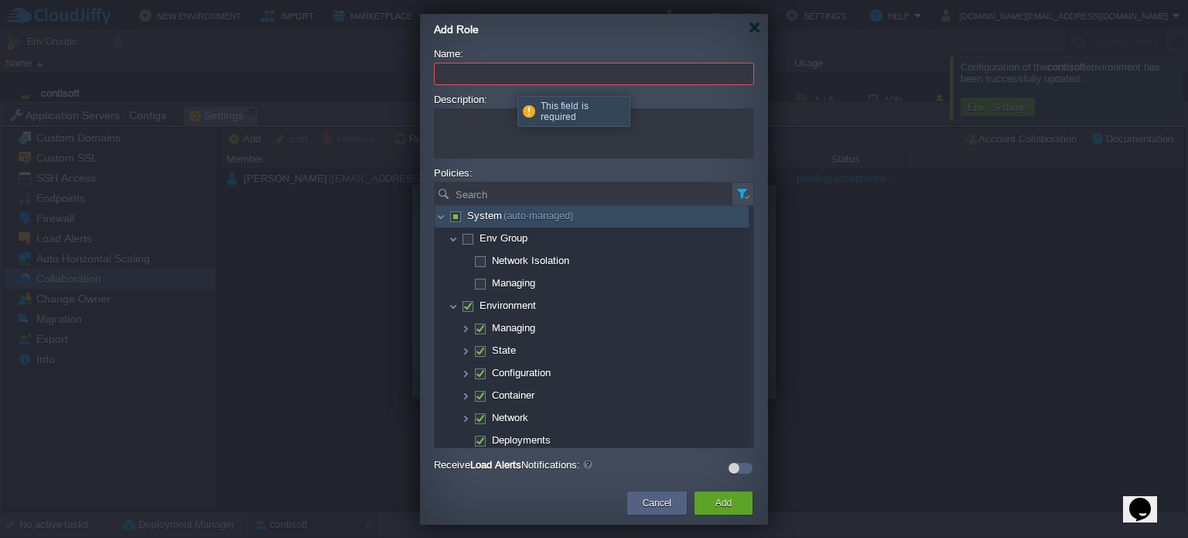
click at [506, 73] on input "Name:" at bounding box center [594, 74] width 320 height 22
type input "Development"
click at [712, 501] on div "Add" at bounding box center [723, 502] width 35 height 23
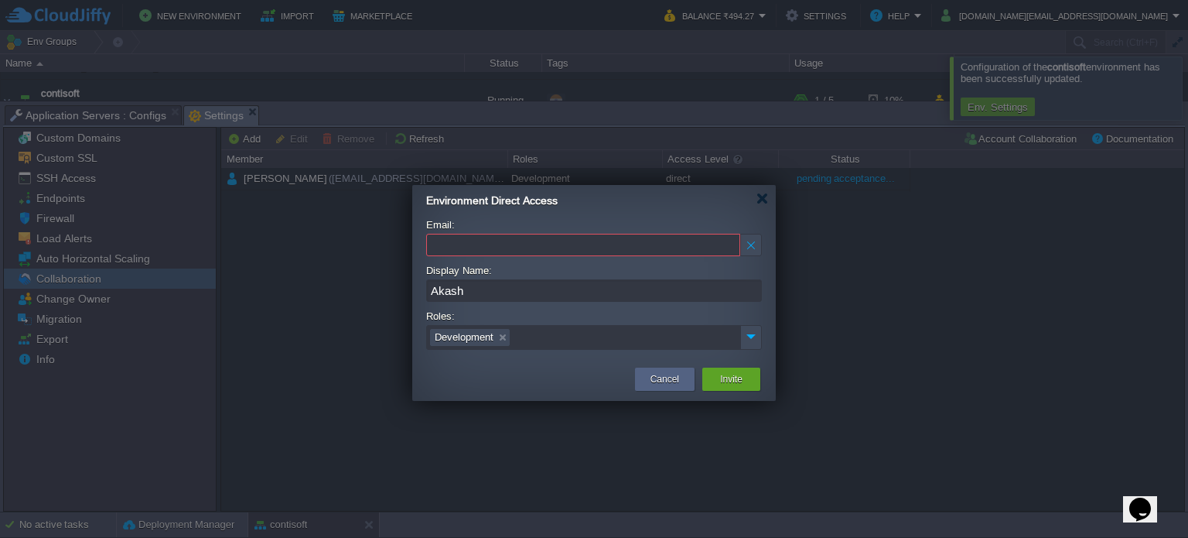
click at [517, 244] on input "Email:" at bounding box center [583, 245] width 314 height 22
paste input "[EMAIL_ADDRESS][DOMAIN_NAME]"
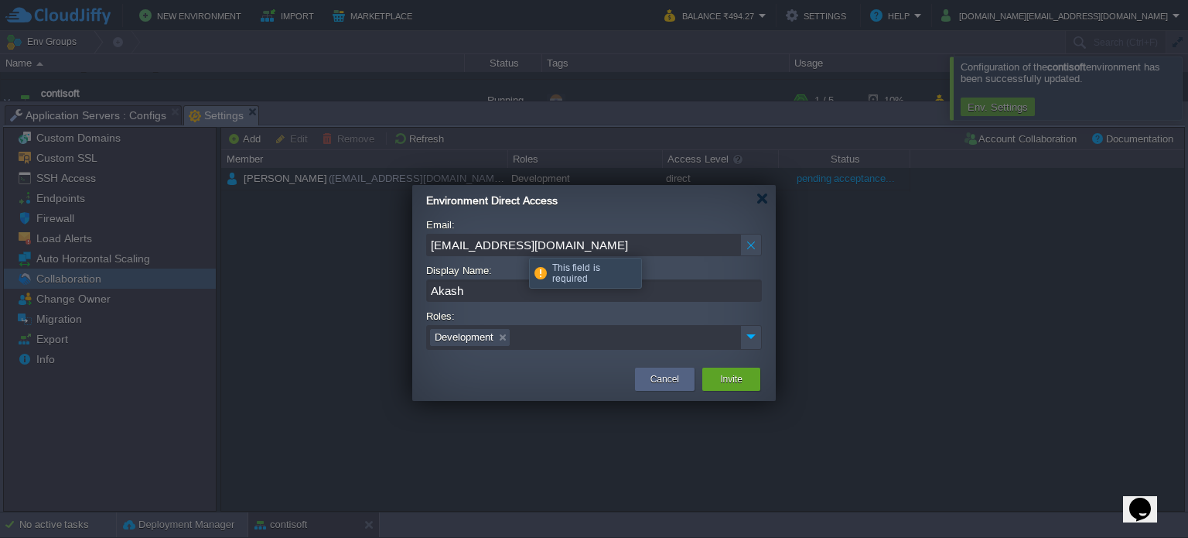
click at [609, 241] on input "[EMAIL_ADDRESS][DOMAIN_NAME]" at bounding box center [583, 245] width 314 height 22
type input "[EMAIL_ADDRESS][DOMAIN_NAME]"
click at [730, 377] on button "Invite" at bounding box center [731, 378] width 22 height 15
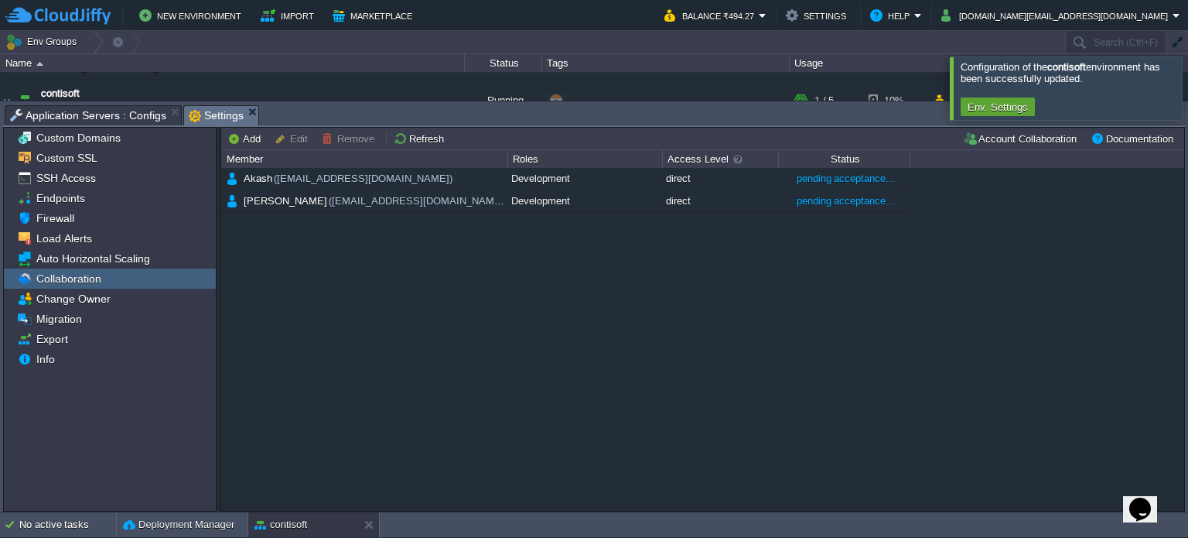
click at [968, 336] on div "Akash ([EMAIL_ADDRESS][DOMAIN_NAME]) Development direct pending acceptance... […" at bounding box center [702, 339] width 963 height 343
click at [1187, 98] on div at bounding box center [1207, 87] width 0 height 63
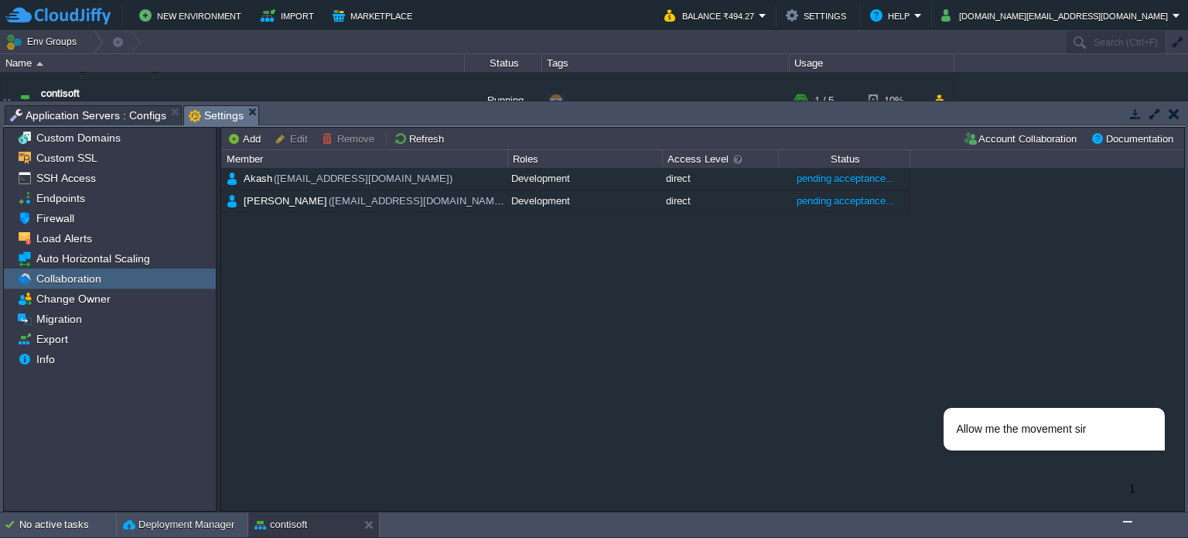
click at [1128, 521] on img "Chat widget" at bounding box center [1128, 521] width 0 height 0
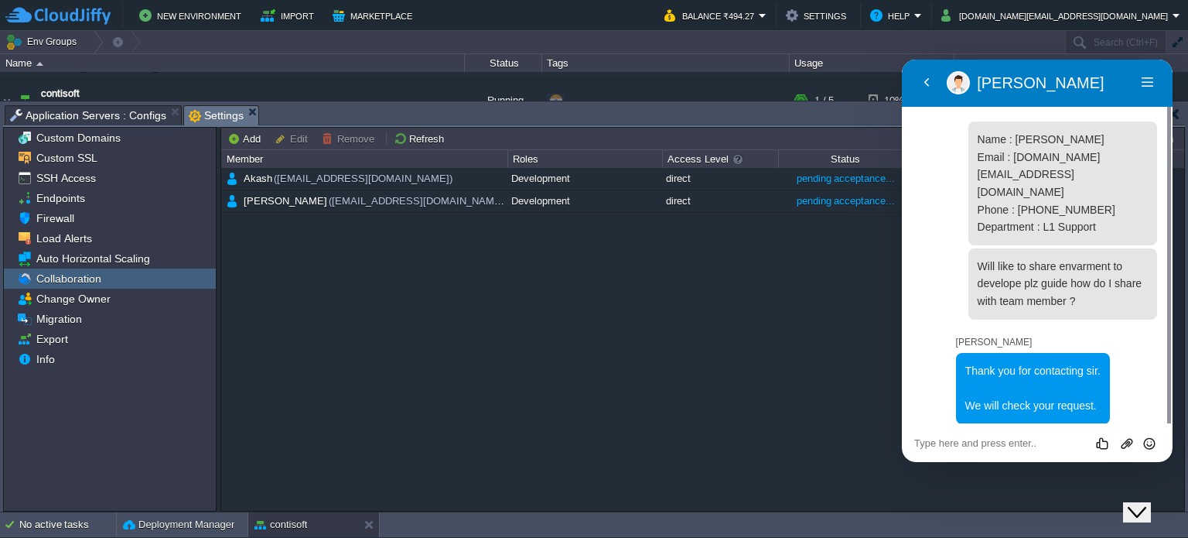
scroll to position [18, 0]
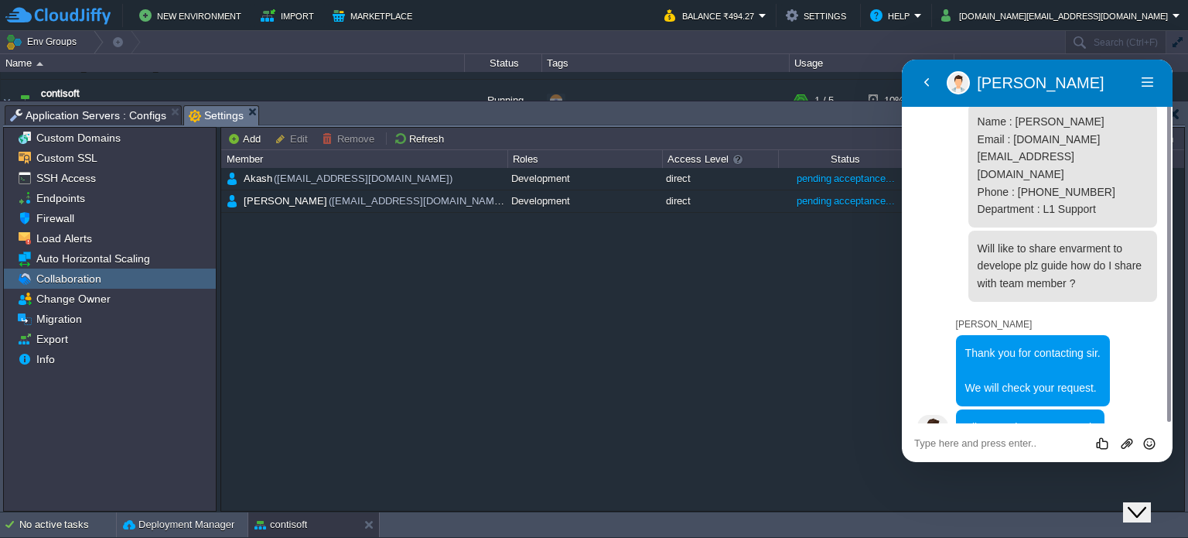
click at [958, 445] on textarea at bounding box center [1037, 443] width 246 height 12
click at [968, 445] on textarea at bounding box center [1037, 443] width 246 height 12
click at [1012, 444] on textarea at bounding box center [1037, 443] width 246 height 12
click at [1007, 445] on textarea at bounding box center [1037, 443] width 246 height 12
click at [1146, 503] on icon "Close Chat This icon closes the chat window." at bounding box center [1137, 512] width 19 height 19
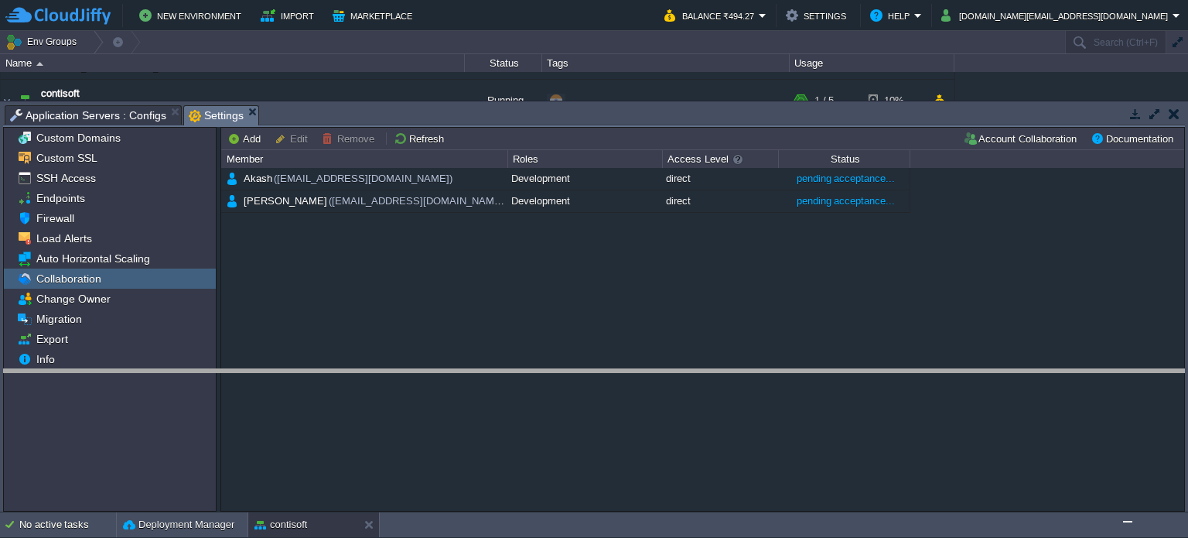
drag, startPoint x: 478, startPoint y: 125, endPoint x: 441, endPoint y: 388, distance: 266.4
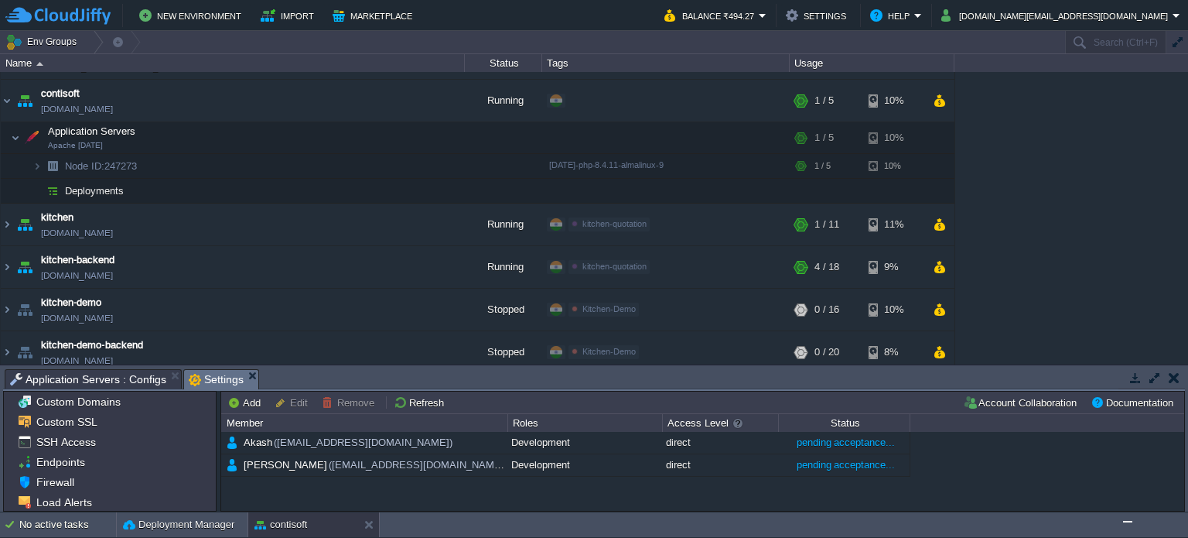
click at [1176, 379] on button "button" at bounding box center [1174, 378] width 11 height 14
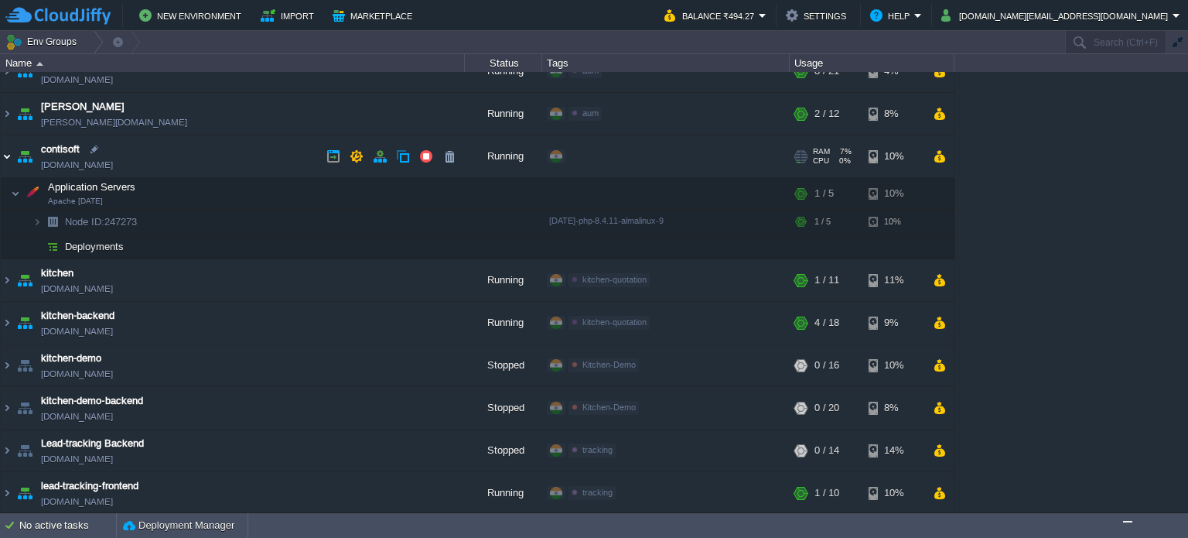
click at [6, 157] on img at bounding box center [7, 156] width 12 height 42
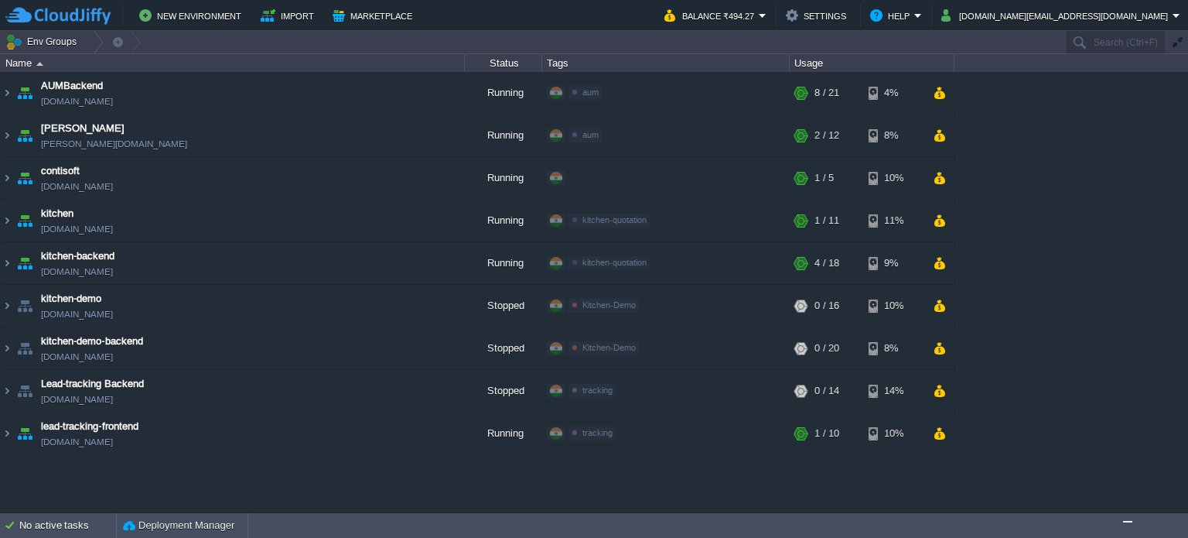
click at [368, 500] on div "AUMBackend [DOMAIN_NAME] Running aum Edit RAM 27% CPU 1% 8 / 21 4% aumtech [DOM…" at bounding box center [594, 292] width 1188 height 440
click at [931, 433] on td at bounding box center [939, 433] width 22 height 23
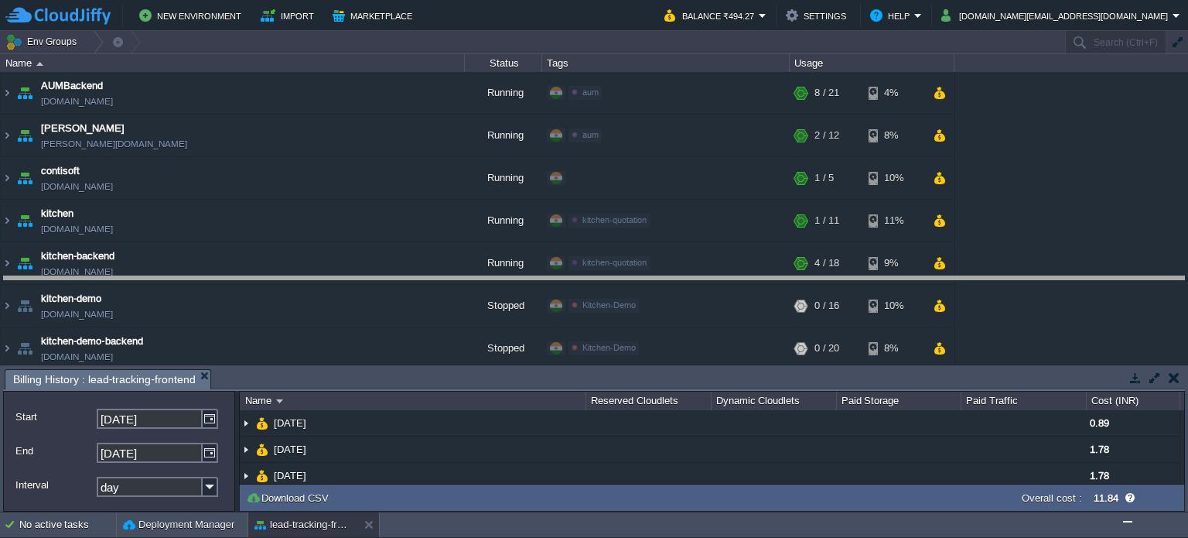
drag, startPoint x: 1084, startPoint y: 389, endPoint x: 1085, endPoint y: 296, distance: 92.8
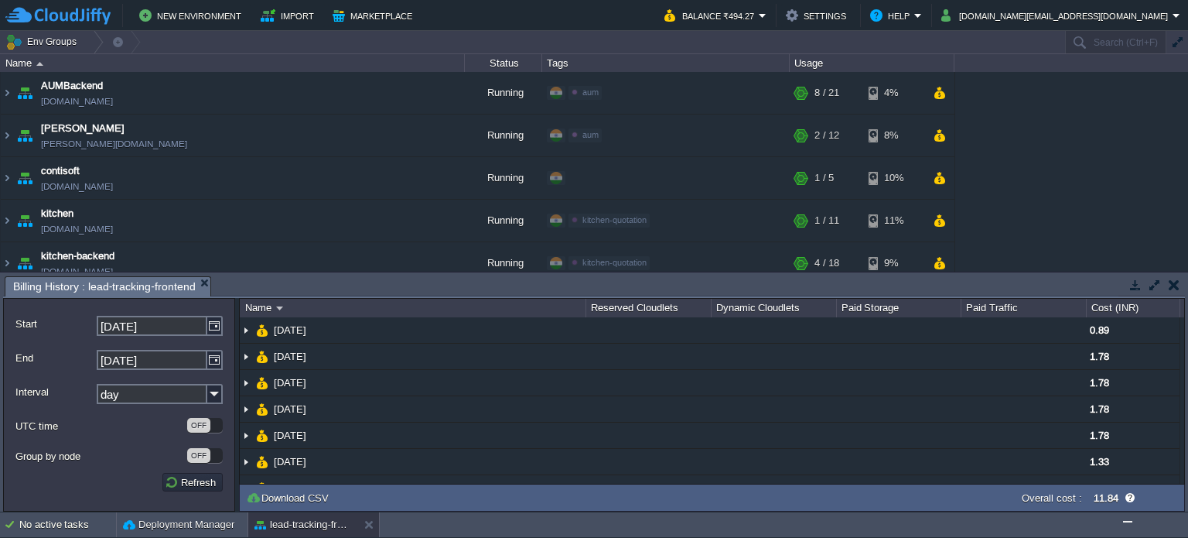
click at [1172, 285] on button "button" at bounding box center [1174, 285] width 11 height 14
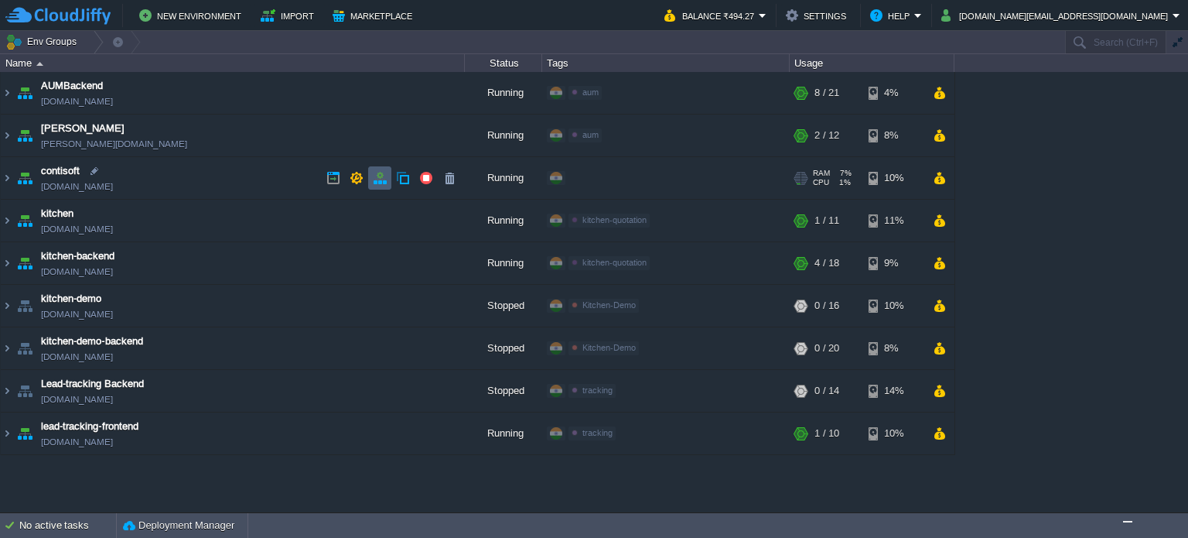
click at [382, 181] on button "button" at bounding box center [380, 178] width 14 height 14
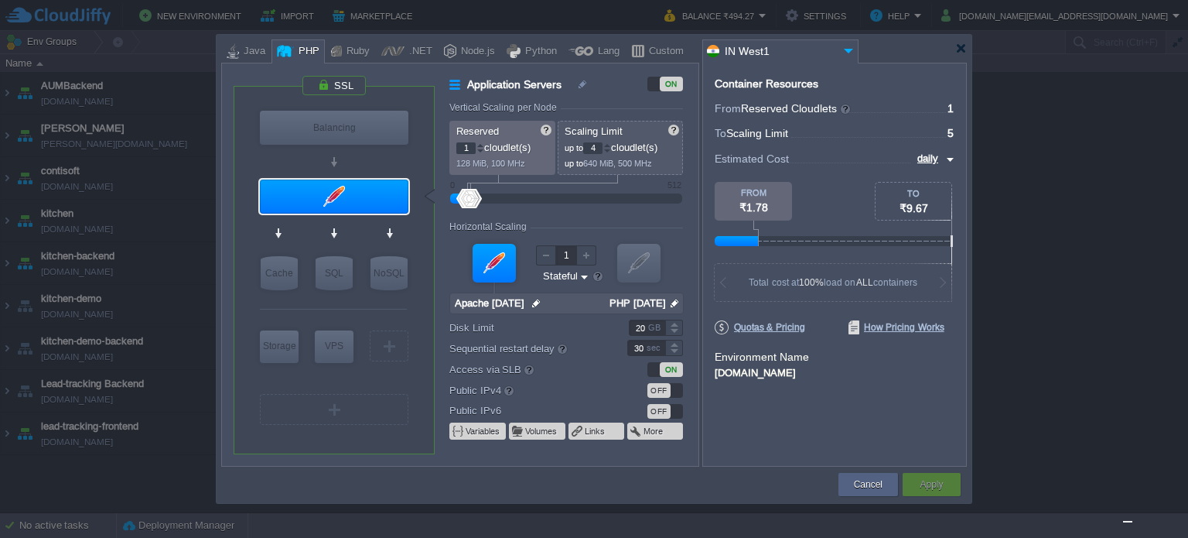
click at [611, 149] on div at bounding box center [607, 151] width 8 height 5
type input "1"
click at [610, 150] on div at bounding box center [607, 151] width 8 height 5
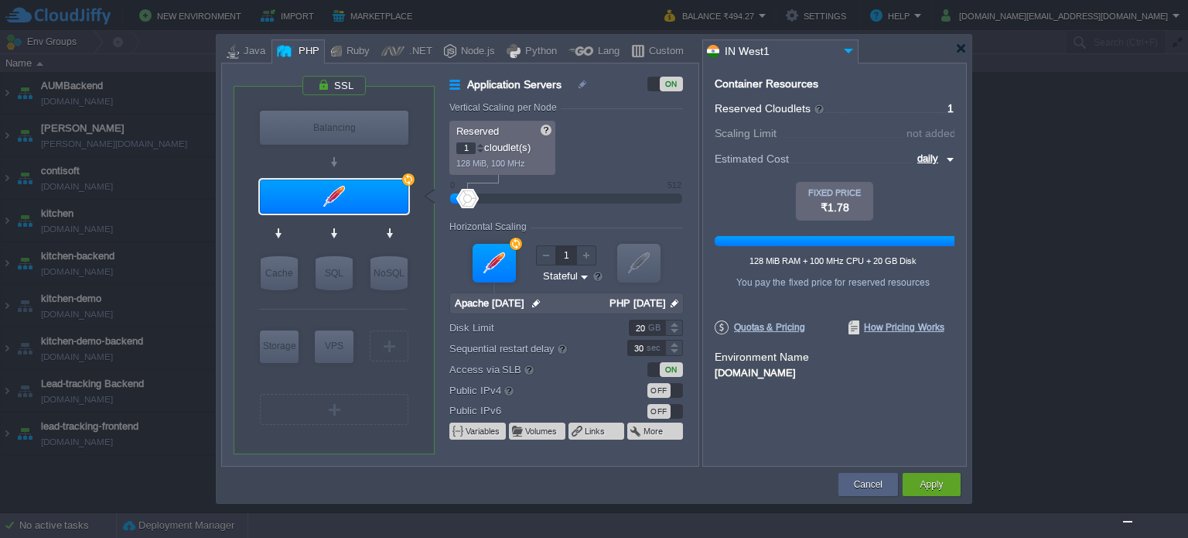
type input "2"
click at [476, 145] on div at bounding box center [480, 144] width 8 height 5
type input "3"
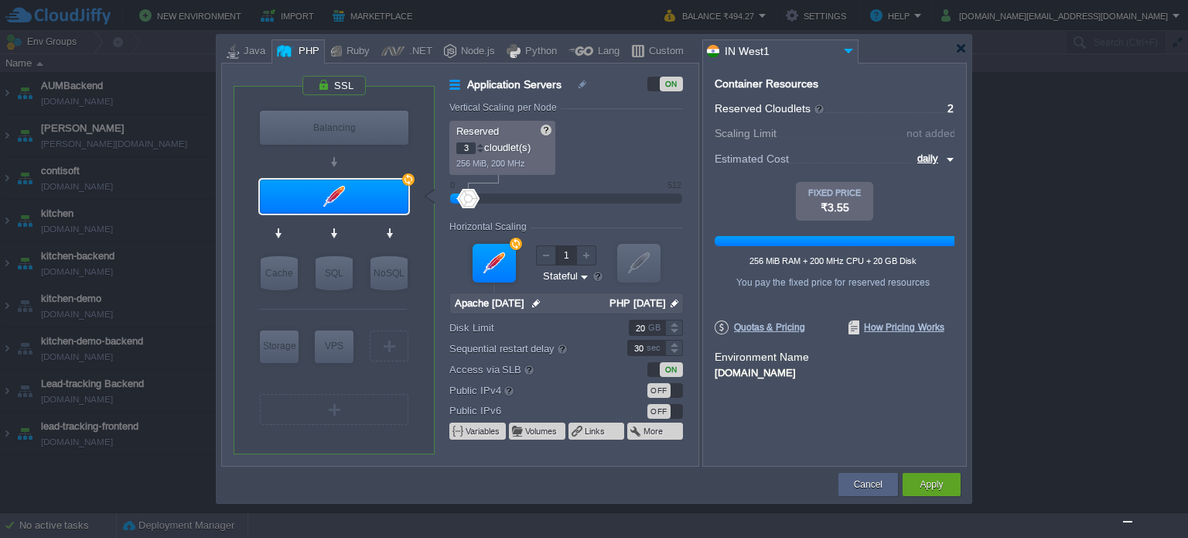
click at [476, 145] on div at bounding box center [480, 144] width 8 height 5
type input "2"
click at [479, 149] on div at bounding box center [480, 151] width 8 height 5
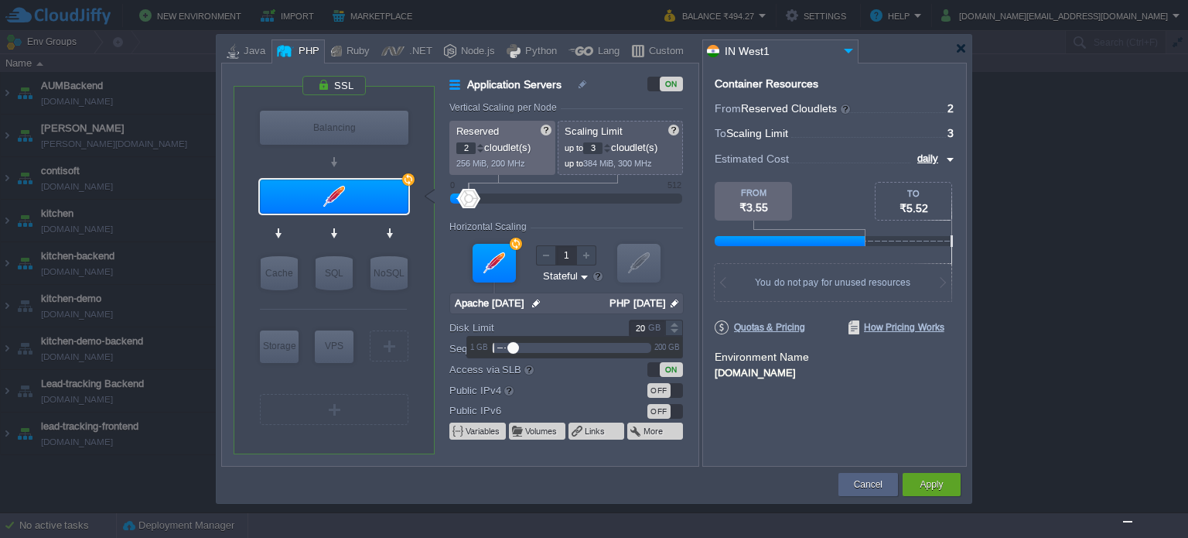
drag, startPoint x: 646, startPoint y: 330, endPoint x: 631, endPoint y: 330, distance: 14.7
click at [631, 330] on input "20" at bounding box center [647, 327] width 36 height 16
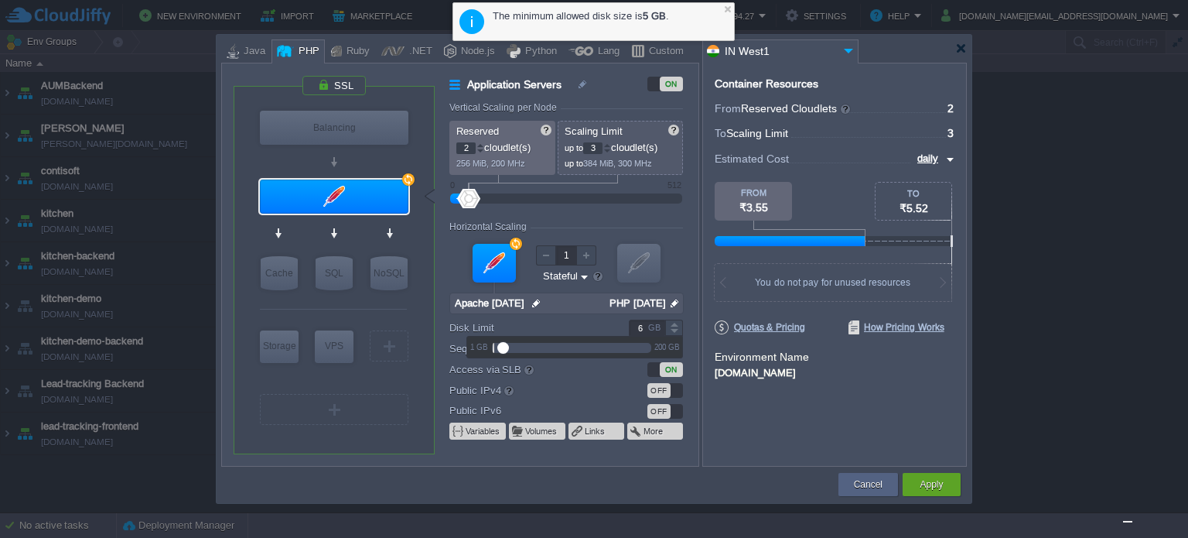
drag, startPoint x: 510, startPoint y: 343, endPoint x: 501, endPoint y: 347, distance: 9.7
click at [501, 347] on div at bounding box center [503, 348] width 12 height 12
drag, startPoint x: 644, startPoint y: 326, endPoint x: 631, endPoint y: 326, distance: 12.4
click at [631, 326] on input "6" at bounding box center [647, 327] width 36 height 16
type input "5"
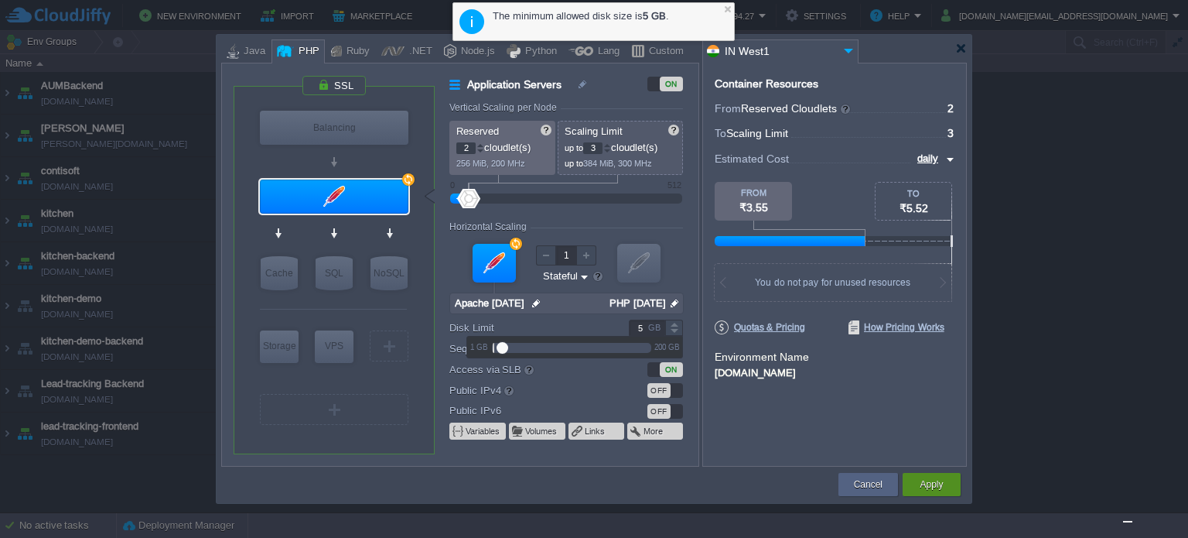
click at [928, 482] on button "Apply" at bounding box center [931, 483] width 23 height 15
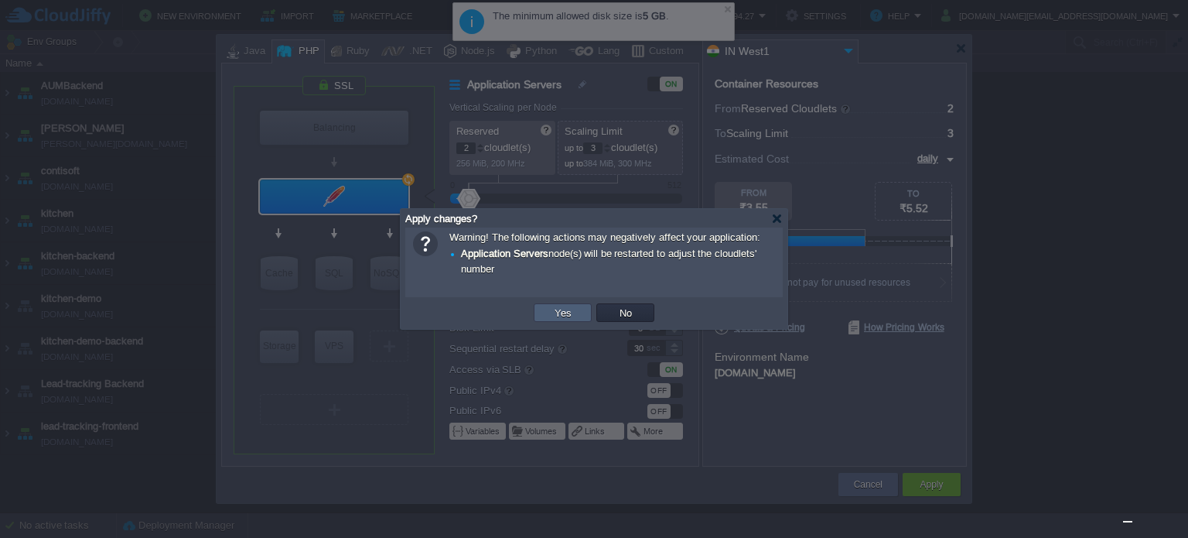
click at [583, 315] on td "Yes" at bounding box center [563, 312] width 58 height 19
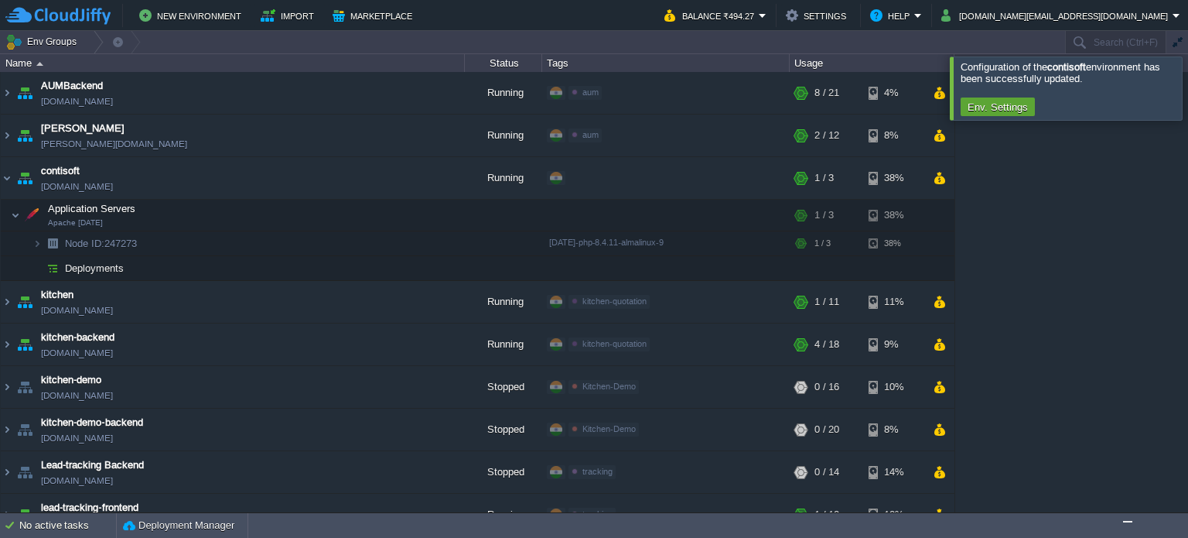
click at [1187, 90] on div at bounding box center [1207, 87] width 0 height 63
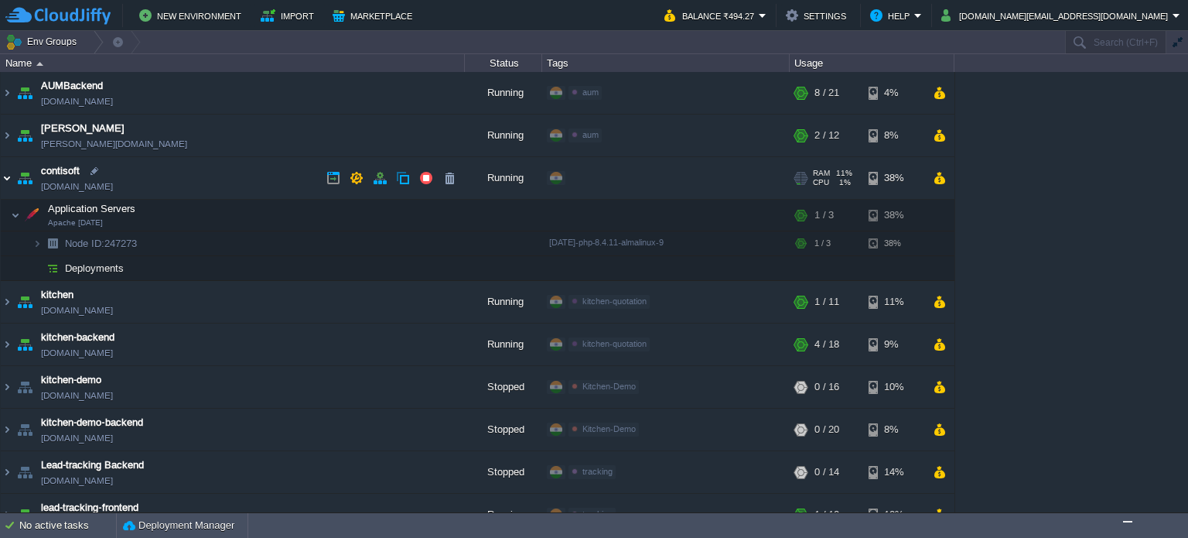
click at [4, 179] on img at bounding box center [7, 178] width 12 height 42
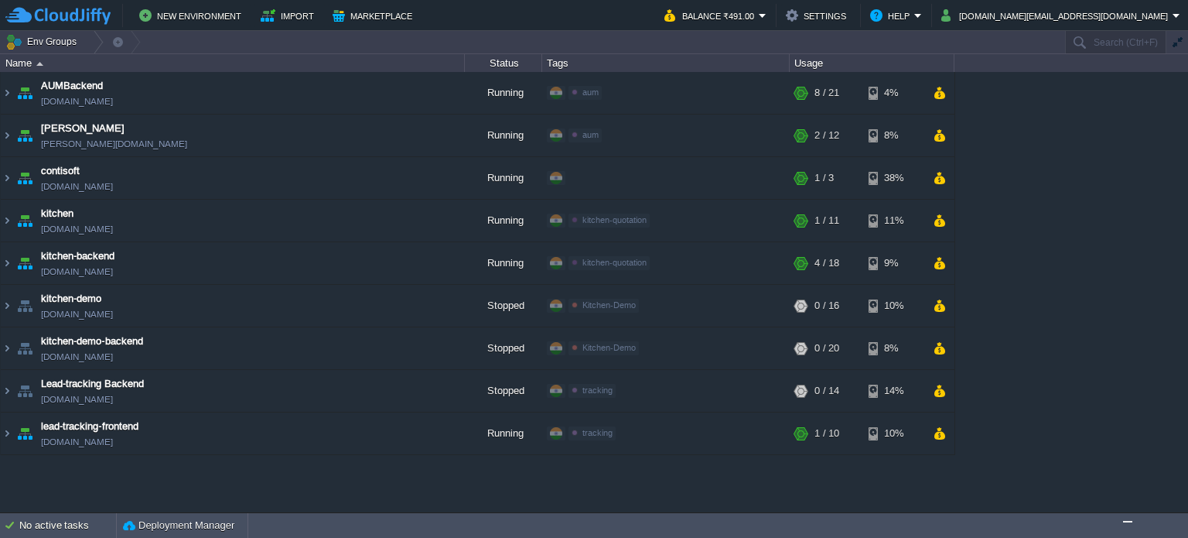
click at [812, 525] on td "No active tasks Deployment Manager" at bounding box center [594, 525] width 1188 height 25
click at [1139, 501] on icon "Chat widget" at bounding box center [1147, 498] width 22 height 23
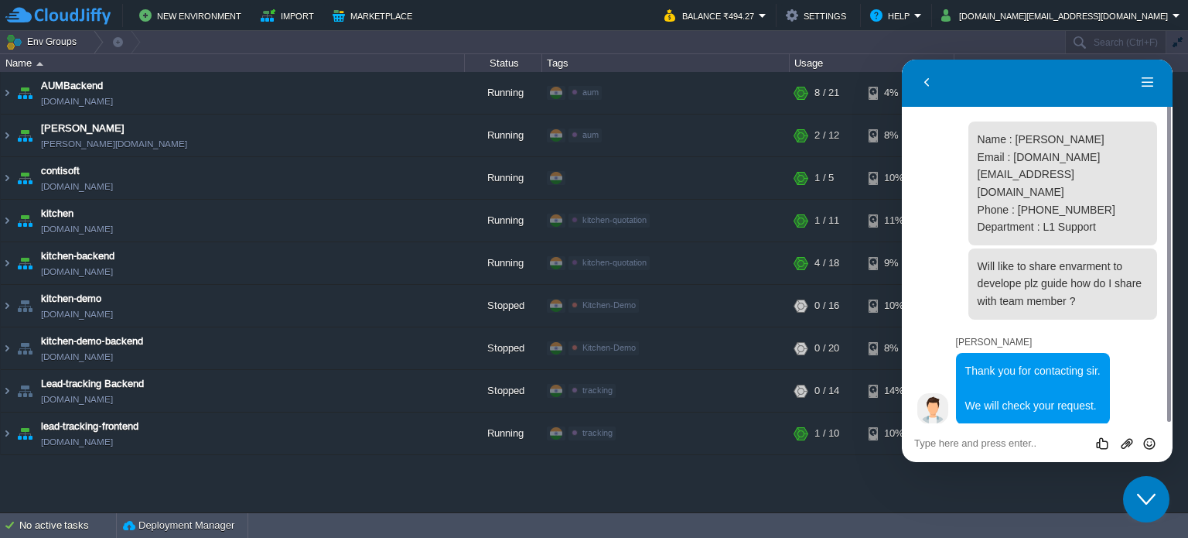
click at [1139, 501] on icon "Close Chat This icon closes the chat window." at bounding box center [1146, 499] width 19 height 19
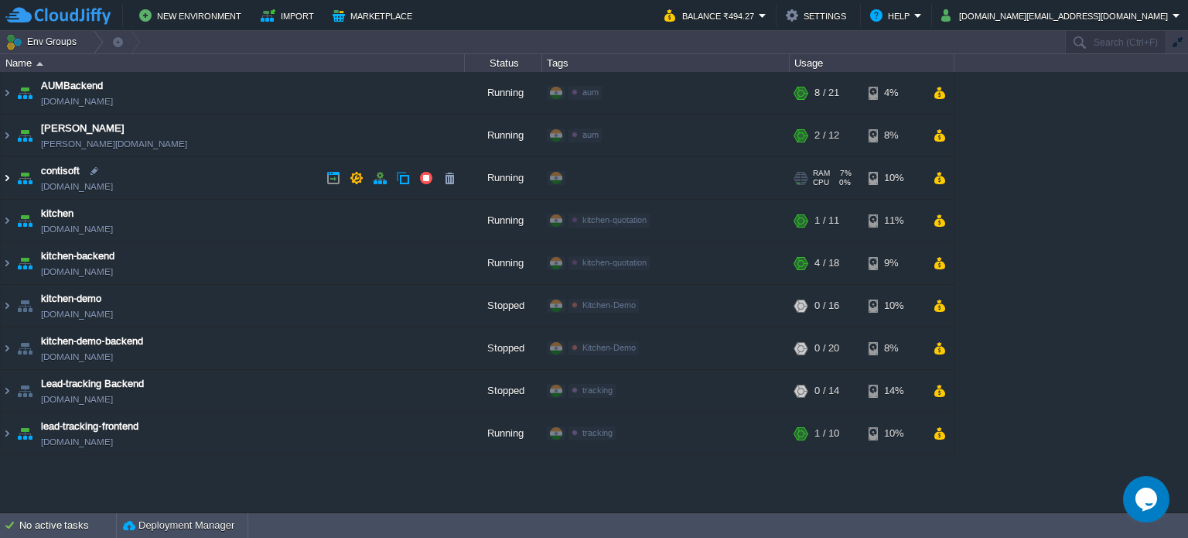
click at [6, 178] on img at bounding box center [7, 178] width 12 height 42
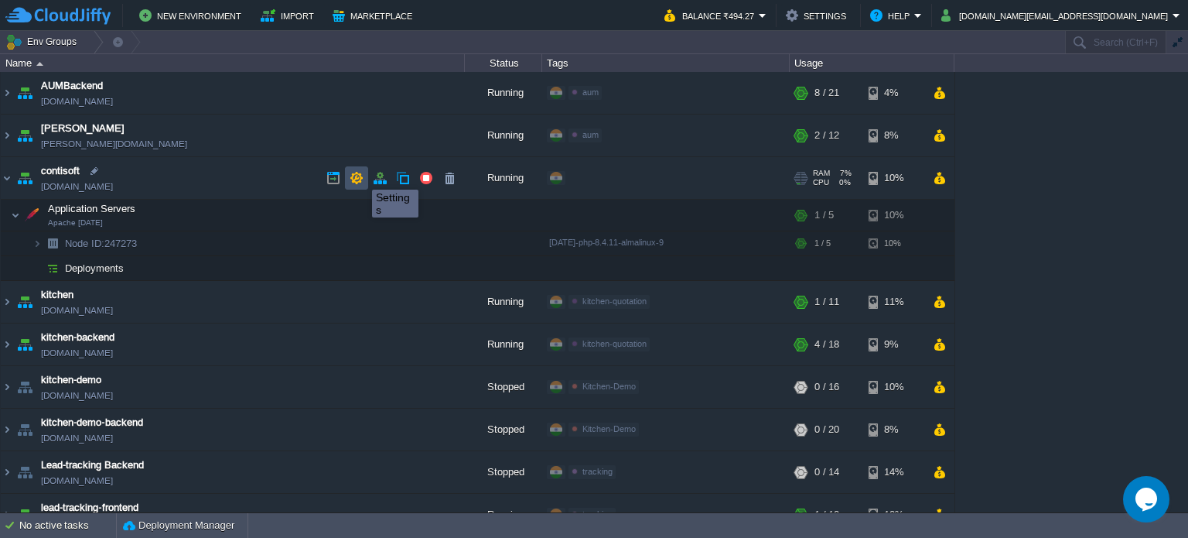
click at [359, 176] on button "button" at bounding box center [357, 178] width 14 height 14
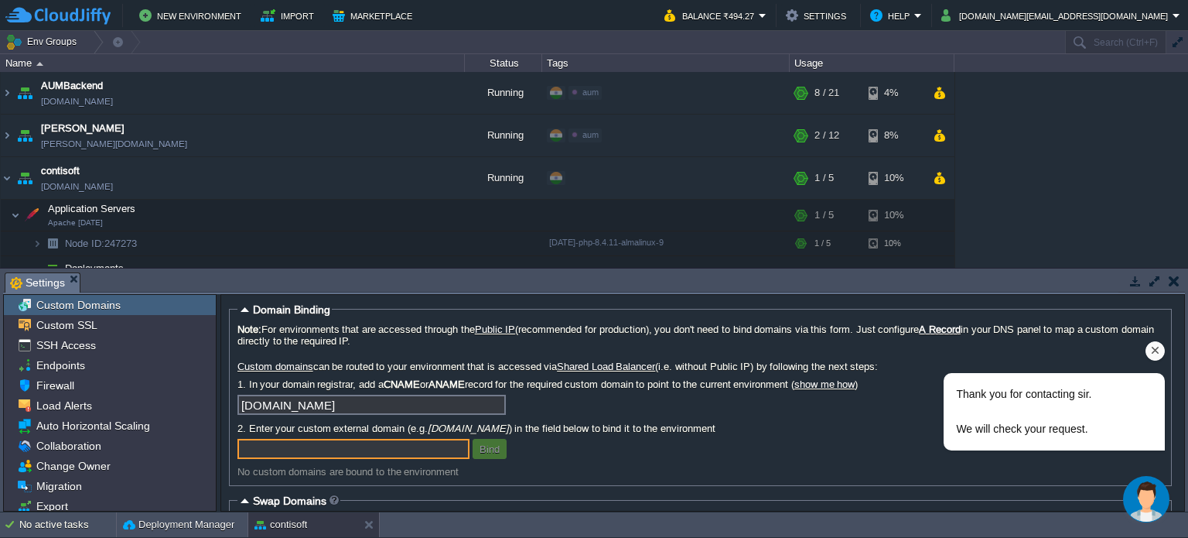
click at [1038, 374] on div "Thank you for contacting sir. We will check your request." at bounding box center [1054, 411] width 221 height 77
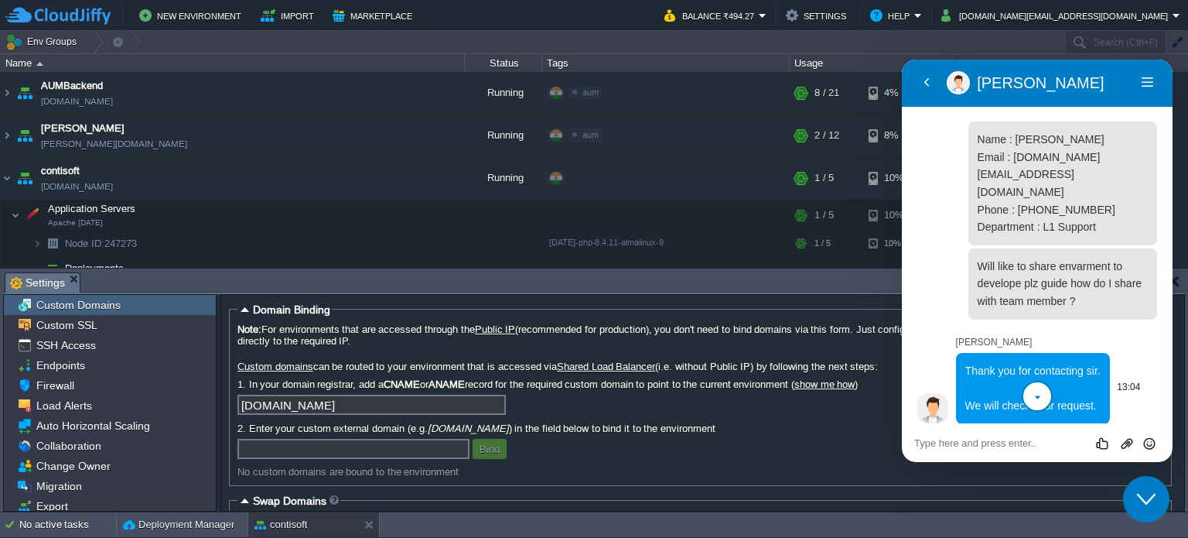
scroll to position [261, 0]
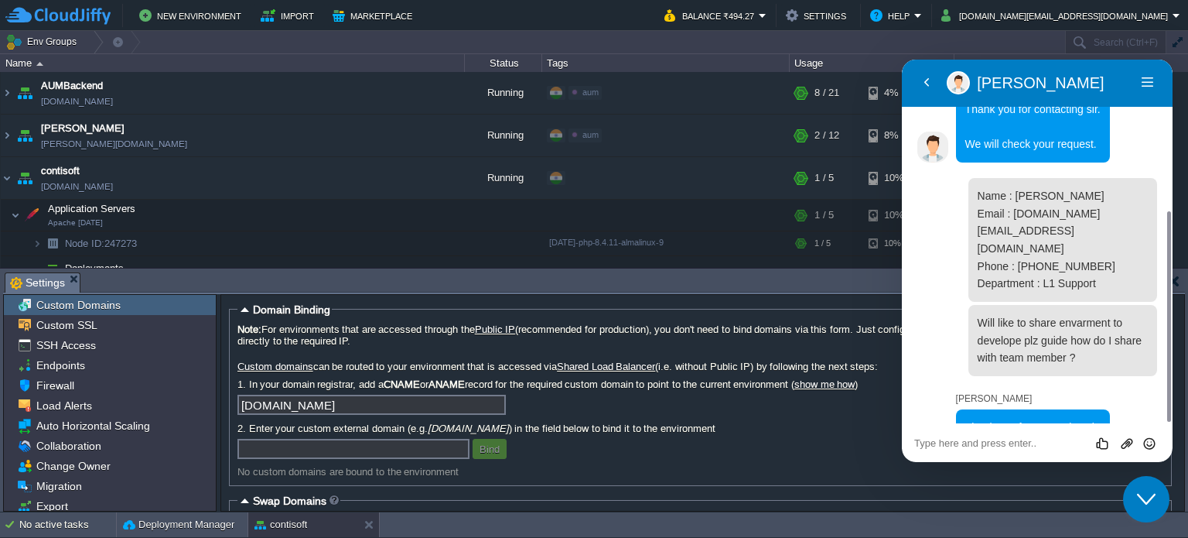
click at [1154, 500] on icon "Close Chat This icon closes the chat window." at bounding box center [1146, 499] width 19 height 19
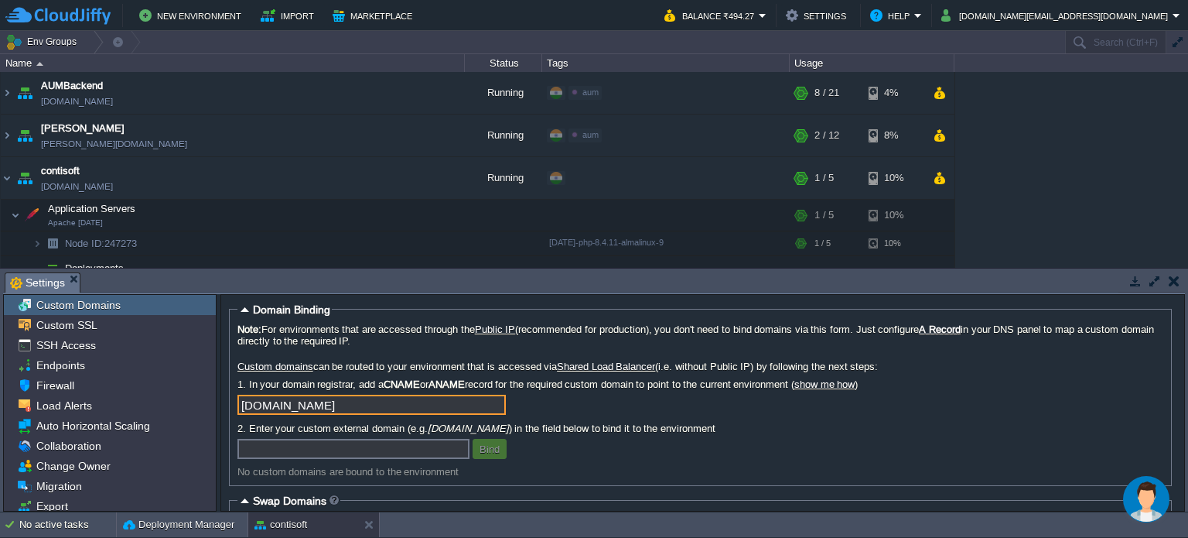
click at [390, 401] on input "[DOMAIN_NAME]" at bounding box center [371, 405] width 268 height 20
click at [965, 414] on div "[DOMAIN_NAME]" at bounding box center [700, 407] width 926 height 25
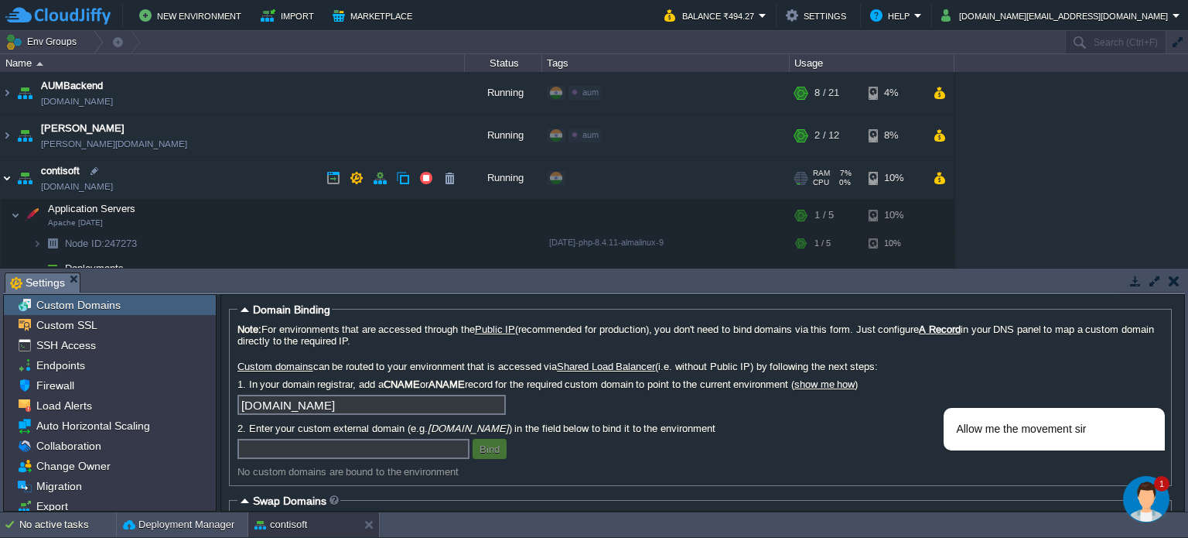
click at [5, 178] on img at bounding box center [7, 178] width 12 height 42
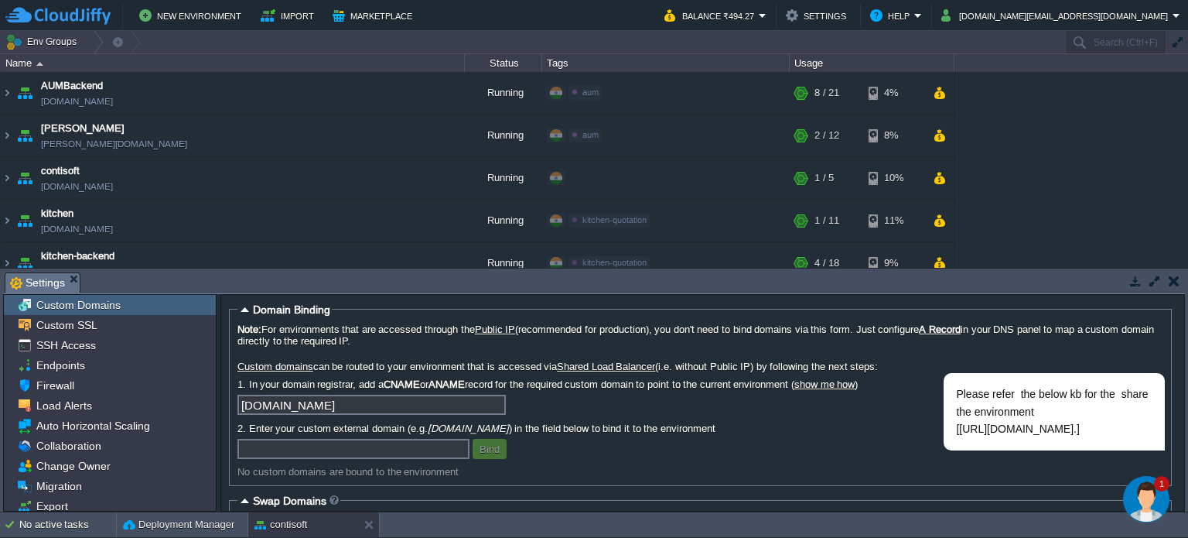
click at [1148, 490] on img "Chat widget" at bounding box center [1146, 499] width 46 height 46
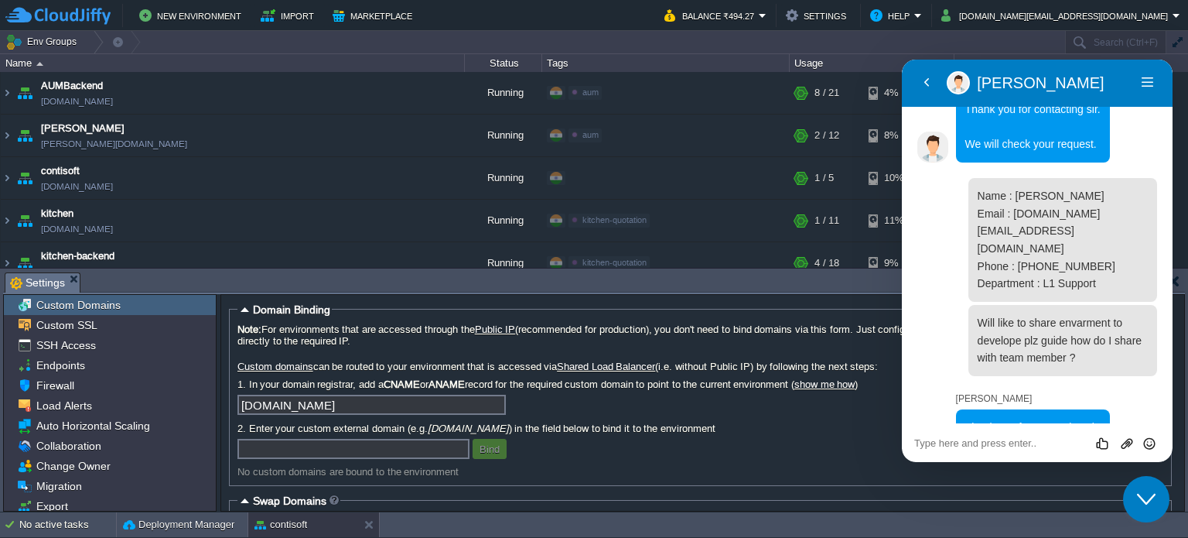
scroll to position [410, 0]
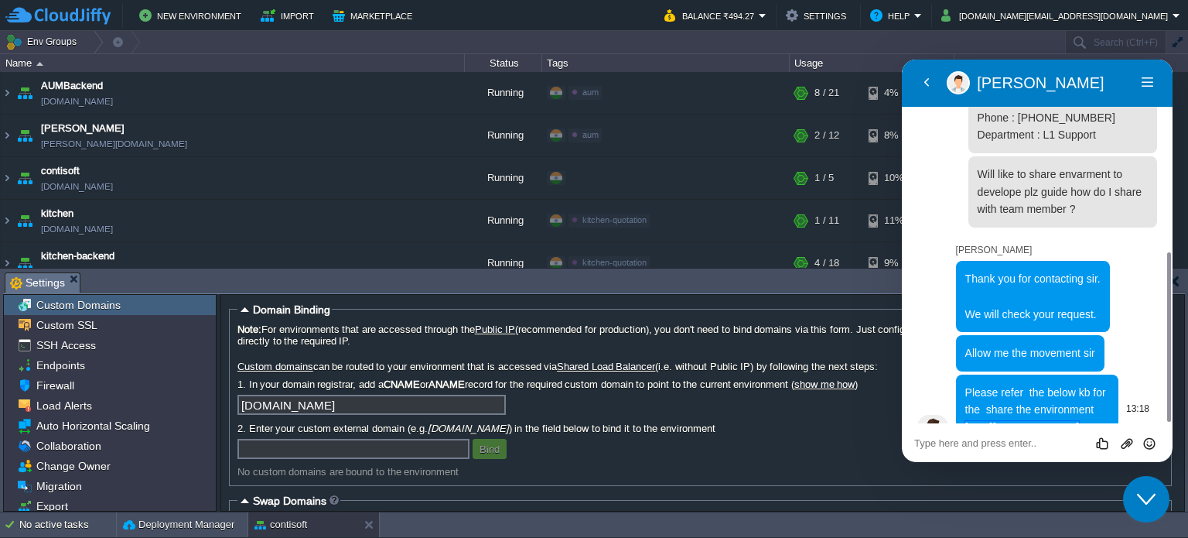
click at [1057, 421] on link "[URL][DOMAIN_NAME]" at bounding box center [1022, 427] width 114 height 12
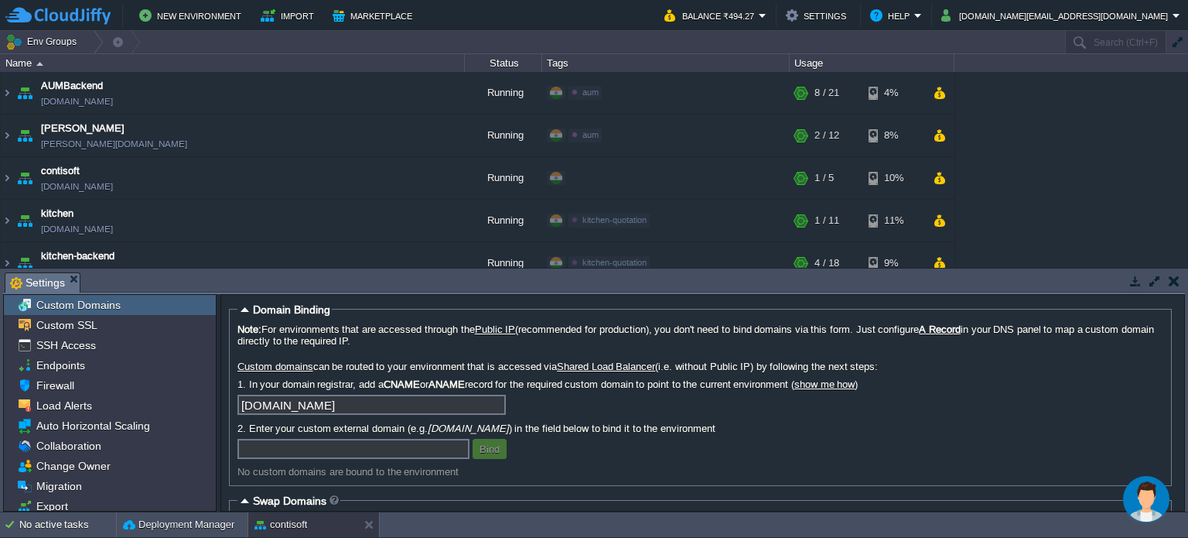
scroll to position [0, 0]
click at [1170, 282] on button "button" at bounding box center [1174, 281] width 11 height 14
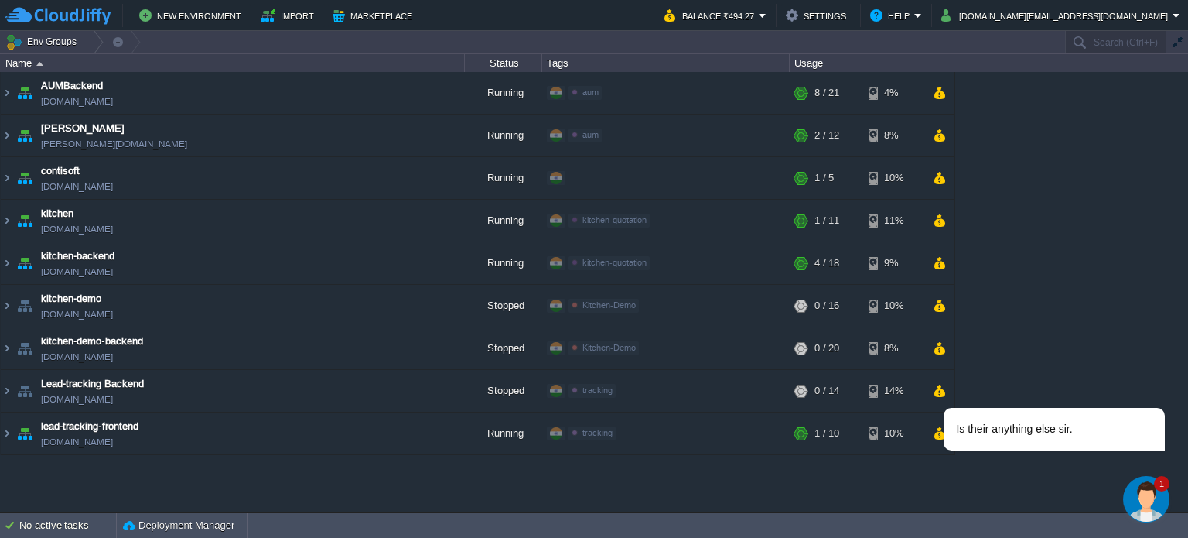
click at [1145, 503] on img "Chat widget" at bounding box center [1146, 499] width 46 height 46
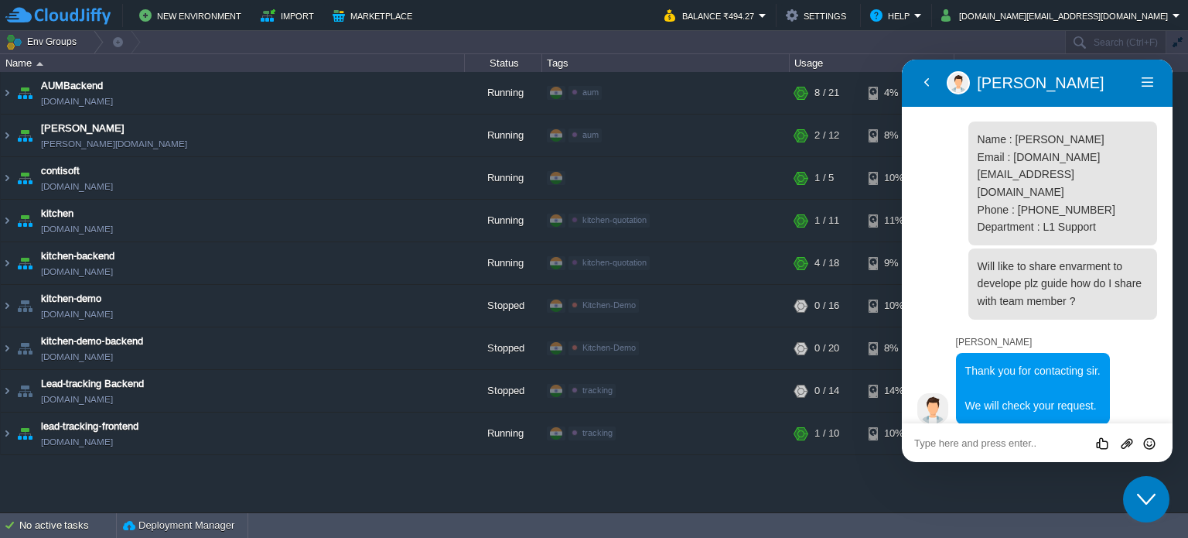
click at [1036, 444] on textarea at bounding box center [1037, 443] width 246 height 12
type textarea "no"
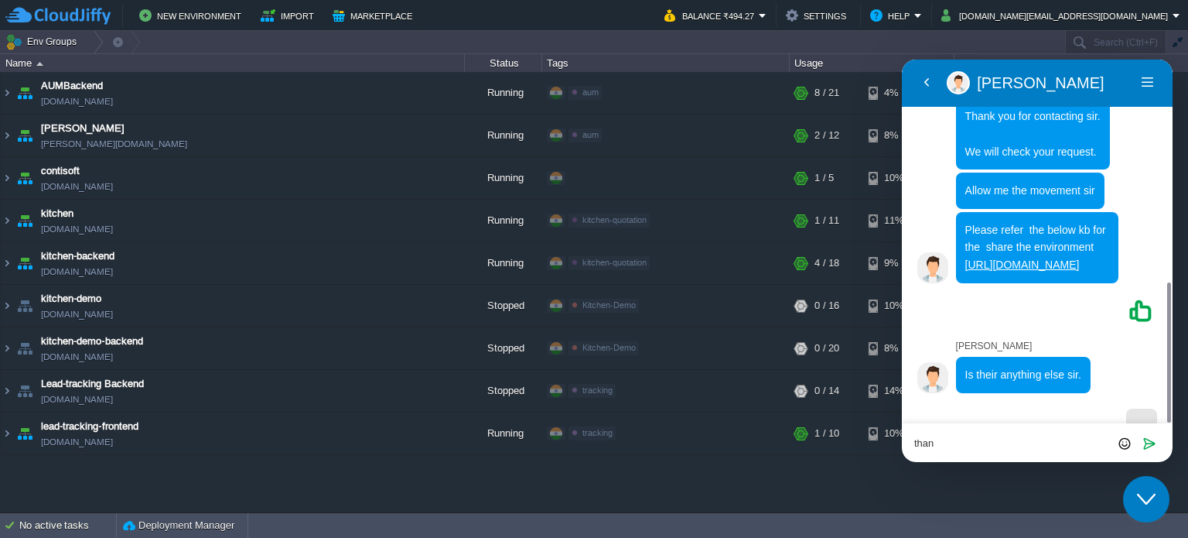
scroll to position [616, 0]
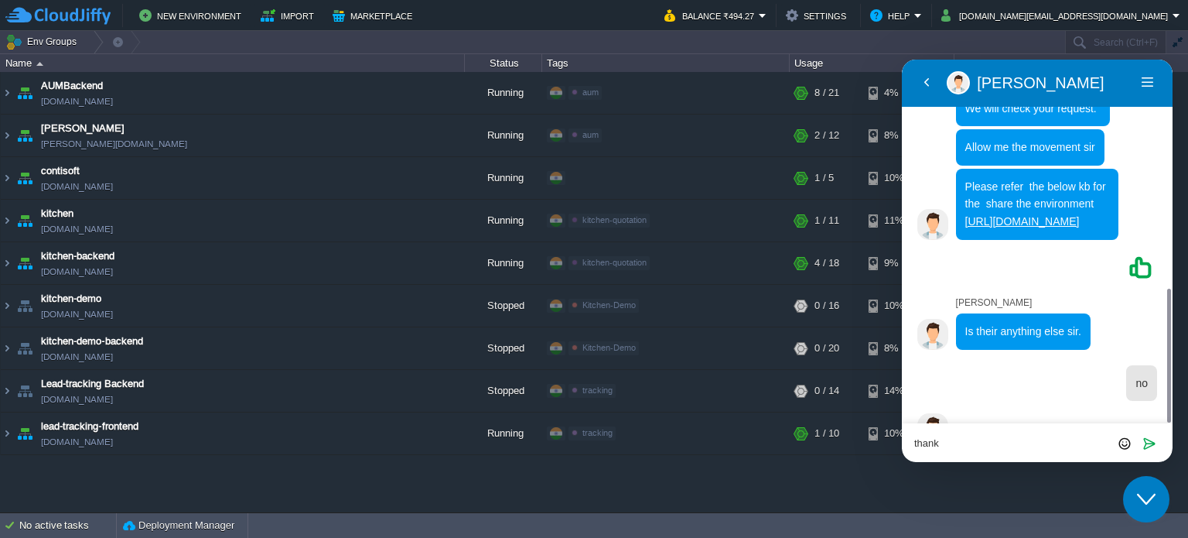
type textarea "thank"
click at [965, 525] on td "No active tasks Deployment Manager" at bounding box center [594, 525] width 1188 height 25
click at [962, 451] on div "thank Rate this chat Upload File Insert emoji Send" at bounding box center [1037, 442] width 271 height 39
click at [1148, 442] on icon "Send" at bounding box center [1150, 443] width 14 height 14
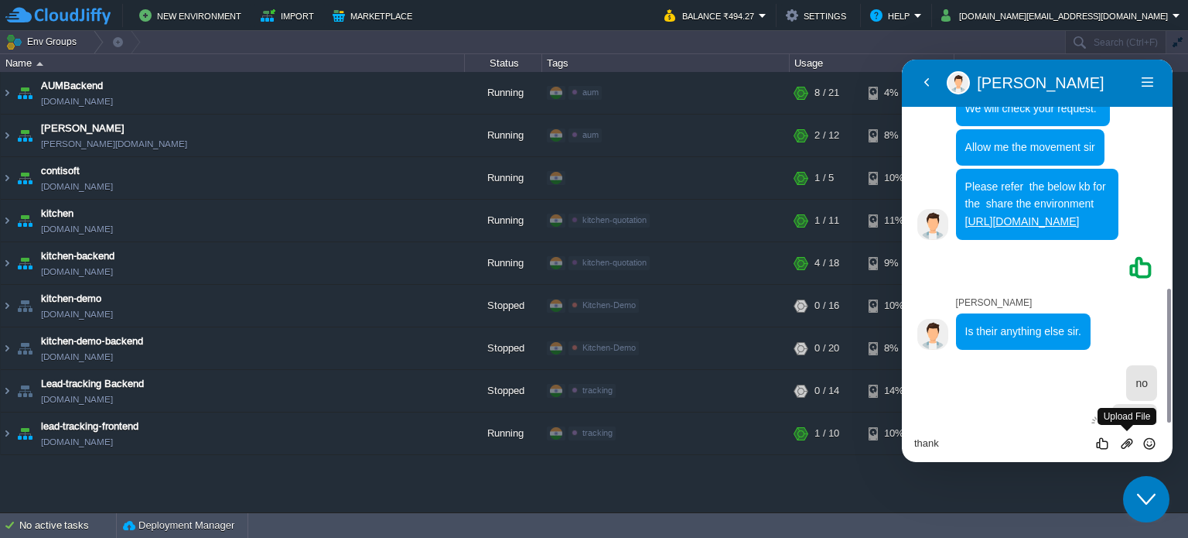
scroll to position [654, 0]
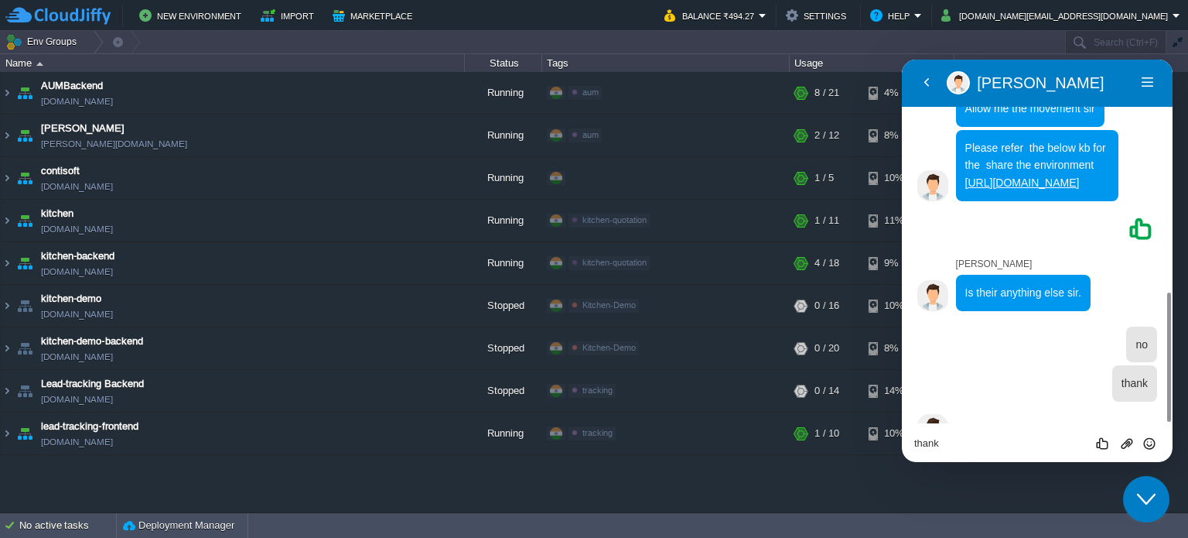
click at [1149, 500] on icon "Chat widget" at bounding box center [1146, 499] width 19 height 11
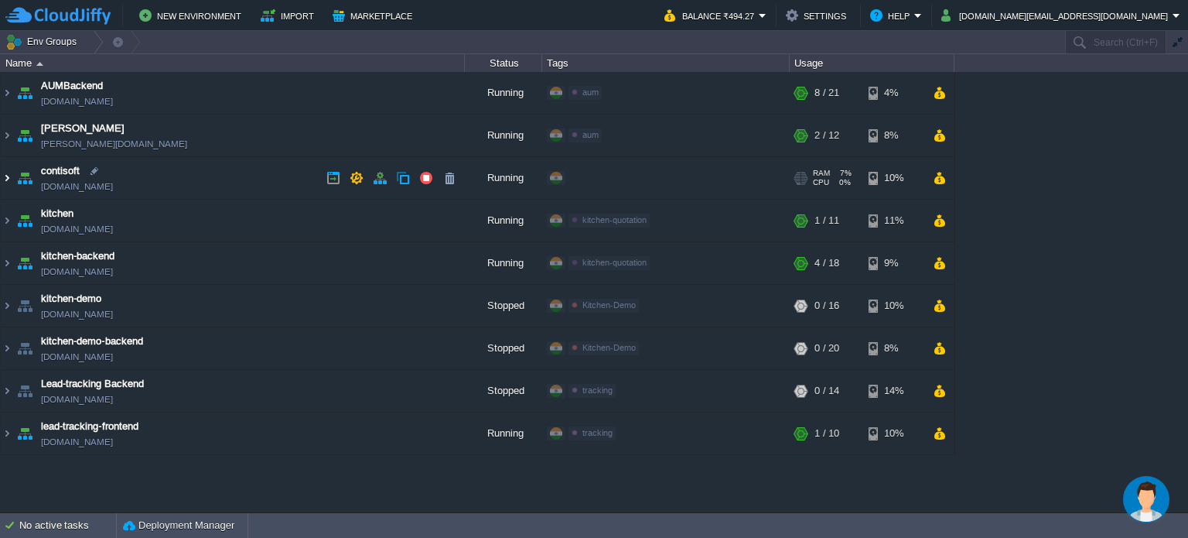
click at [6, 176] on img at bounding box center [7, 178] width 12 height 42
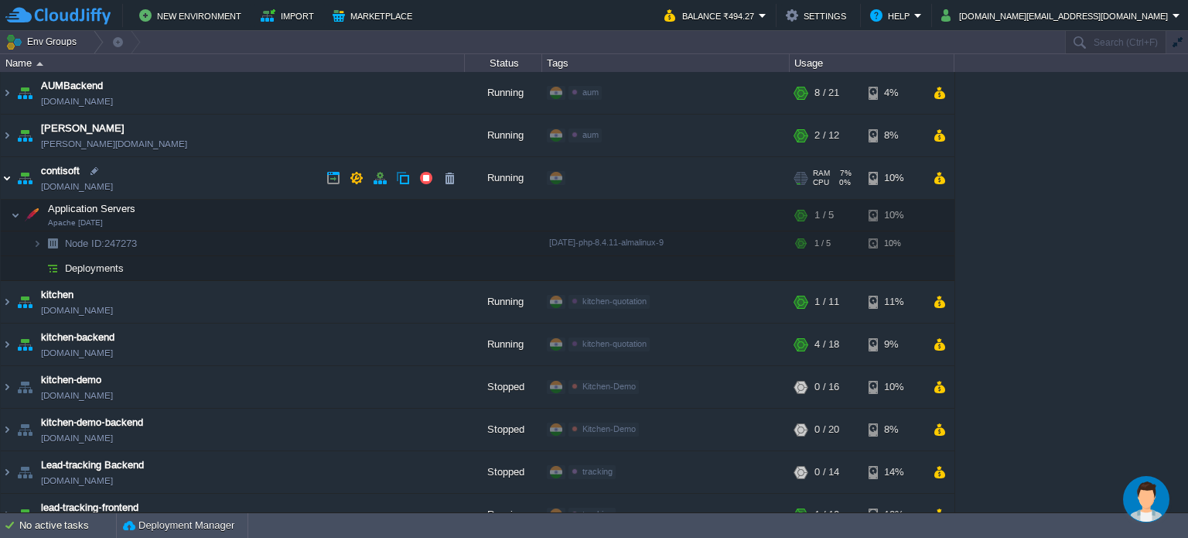
click at [9, 172] on img at bounding box center [7, 178] width 12 height 42
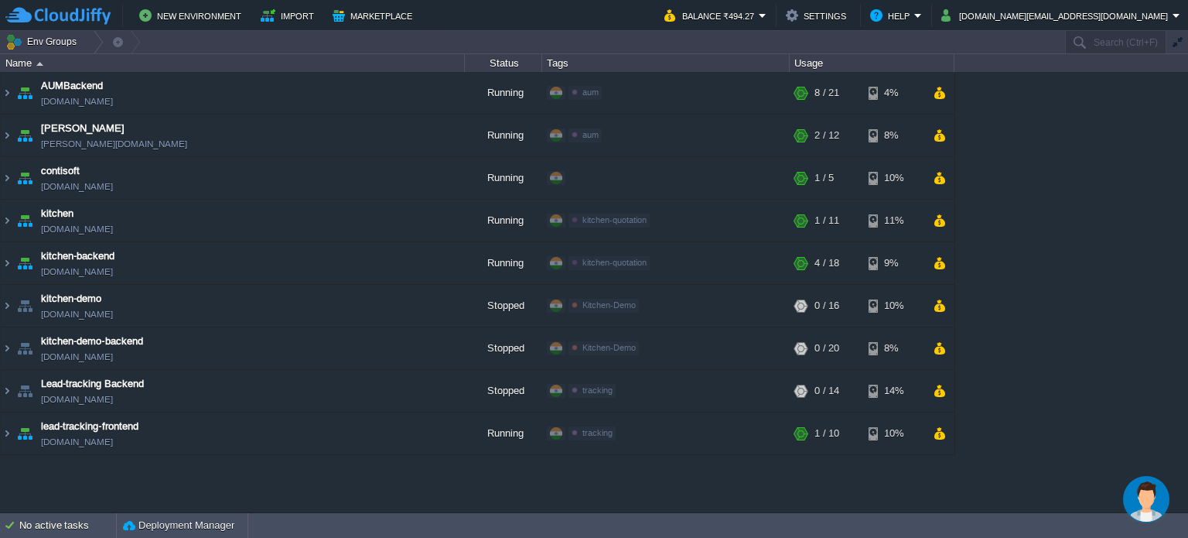
click at [1156, 504] on img "Chat widget" at bounding box center [1146, 499] width 46 height 46
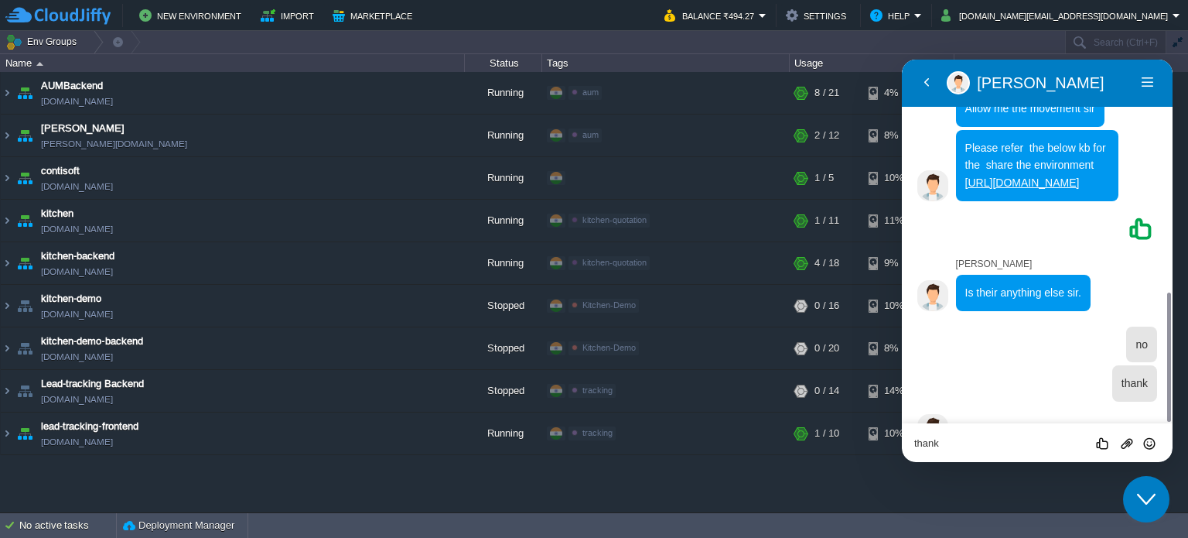
click at [985, 446] on textarea "thank" at bounding box center [1037, 443] width 246 height 12
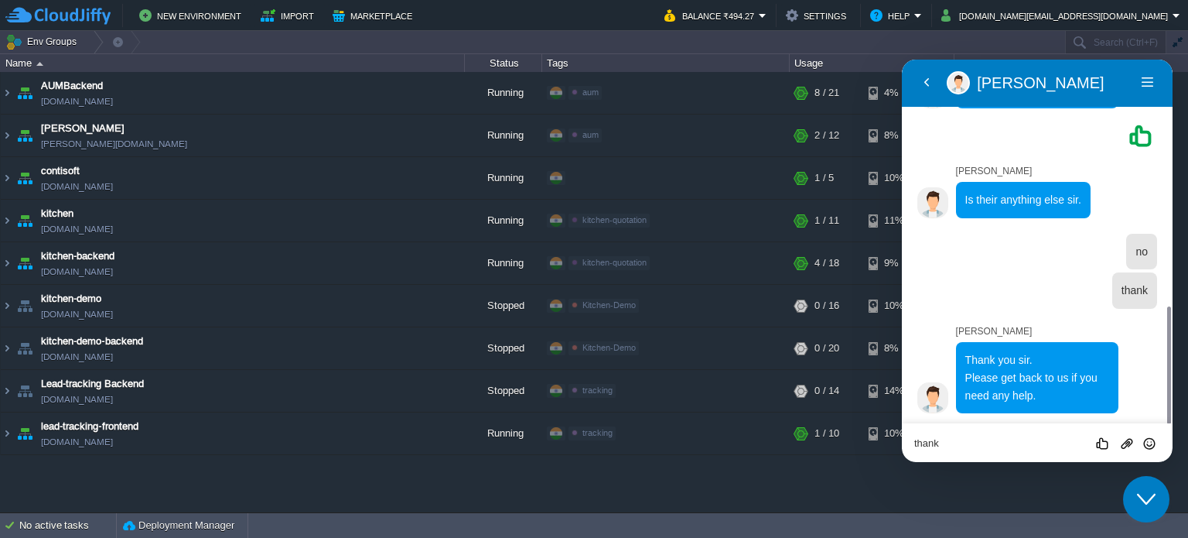
scroll to position [716, 0]
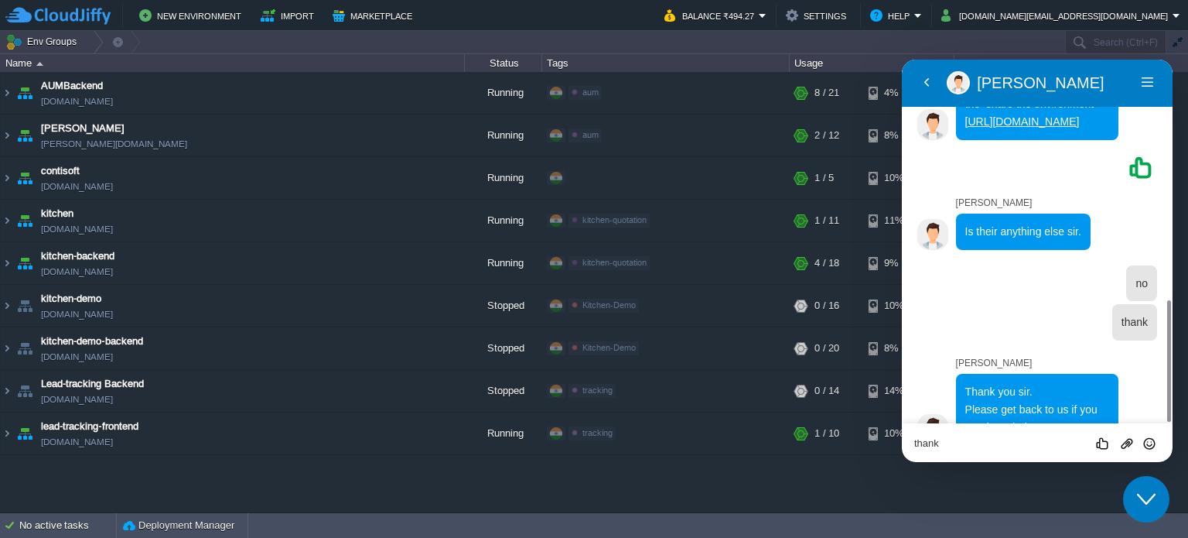
click at [990, 444] on textarea "thank" at bounding box center [1037, 443] width 246 height 12
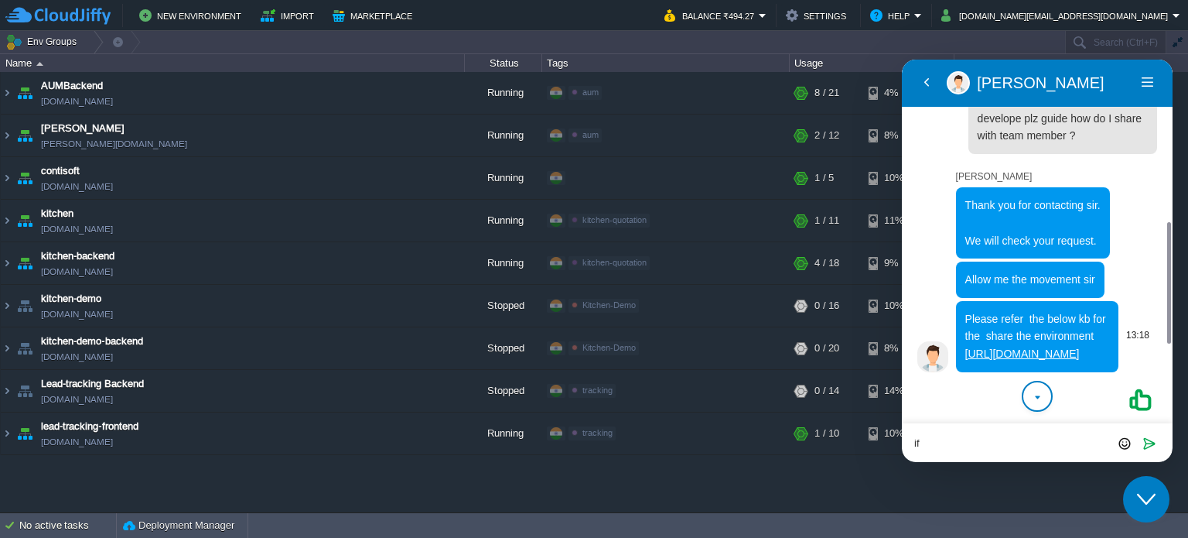
scroll to position [406, 0]
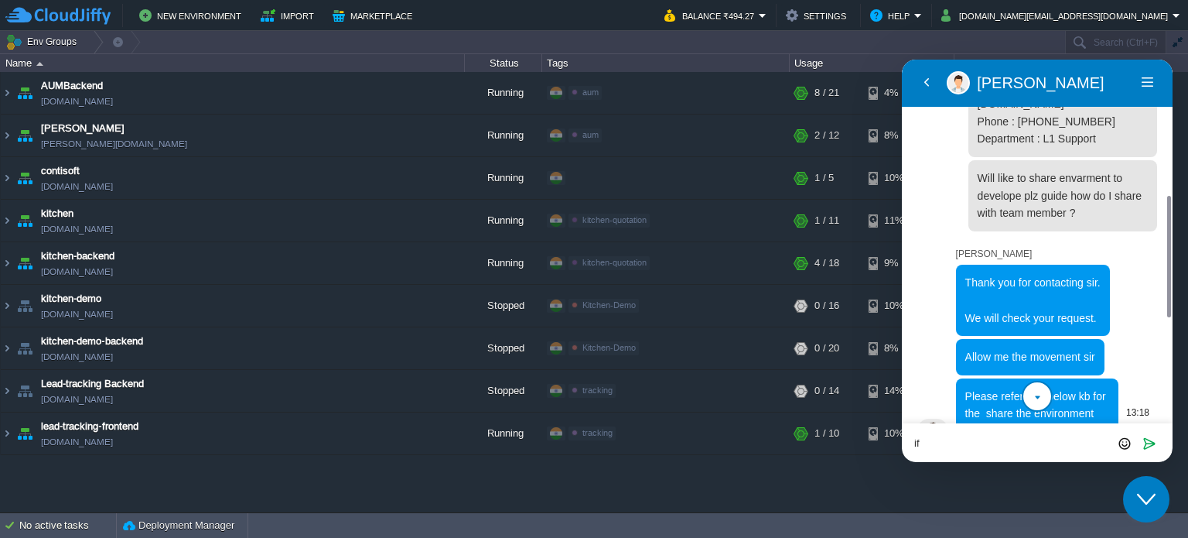
click at [1063, 425] on link "[URL][DOMAIN_NAME]" at bounding box center [1022, 431] width 114 height 12
click at [944, 446] on textarea "if" at bounding box center [1037, 443] width 246 height 12
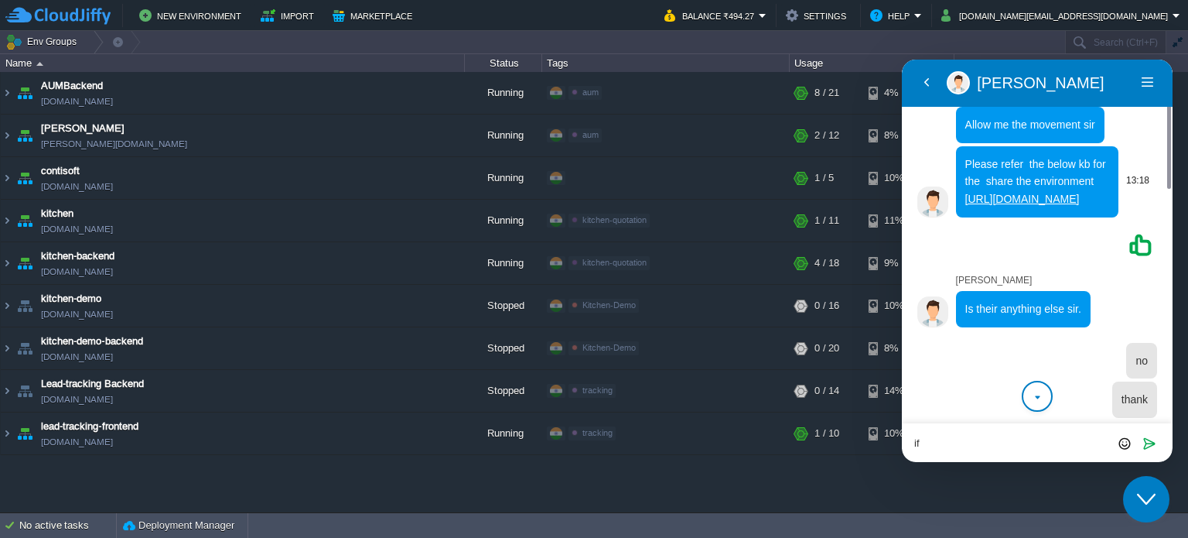
scroll to position [716, 0]
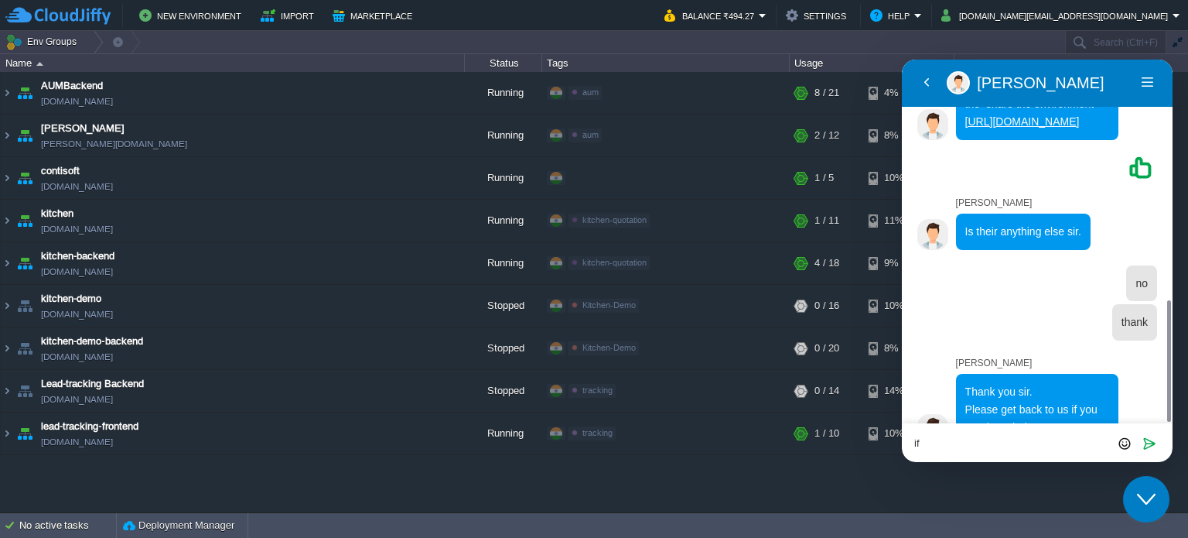
click at [944, 438] on textarea "if" at bounding box center [1037, 443] width 246 height 12
type textarea "i"
type textarea "can we"
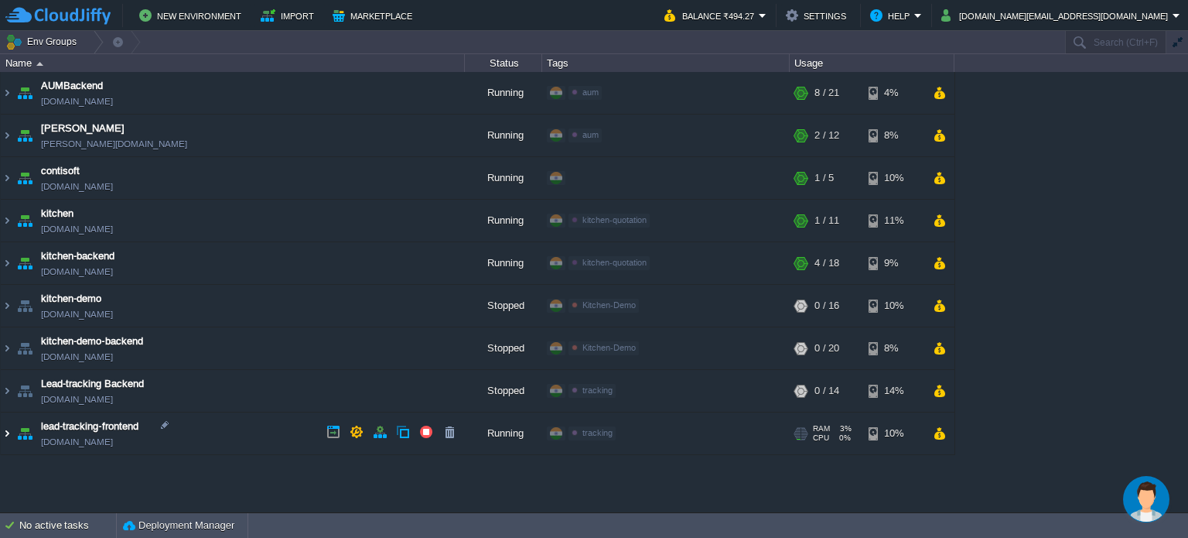
click at [5, 431] on img at bounding box center [7, 433] width 12 height 42
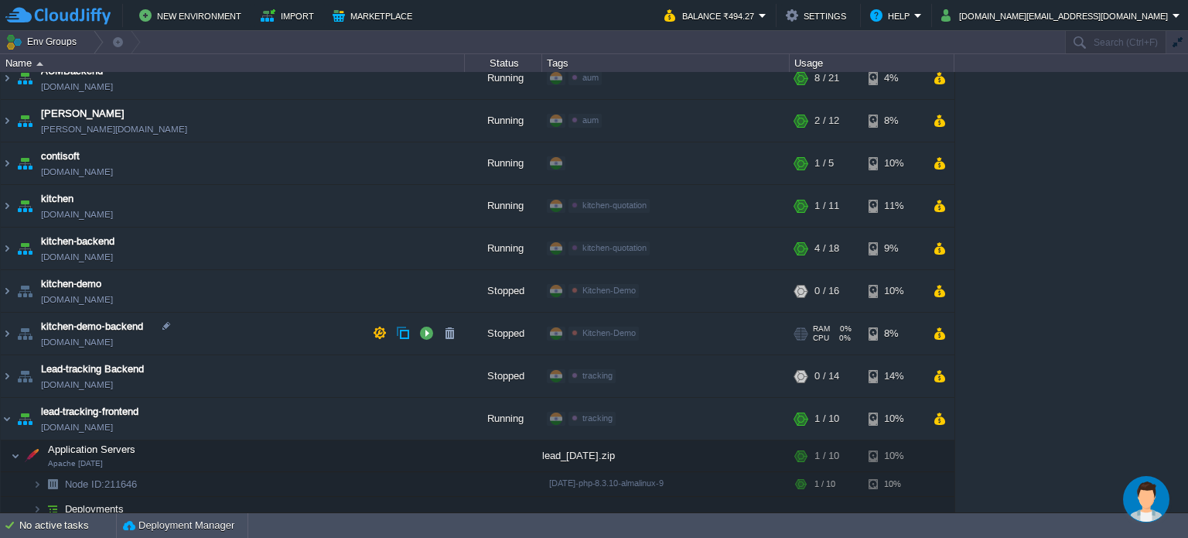
scroll to position [22, 0]
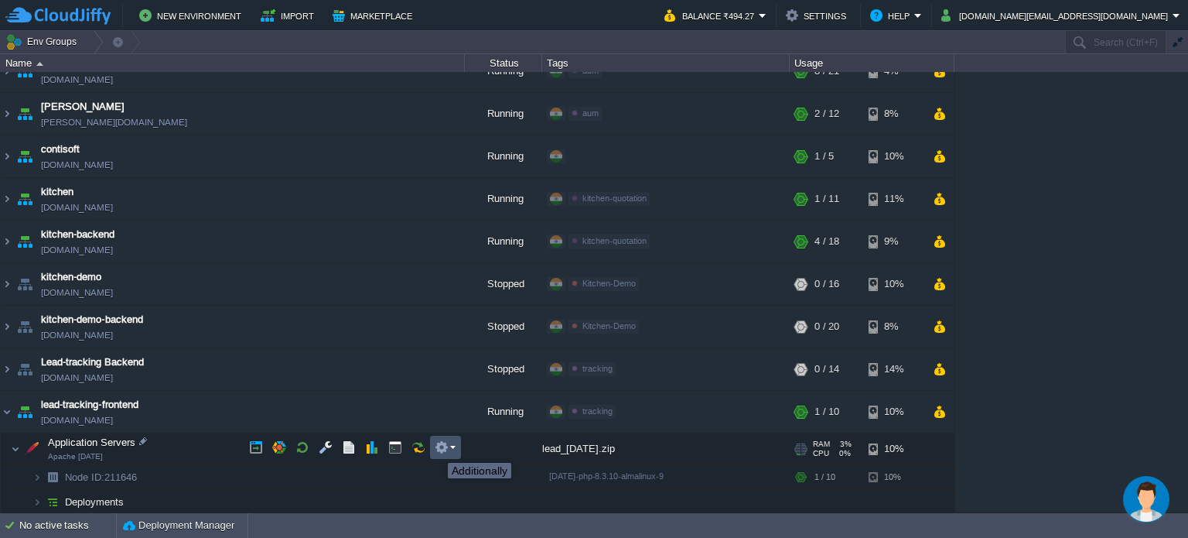
click at [439, 448] on button "button" at bounding box center [442, 447] width 14 height 14
click at [1067, 430] on div "AUMBackend [DOMAIN_NAME] Running aum Edit RAM 27% CPU 1% 8 / 21 4% aumtech [DOM…" at bounding box center [594, 292] width 1188 height 440
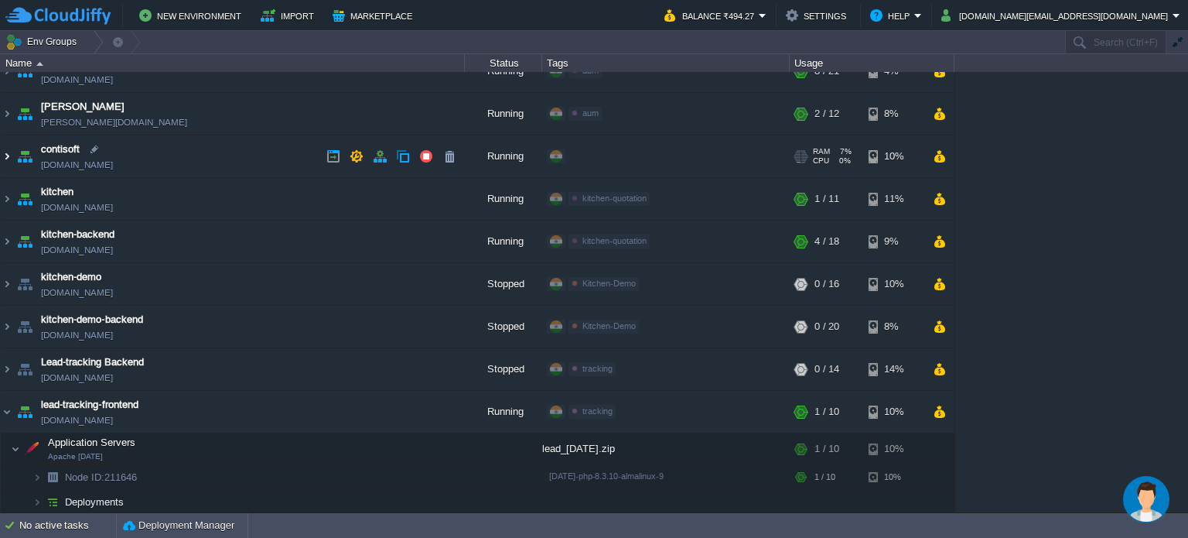
click at [7, 155] on img at bounding box center [7, 156] width 12 height 42
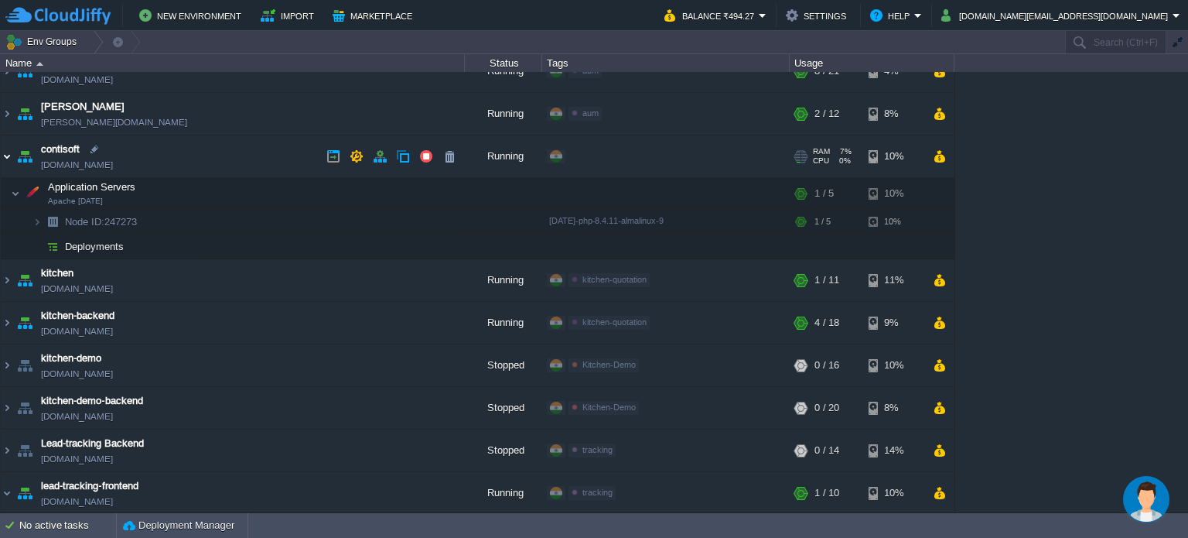
click at [7, 155] on img at bounding box center [7, 156] width 12 height 42
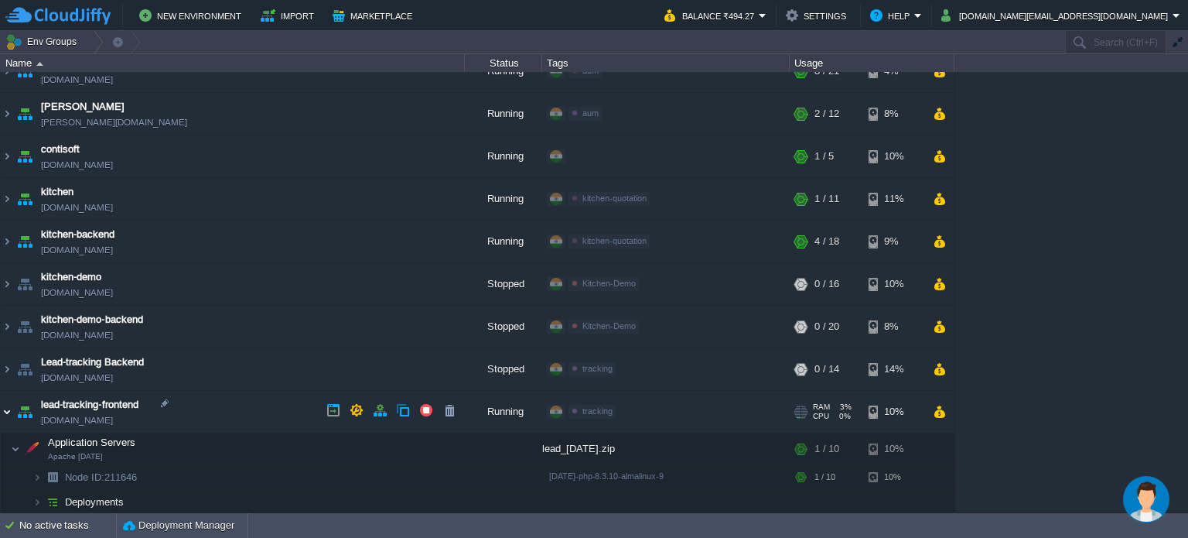
click at [7, 406] on img at bounding box center [7, 412] width 12 height 42
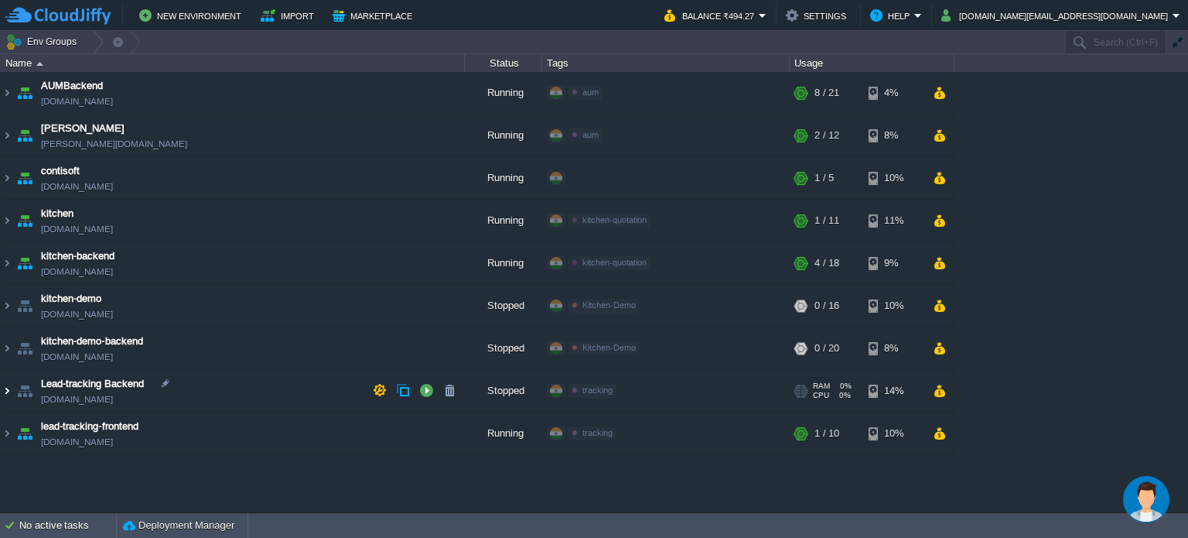
scroll to position [0, 0]
click at [358, 433] on button "button" at bounding box center [357, 432] width 14 height 14
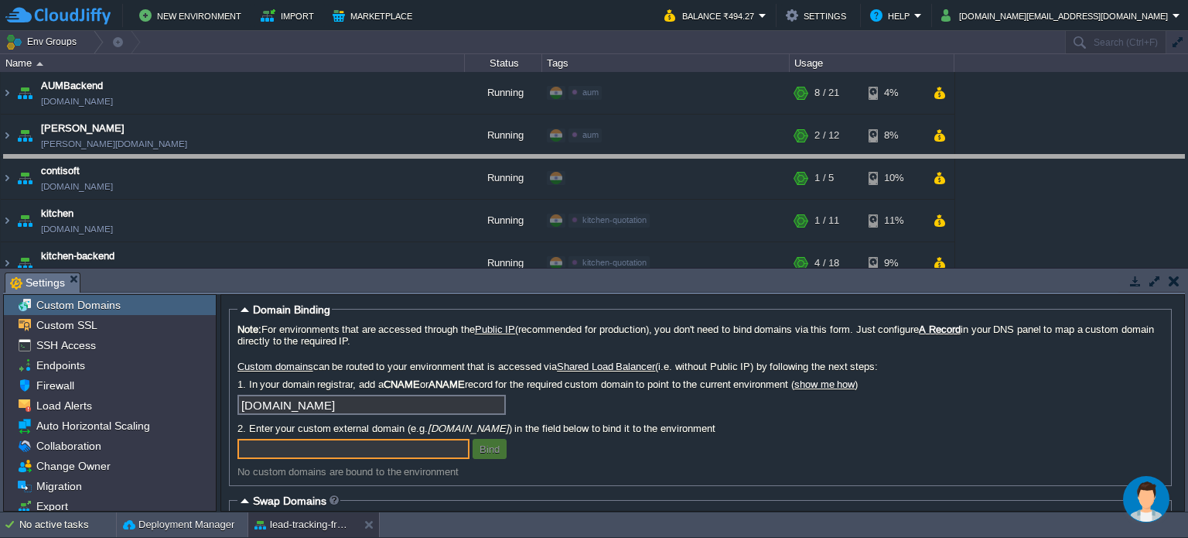
drag, startPoint x: 400, startPoint y: 291, endPoint x: 415, endPoint y: 173, distance: 118.5
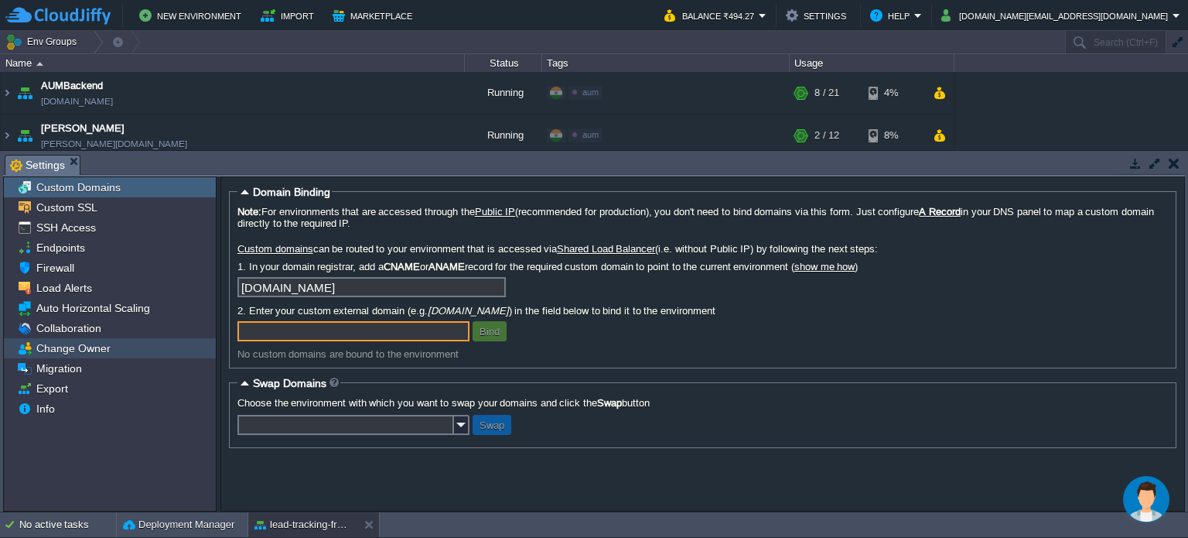
click at [74, 349] on span "Change Owner" at bounding box center [73, 348] width 80 height 14
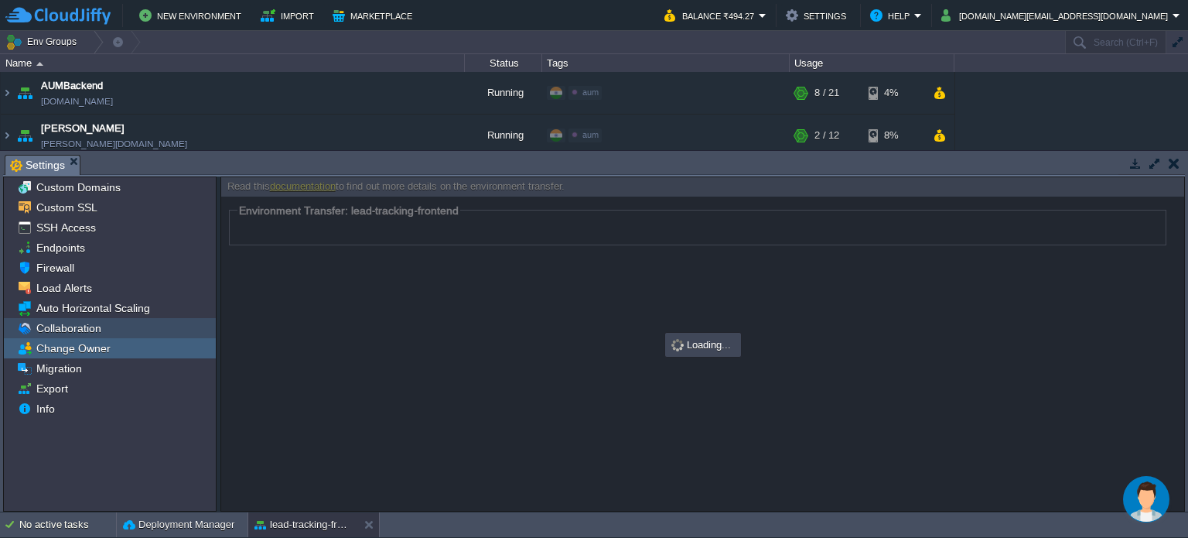
click at [73, 332] on span "Collaboration" at bounding box center [68, 328] width 70 height 14
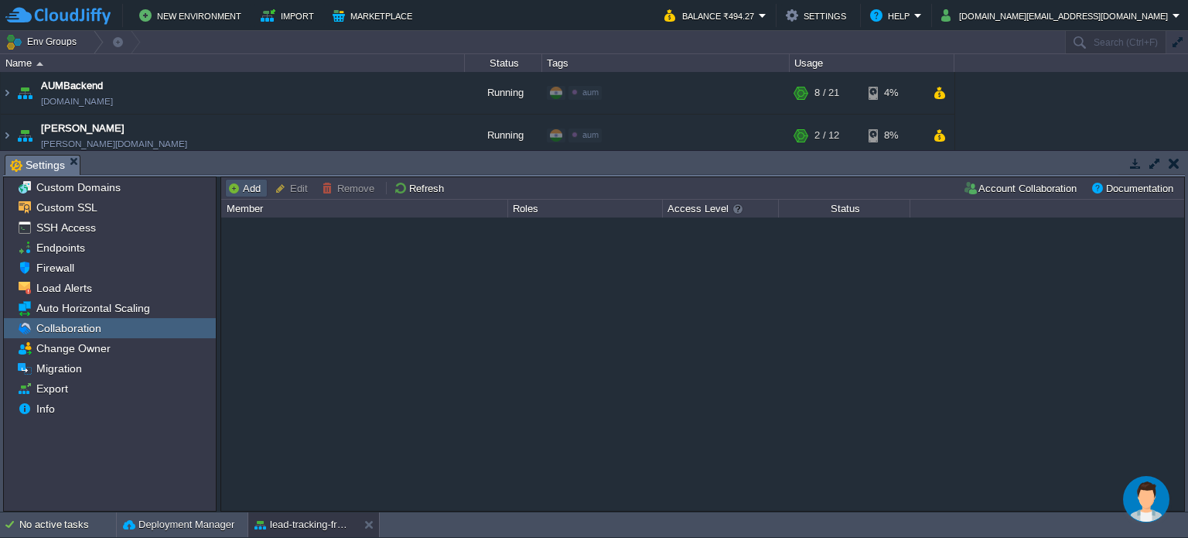
click at [237, 189] on button "Add" at bounding box center [246, 188] width 38 height 14
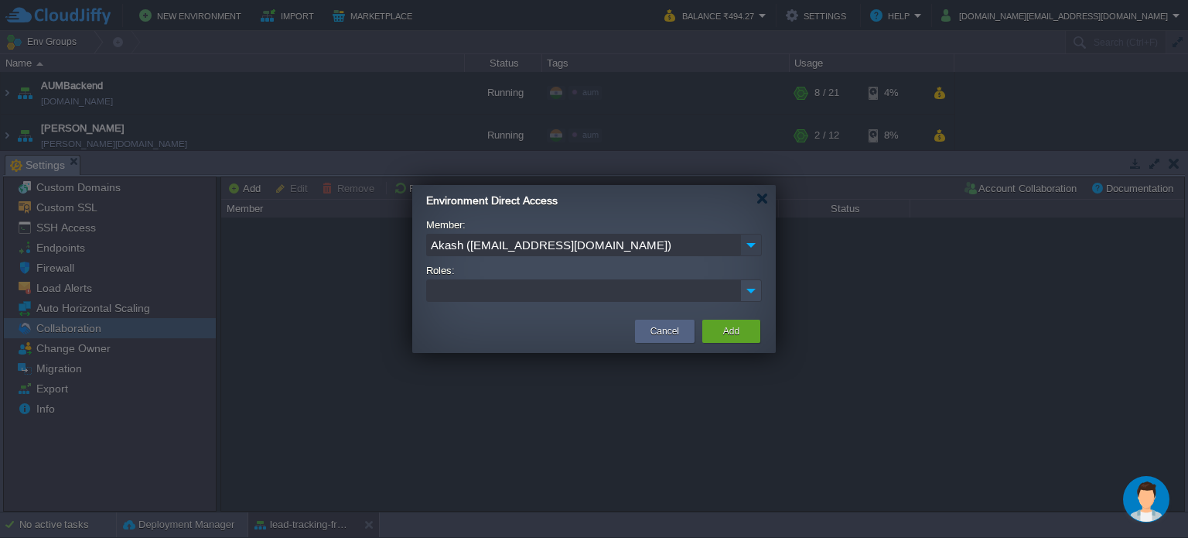
click at [752, 247] on img at bounding box center [751, 245] width 22 height 22
click at [763, 200] on div at bounding box center [763, 199] width 12 height 12
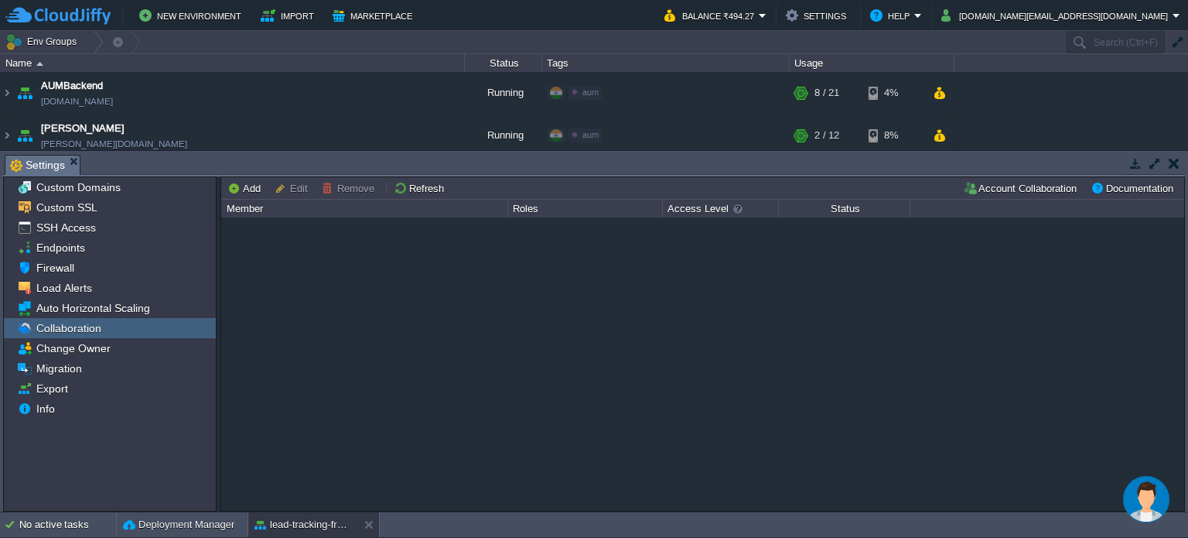
click at [437, 340] on div at bounding box center [702, 364] width 963 height 294
click at [1173, 166] on button "button" at bounding box center [1174, 163] width 11 height 14
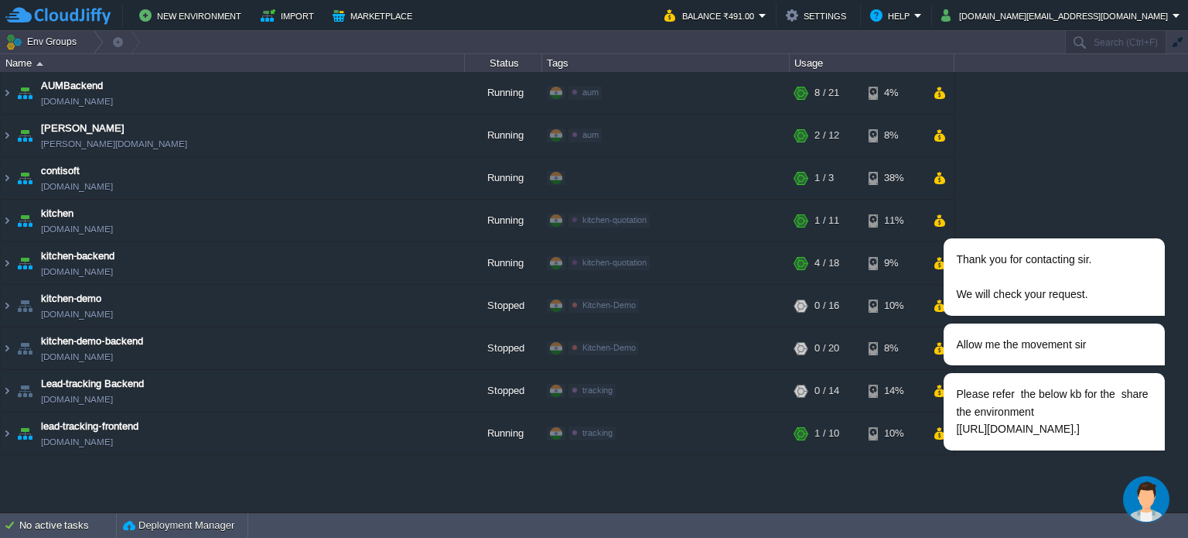
click at [1141, 496] on img "Chat widget" at bounding box center [1146, 499] width 46 height 46
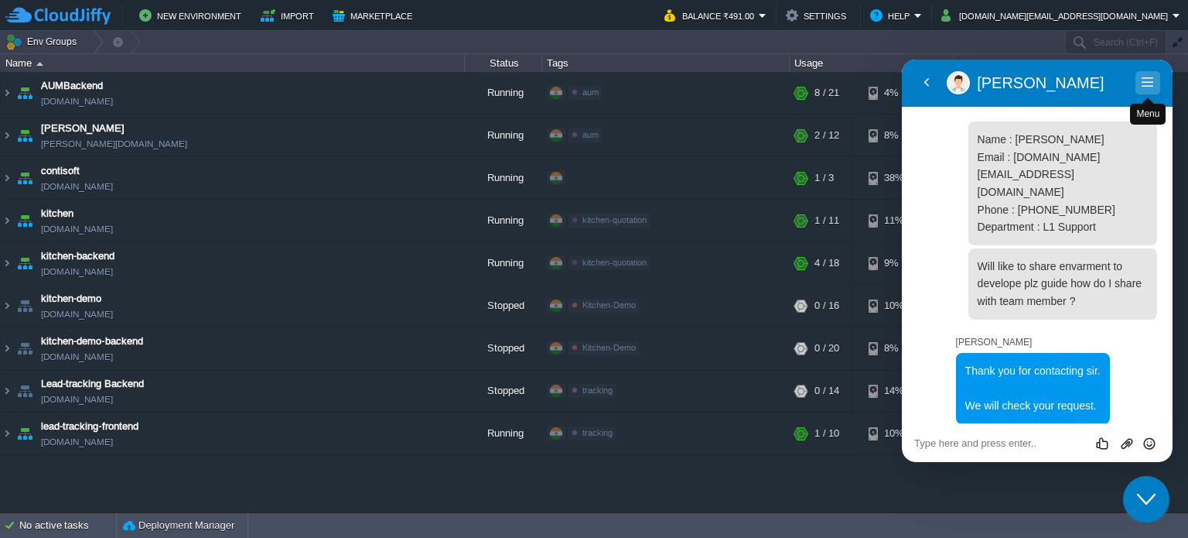
click at [1155, 84] on button "Menu" at bounding box center [1148, 82] width 25 height 23
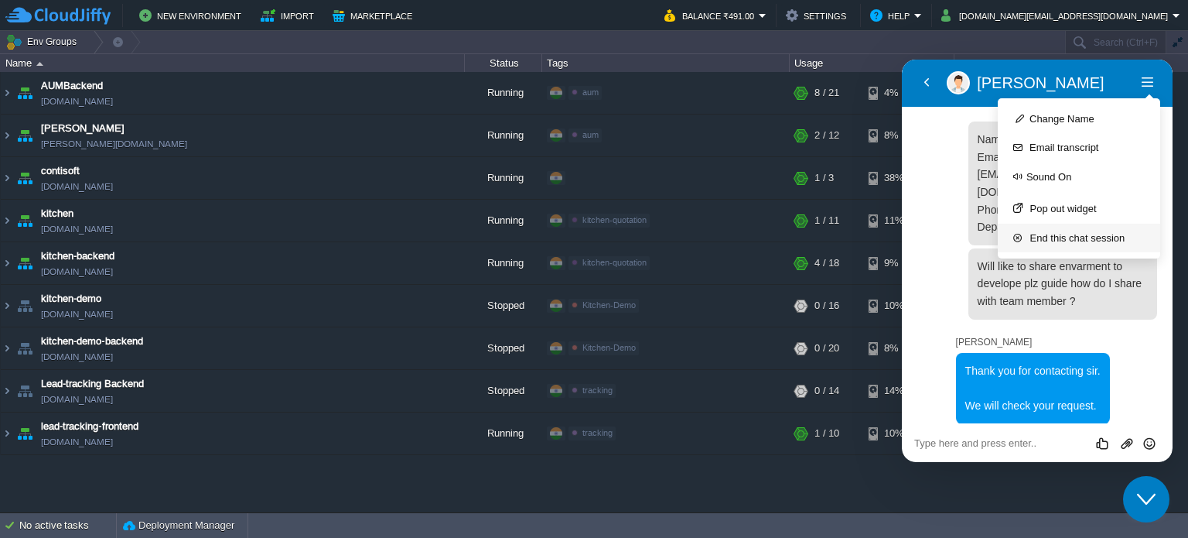
click at [1102, 241] on button "End this chat session" at bounding box center [1079, 238] width 162 height 29
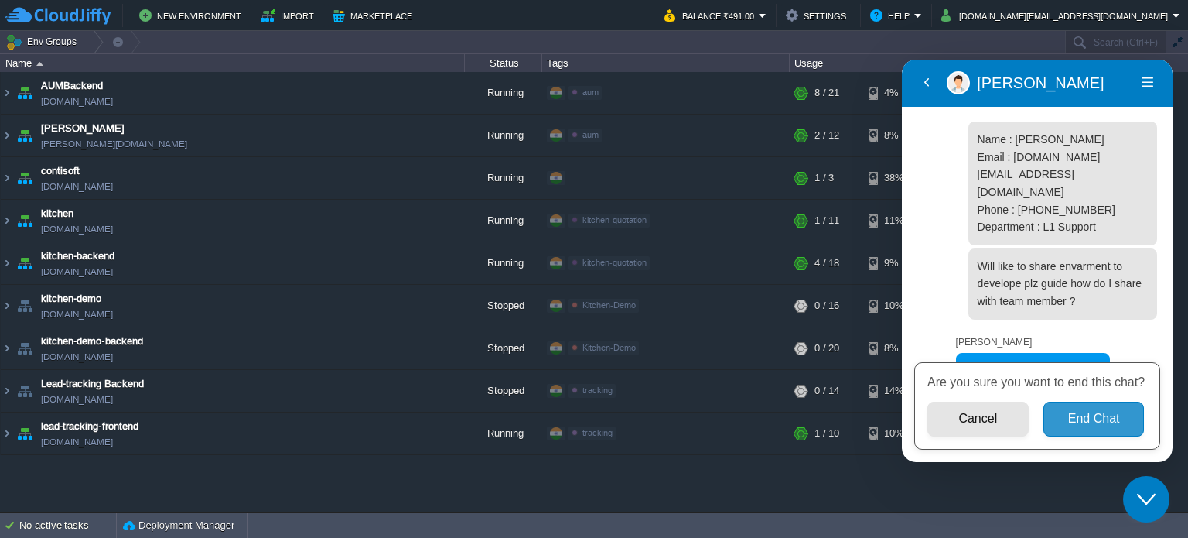
click at [1108, 424] on button "End Chat" at bounding box center [1093, 418] width 101 height 35
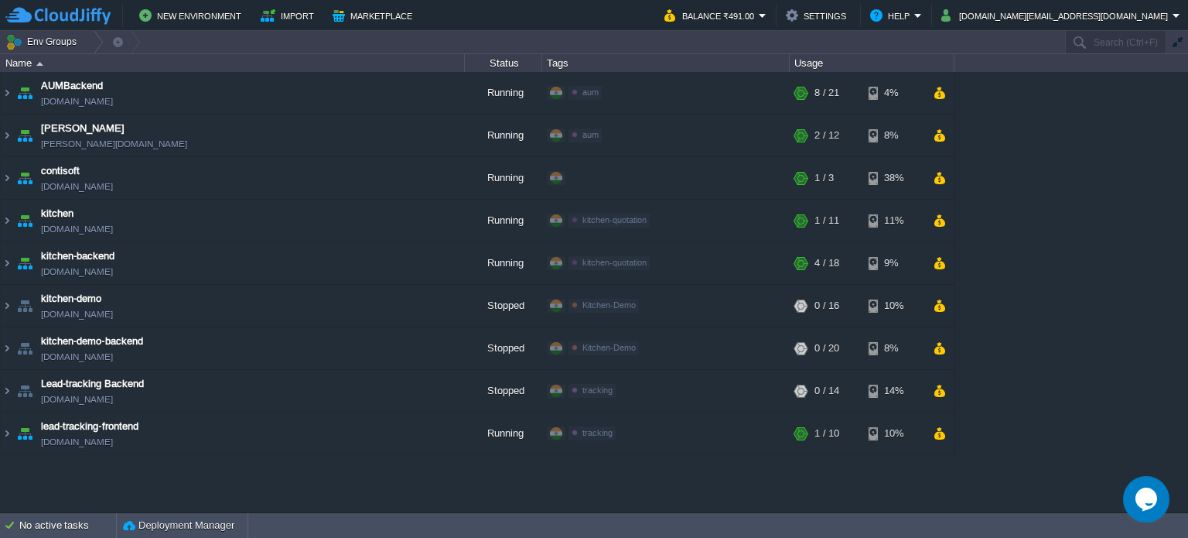
click at [832, 487] on div "AUMBackend aumbackend.cloudjiffy.net Running aum Edit RAM 27% CPU 1% 8 / 21 4% …" at bounding box center [594, 292] width 1188 height 440
